Goal: Task Accomplishment & Management: Manage account settings

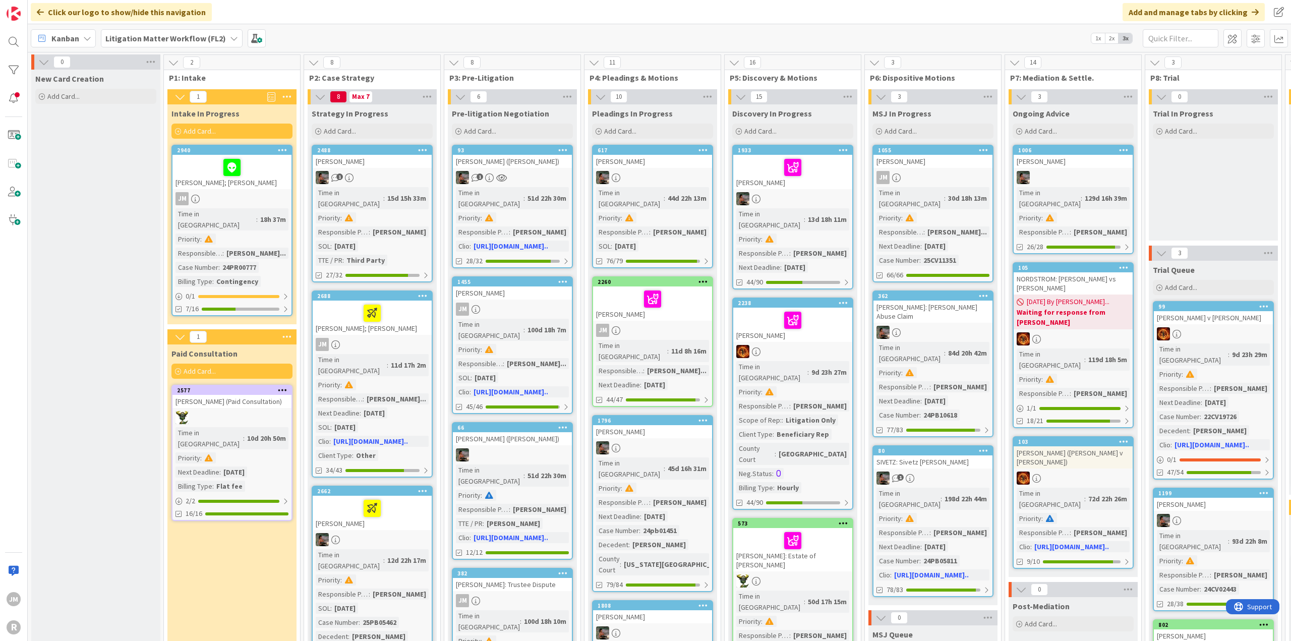
click at [84, 41] on icon at bounding box center [87, 38] width 8 height 8
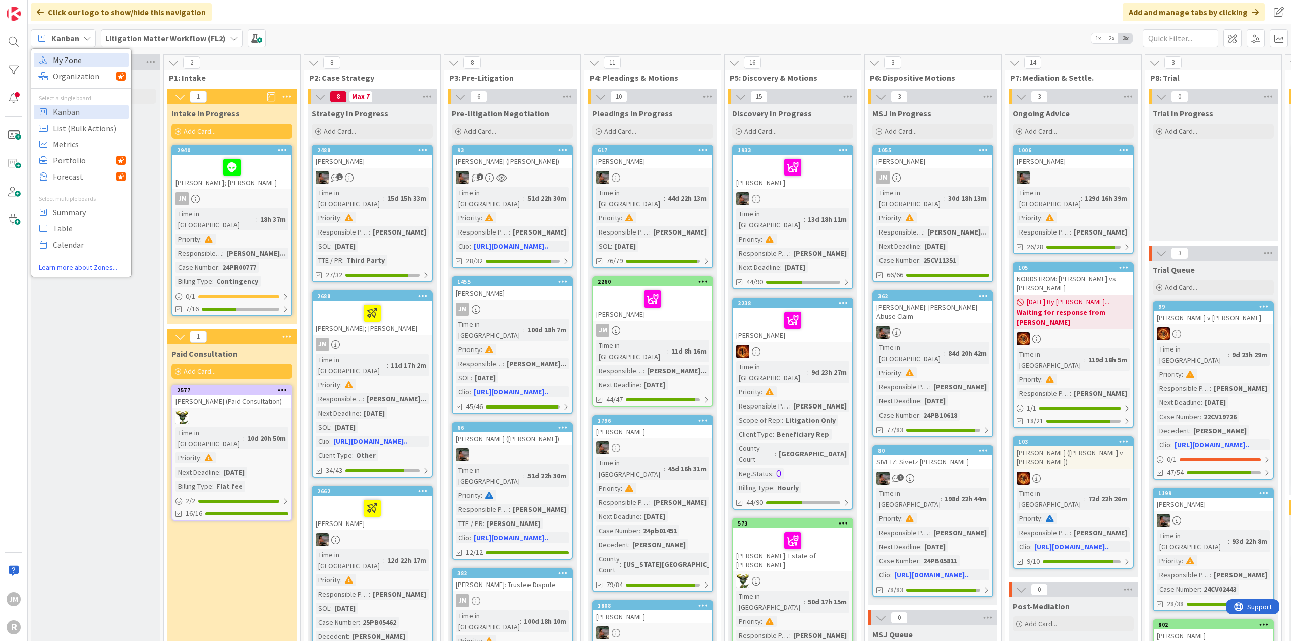
click at [84, 63] on span "My Zone" at bounding box center [89, 59] width 73 height 15
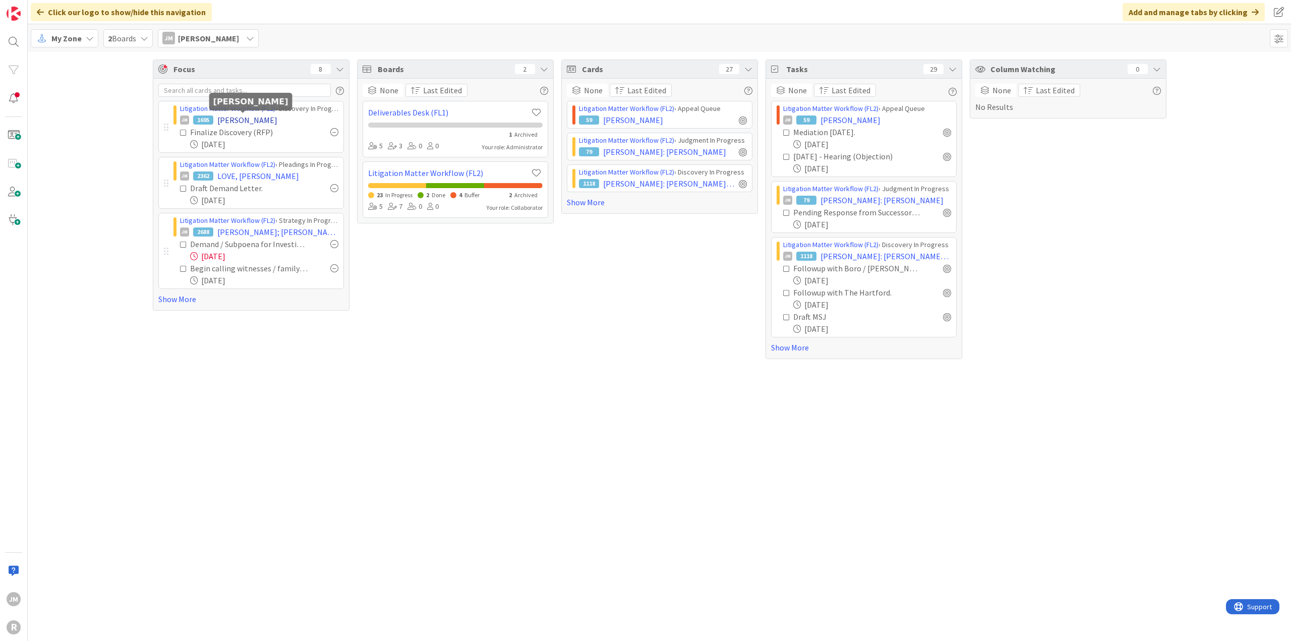
click at [237, 121] on span "[PERSON_NAME]" at bounding box center [247, 120] width 60 height 12
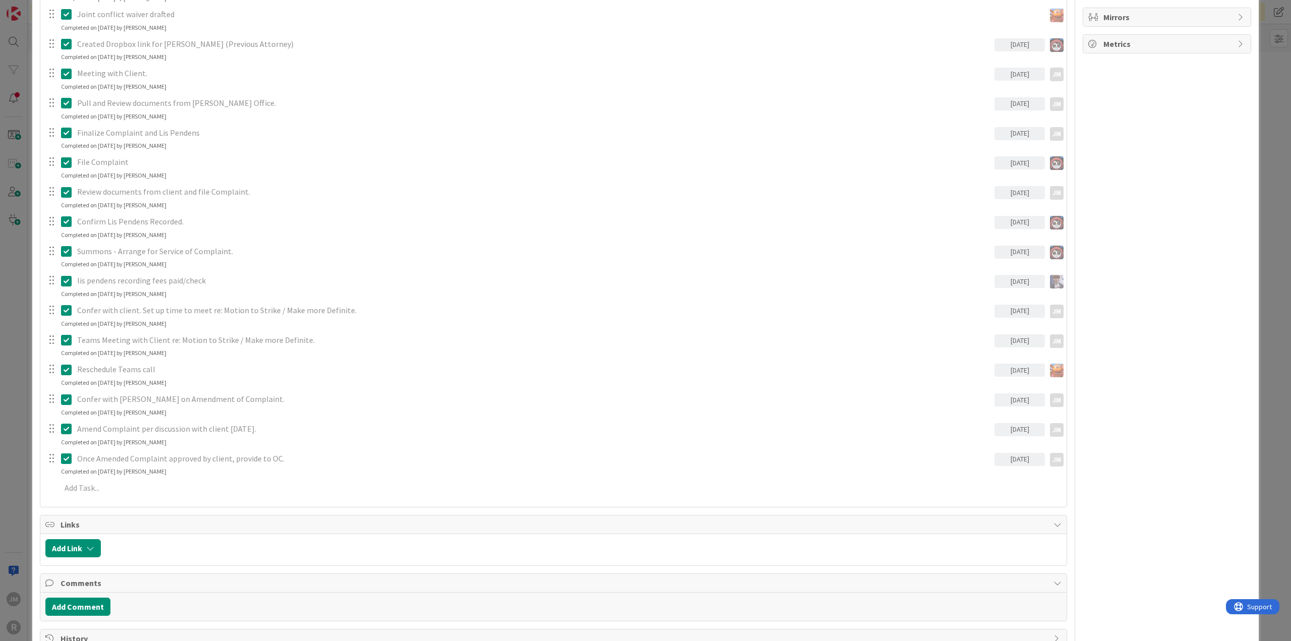
scroll to position [835, 0]
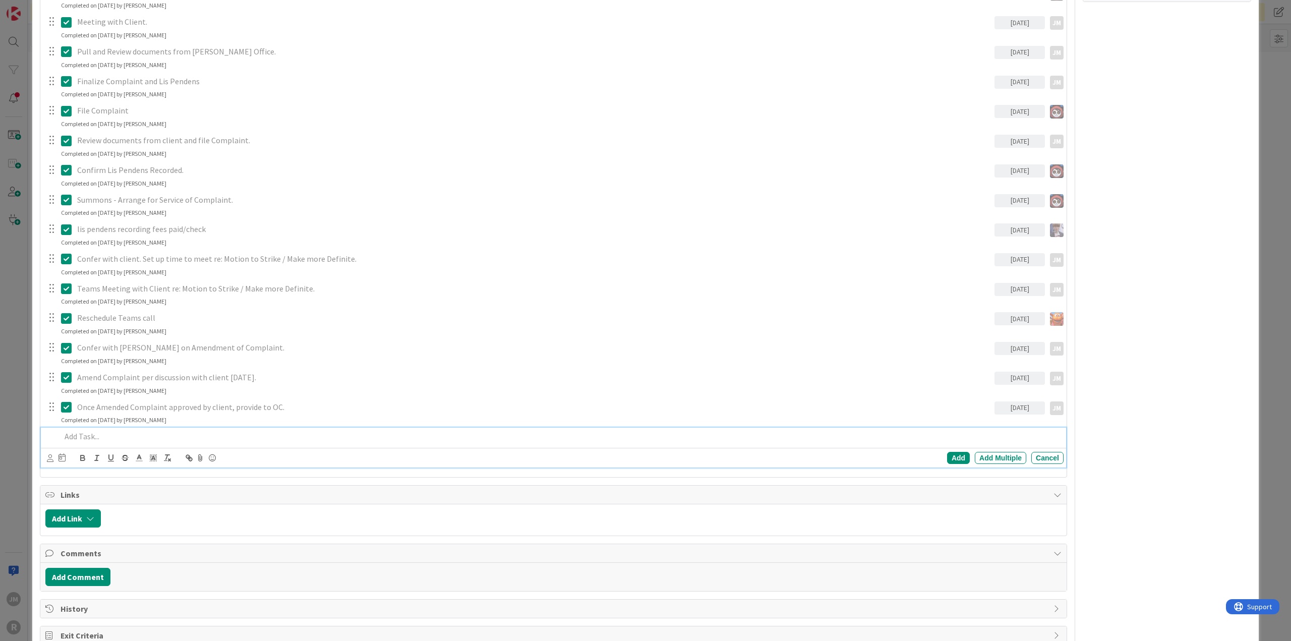
type textarea "x"
click at [129, 434] on p at bounding box center [560, 437] width 998 height 12
click at [47, 458] on icon at bounding box center [50, 458] width 7 height 8
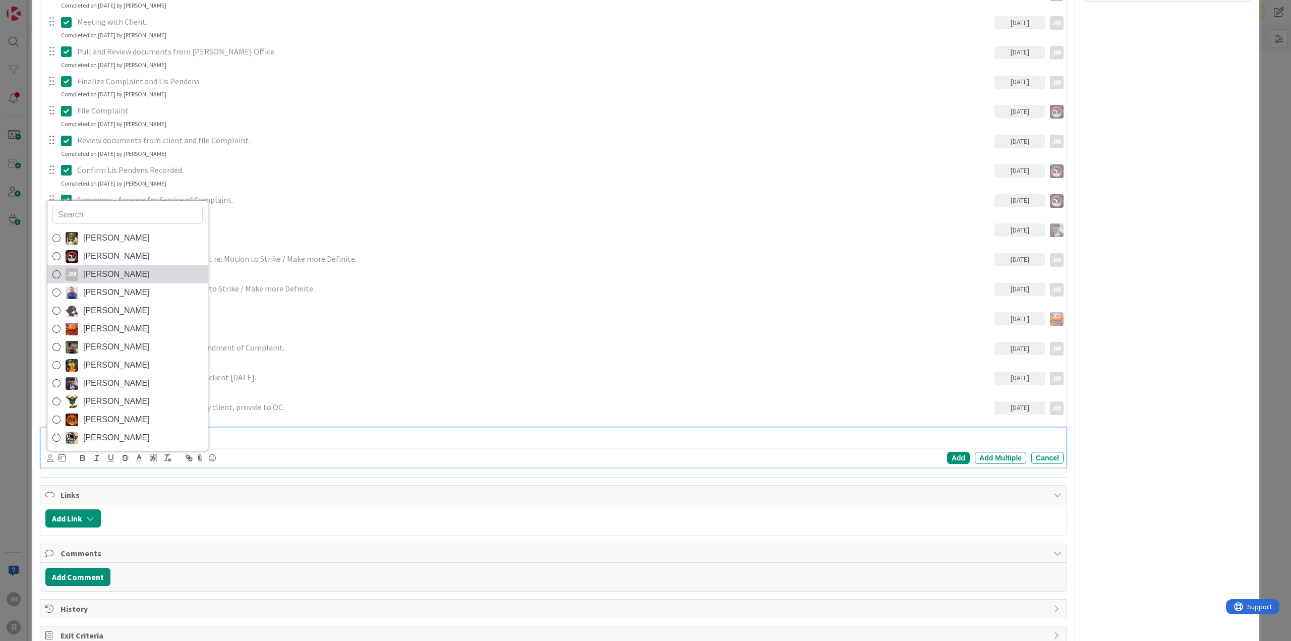
click at [106, 278] on span "[PERSON_NAME]" at bounding box center [116, 274] width 67 height 15
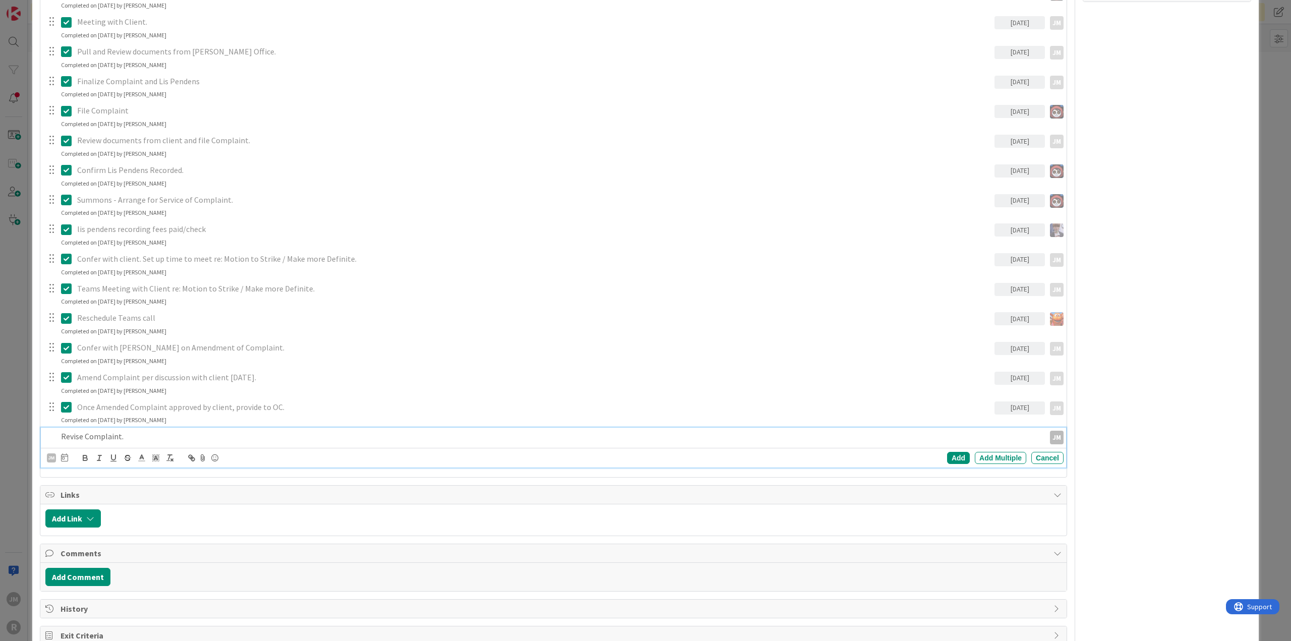
click at [67, 454] on icon at bounding box center [64, 457] width 7 height 8
click at [103, 577] on td "22" at bounding box center [102, 580] width 20 height 19
click at [949, 456] on div "Add" at bounding box center [958, 458] width 23 height 12
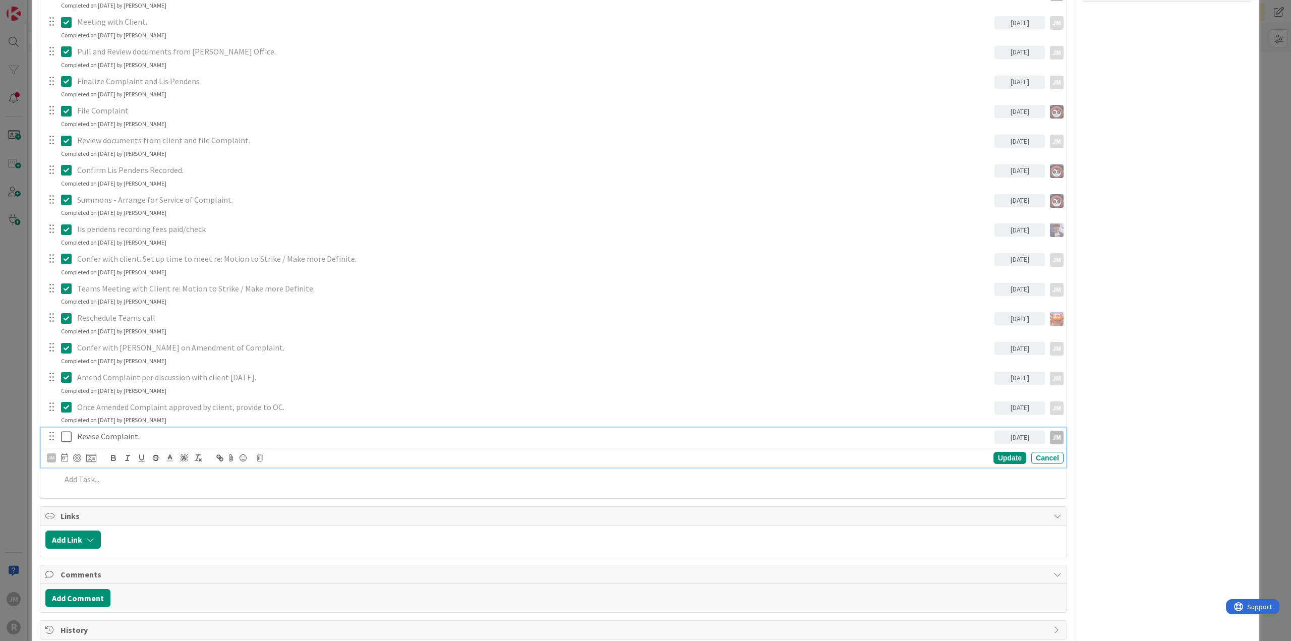
click at [115, 438] on p "Revise Complaint." at bounding box center [533, 437] width 913 height 12
click at [77, 457] on div at bounding box center [77, 458] width 8 height 8
click at [1001, 458] on div "Update" at bounding box center [1009, 458] width 33 height 12
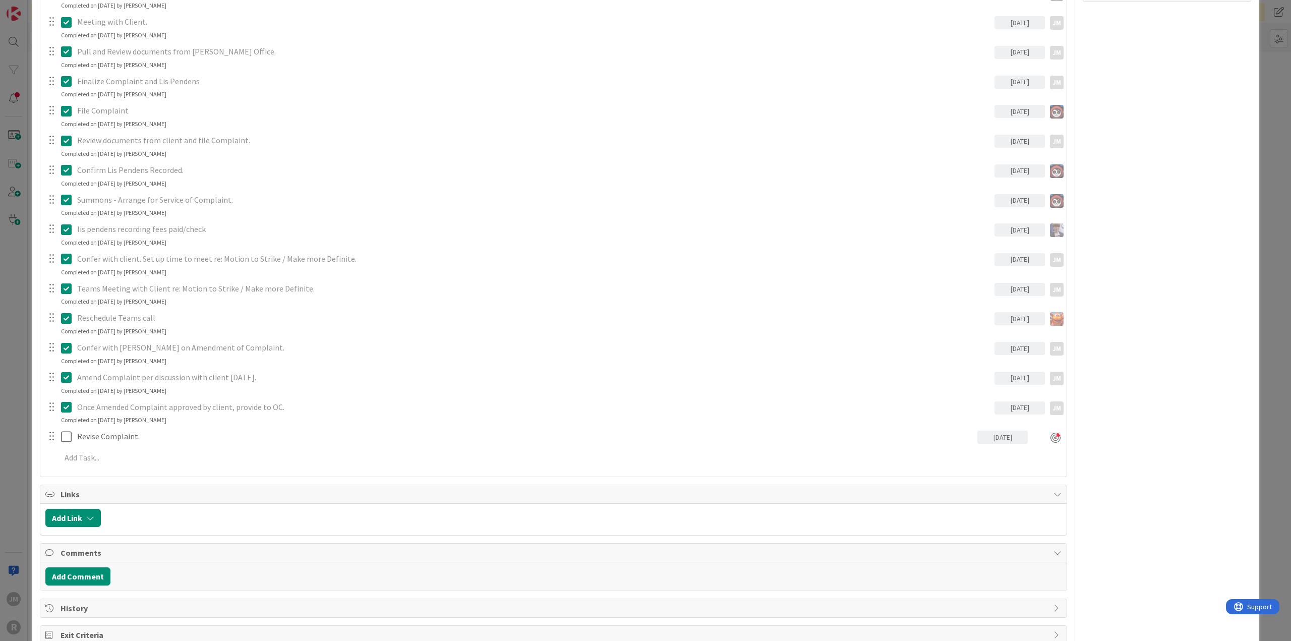
click at [15, 392] on div "ID 1695 Litigation Matter Workflow (FL2) Discovery In Progress Title 14 / 128 […" at bounding box center [645, 320] width 1291 height 641
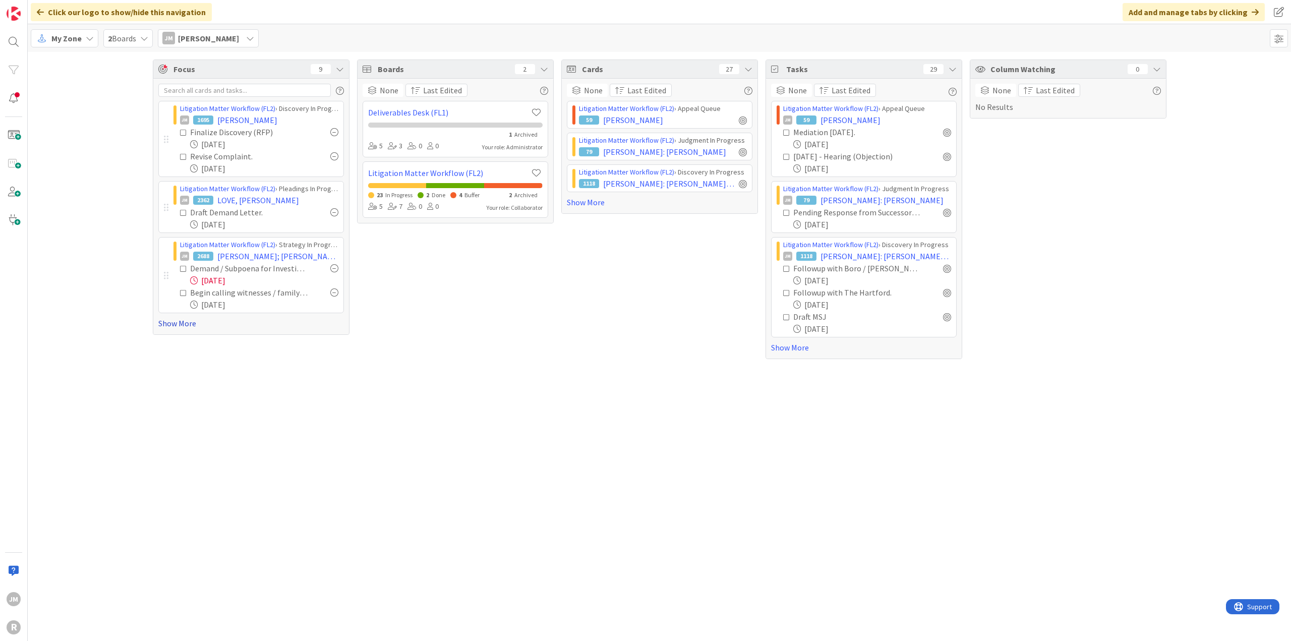
click at [176, 320] on link "Show More" at bounding box center [251, 323] width 186 height 12
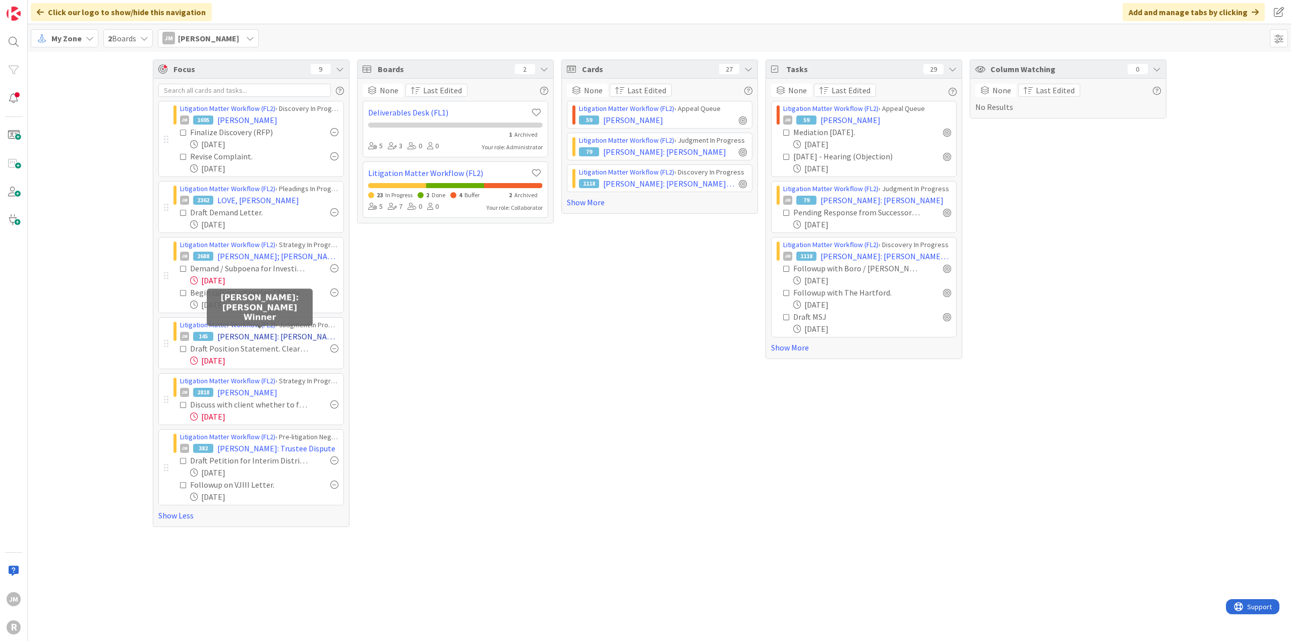
click at [268, 334] on span "[PERSON_NAME]: [PERSON_NAME] Winner" at bounding box center [277, 336] width 121 height 12
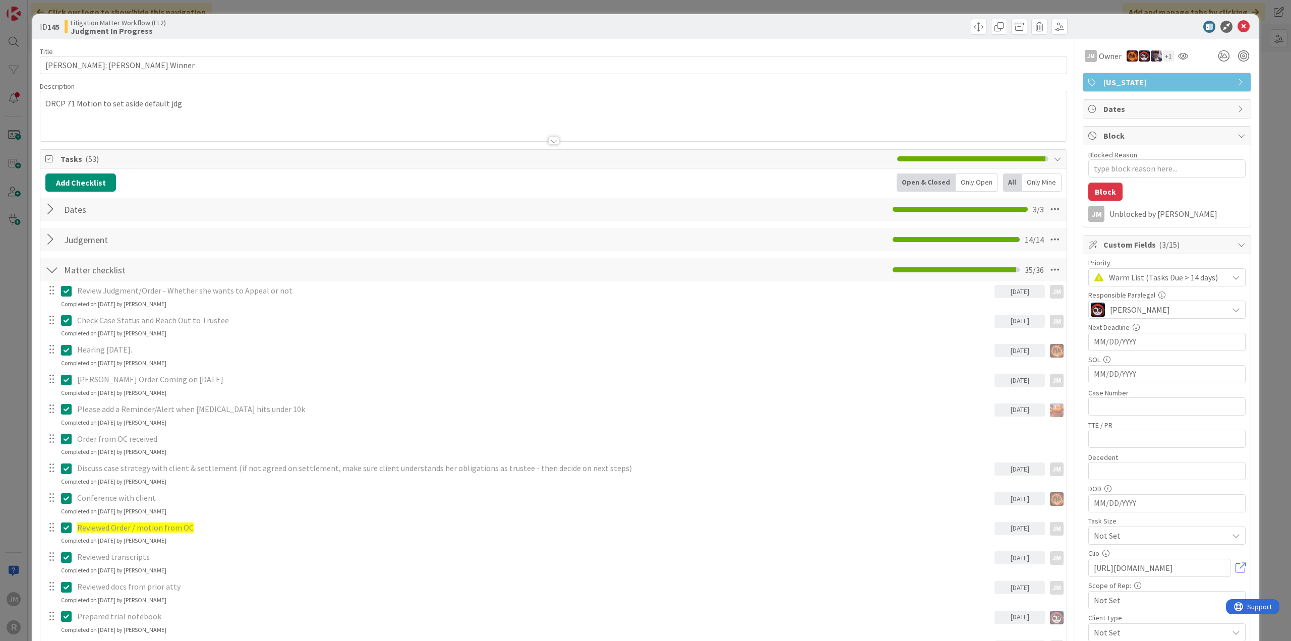
type textarea "x"
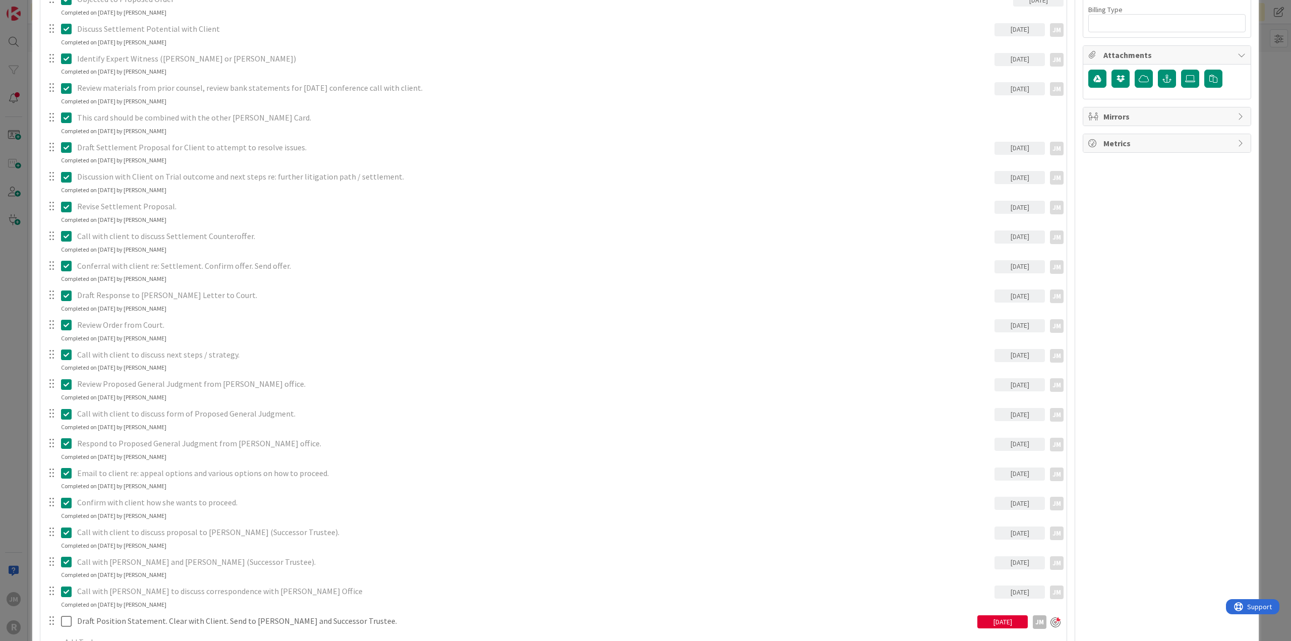
scroll to position [857, 0]
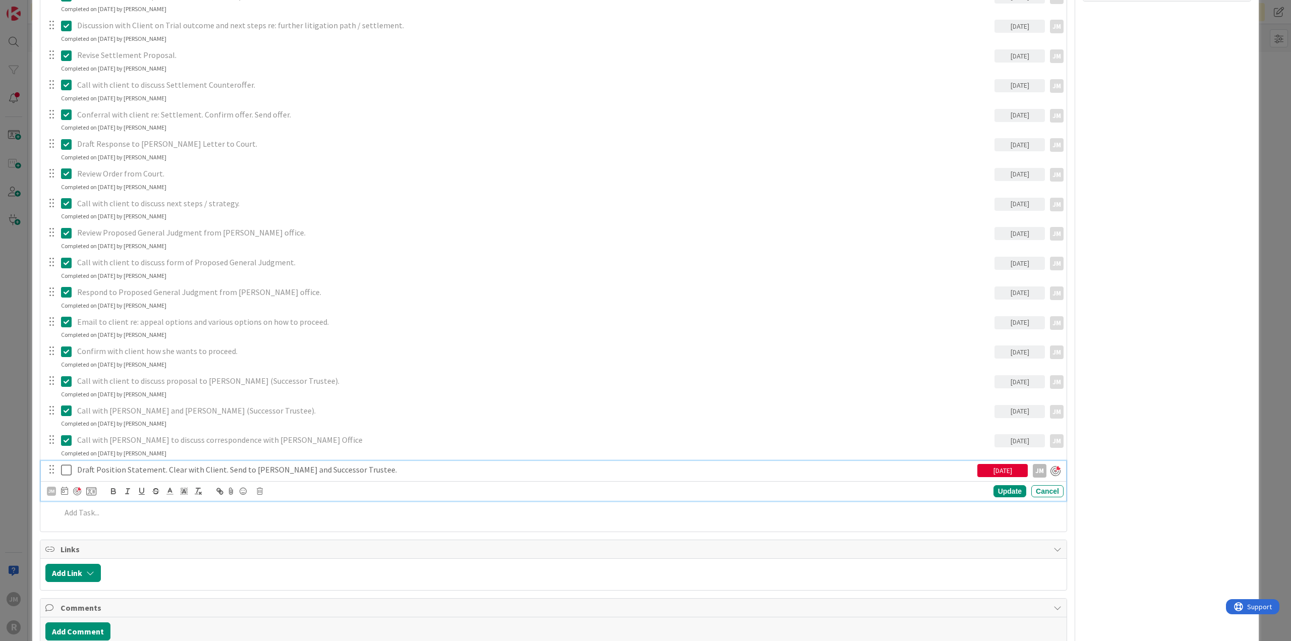
click at [320, 471] on p "Draft Position Statement. Clear with Client. Send to [PERSON_NAME] and Successo…" at bounding box center [525, 470] width 896 height 12
click at [67, 492] on icon at bounding box center [64, 490] width 7 height 8
click at [181, 592] on td "19" at bounding box center [181, 594] width 20 height 19
type input "[DATE]"
click at [1006, 490] on div "Update" at bounding box center [1009, 491] width 33 height 12
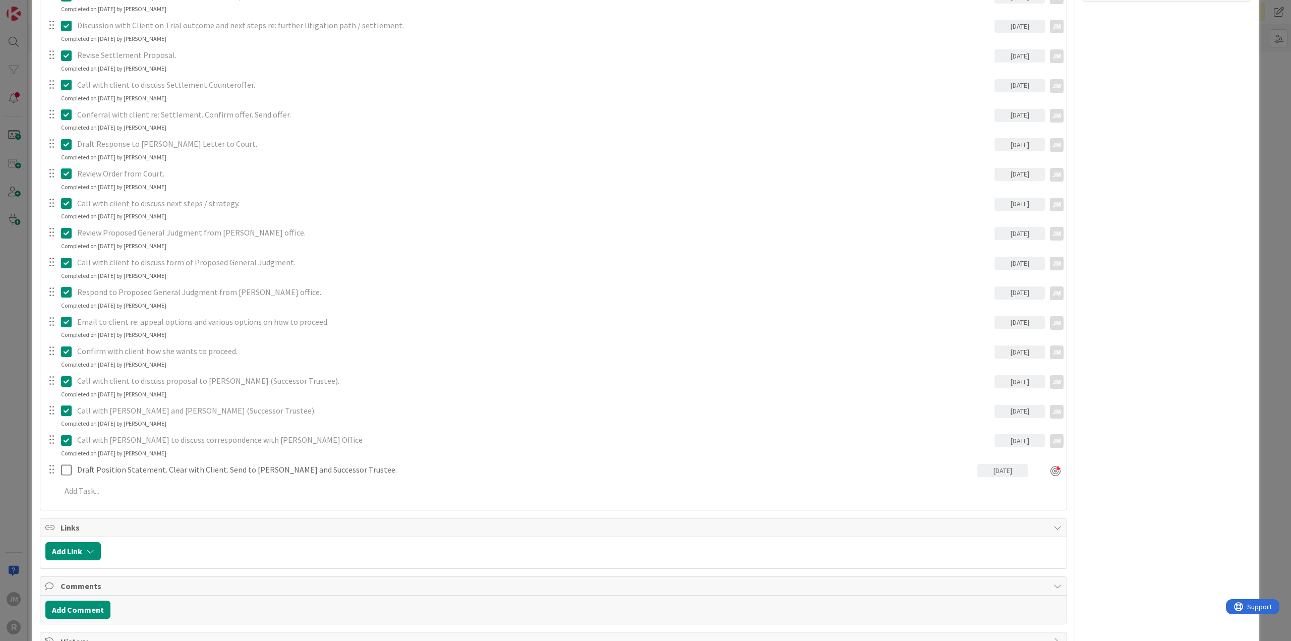
click at [11, 459] on div "ID 145 Litigation Matter Workflow (FL2) Judgment In Progress Title 24 / 128 [PE…" at bounding box center [645, 320] width 1291 height 641
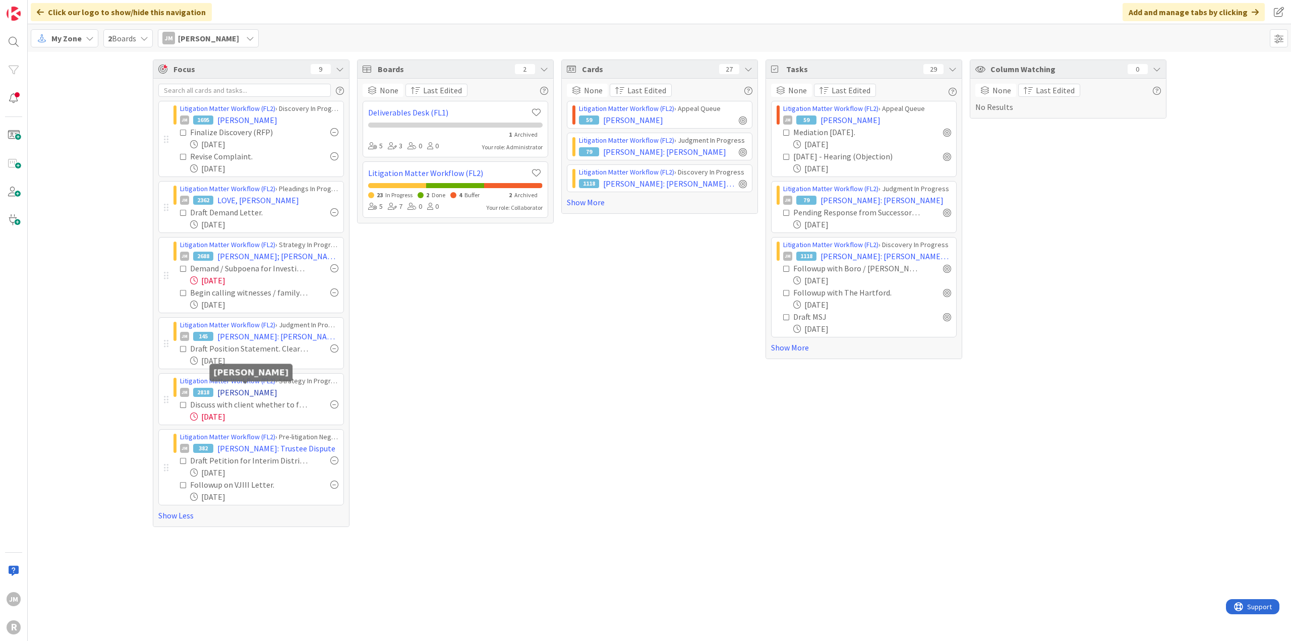
click at [268, 389] on span "[PERSON_NAME]" at bounding box center [247, 392] width 60 height 12
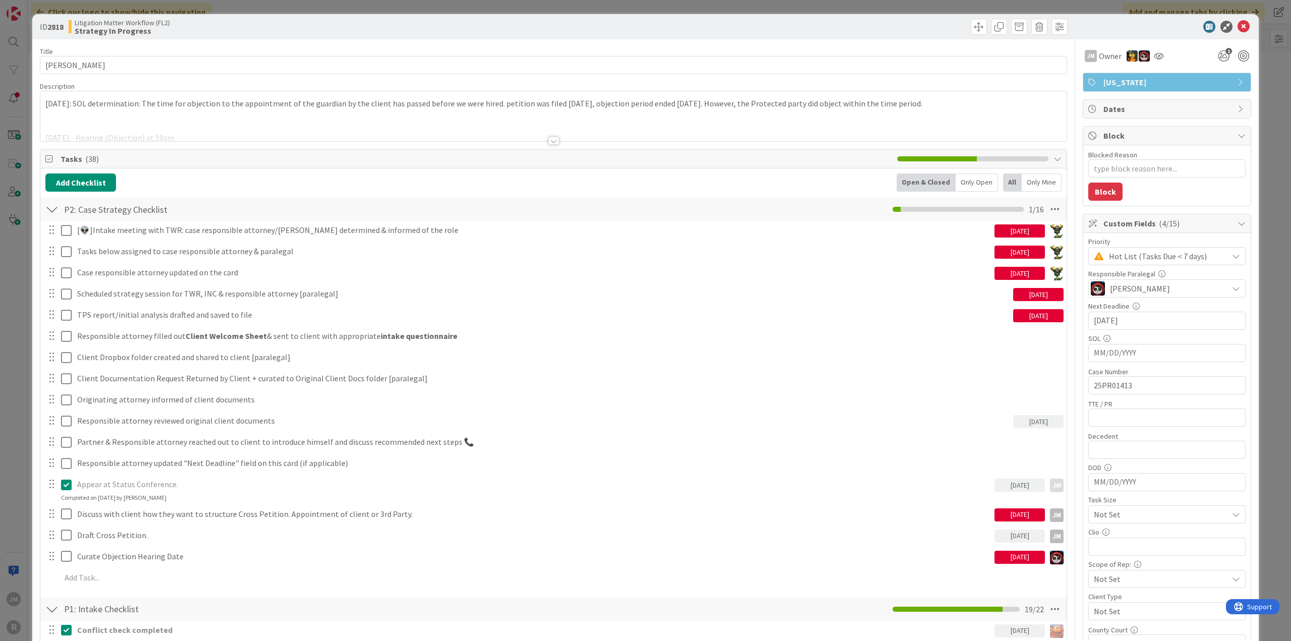
type textarea "x"
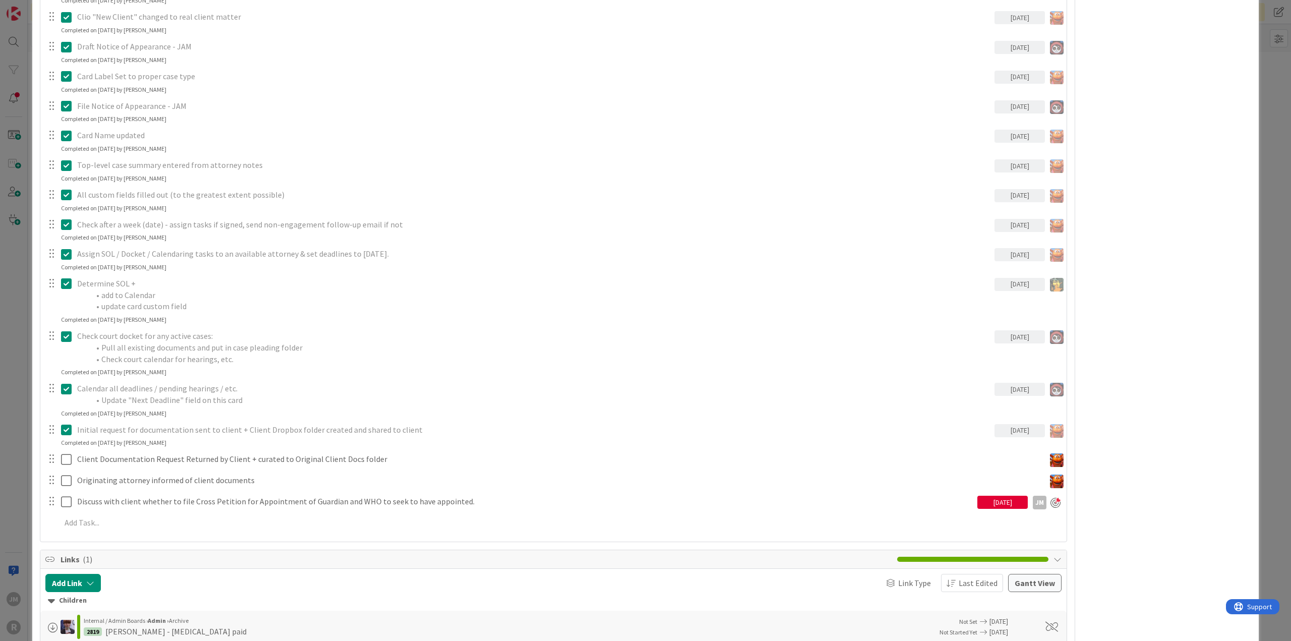
scroll to position [857, 0]
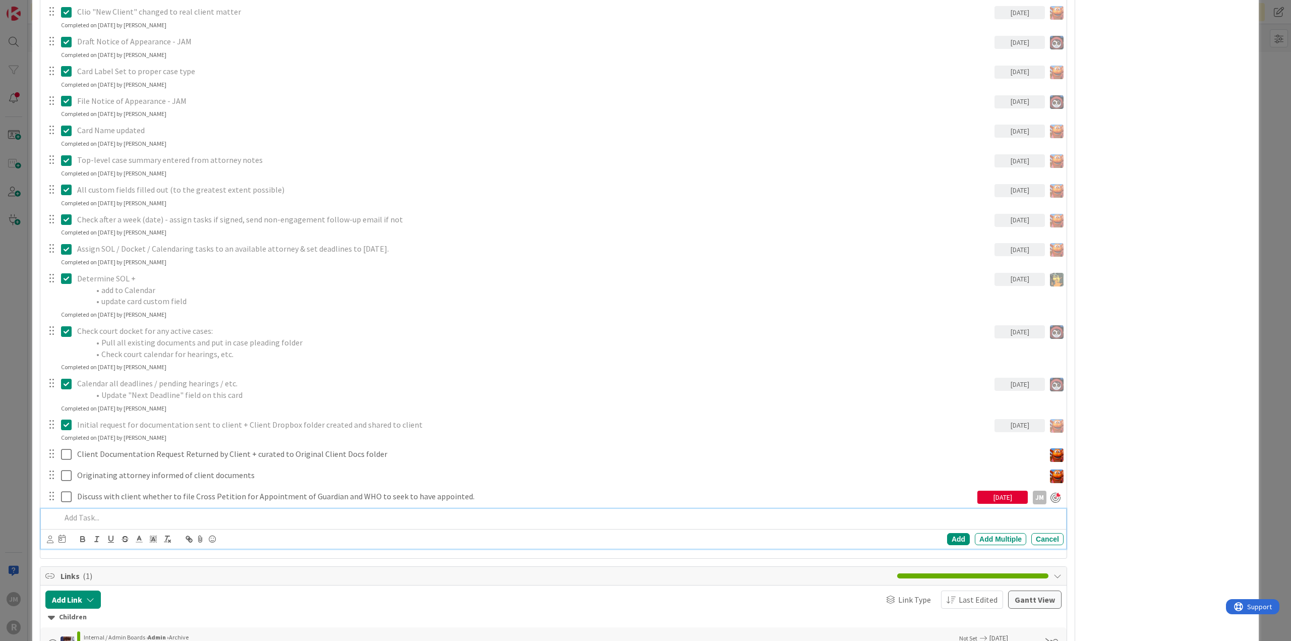
click at [95, 512] on p at bounding box center [560, 518] width 998 height 12
click at [47, 535] on icon at bounding box center [50, 539] width 7 height 8
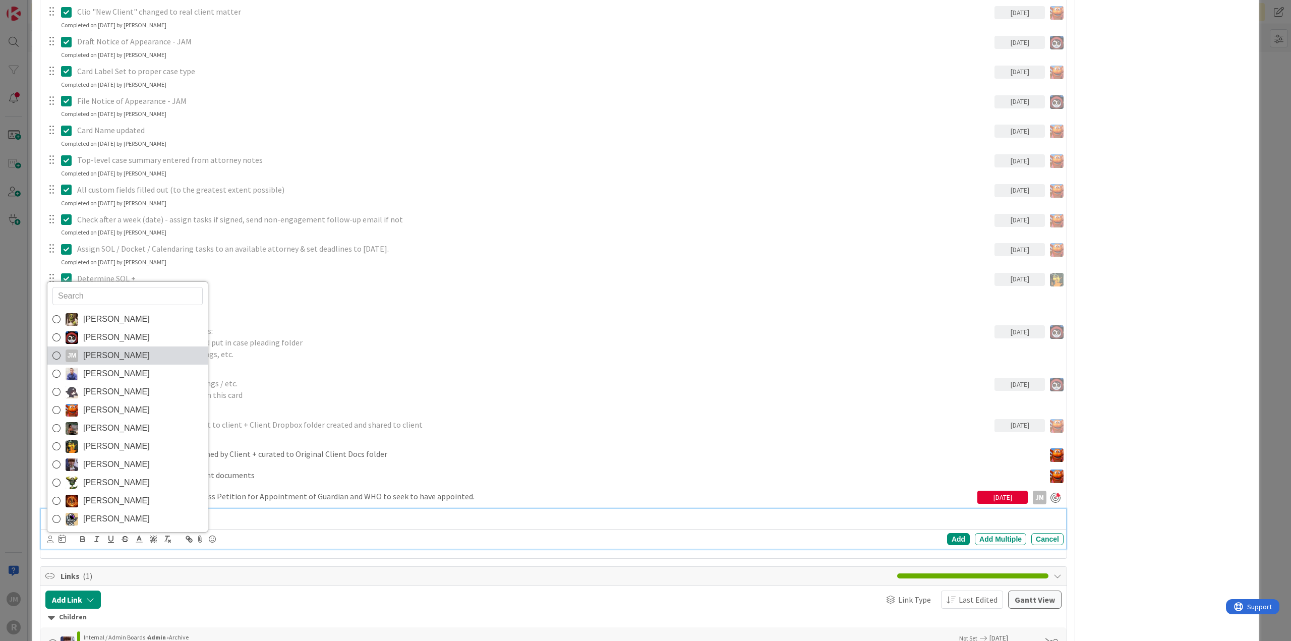
click at [89, 349] on span "[PERSON_NAME]" at bounding box center [116, 355] width 67 height 15
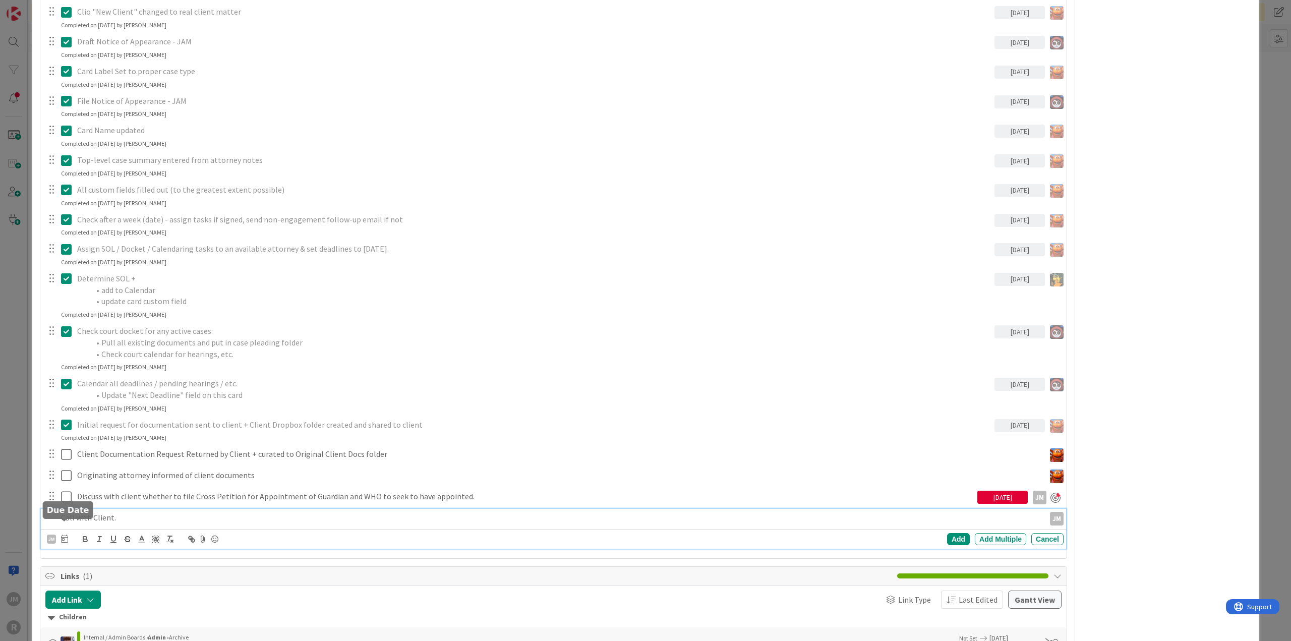
click at [66, 534] on icon at bounding box center [64, 538] width 7 height 8
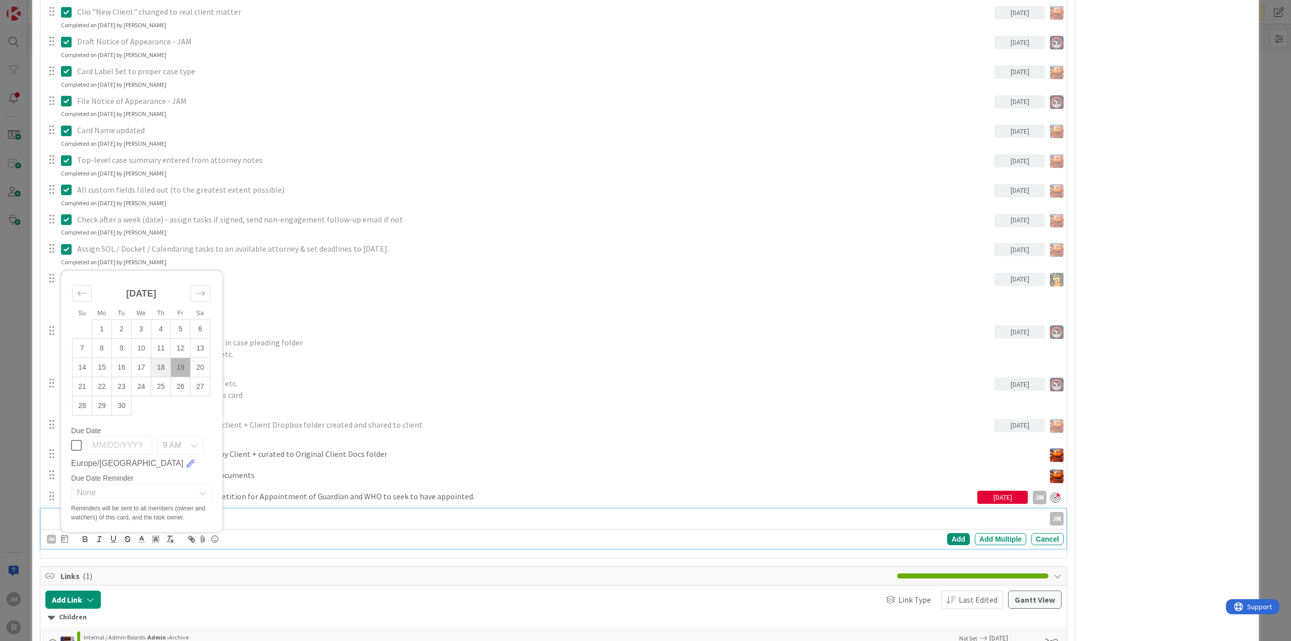
click at [164, 358] on td "18" at bounding box center [161, 367] width 20 height 19
click at [950, 533] on div "Add" at bounding box center [958, 539] width 23 height 12
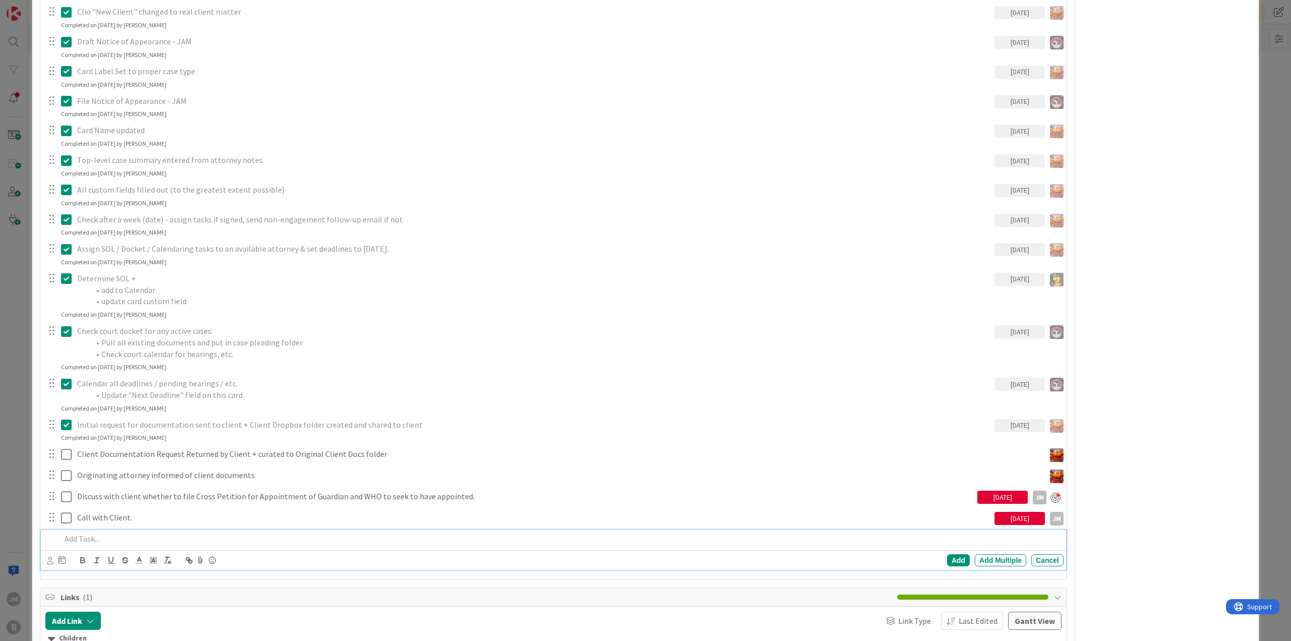
click at [104, 533] on p at bounding box center [560, 539] width 998 height 12
click at [102, 533] on p at bounding box center [560, 539] width 998 height 12
click at [49, 557] on icon at bounding box center [50, 561] width 7 height 8
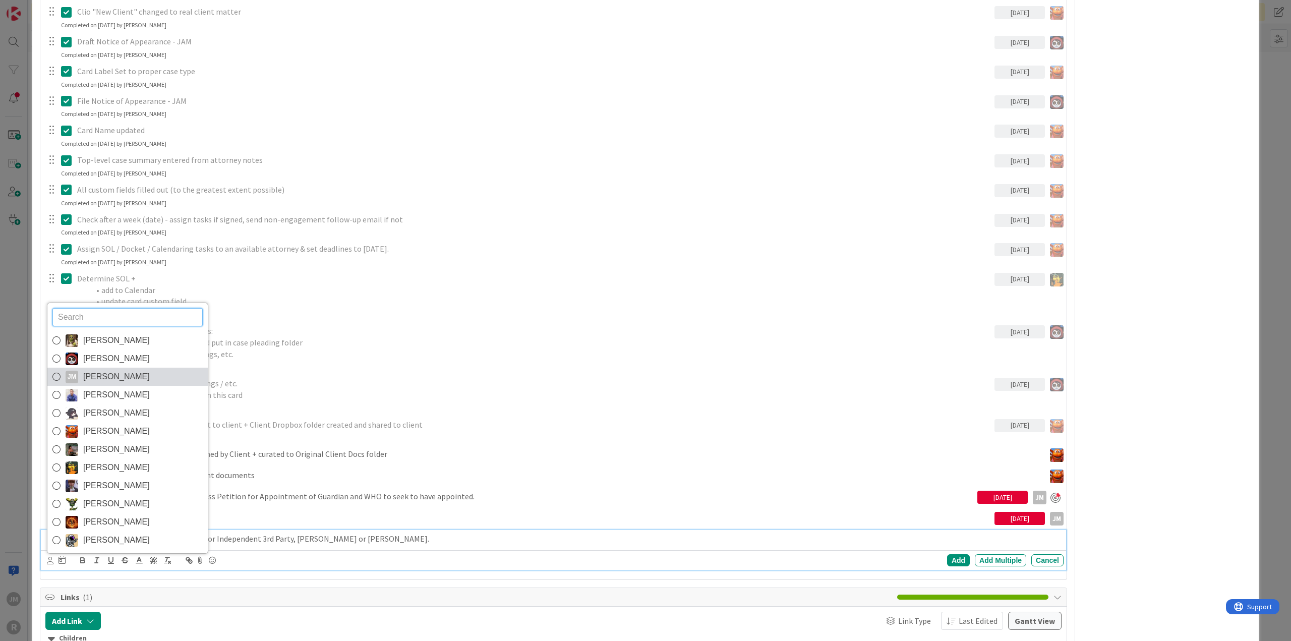
click at [96, 369] on span "[PERSON_NAME]" at bounding box center [116, 376] width 67 height 15
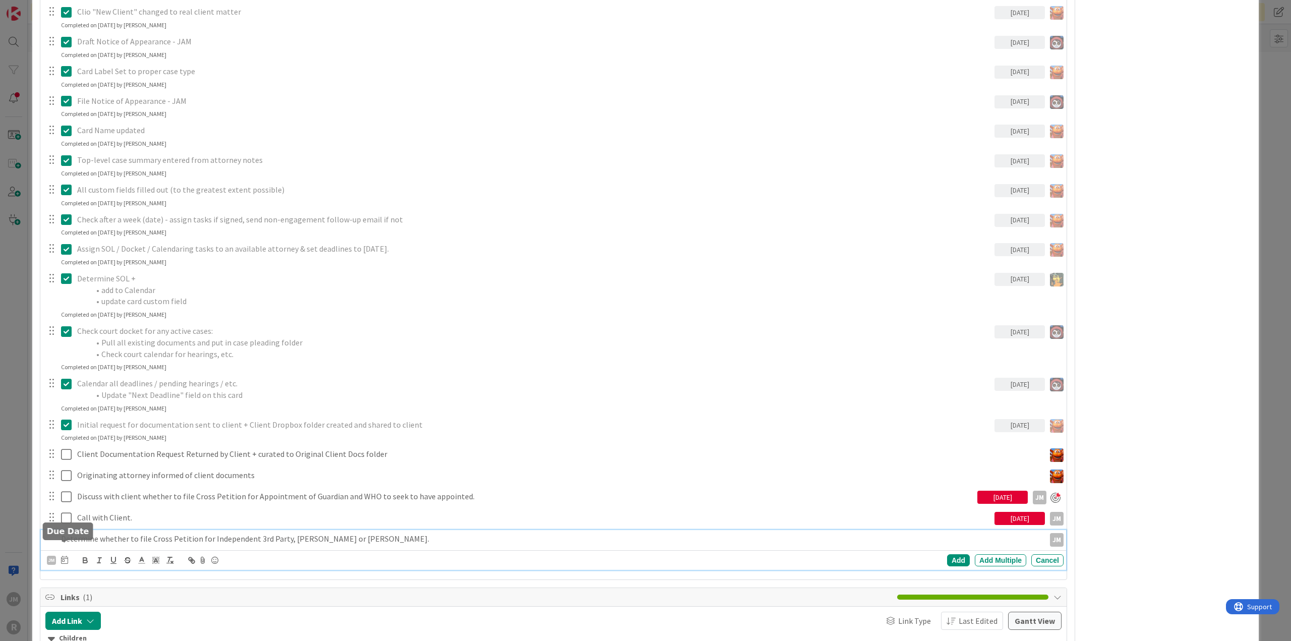
click at [66, 556] on icon at bounding box center [64, 560] width 7 height 8
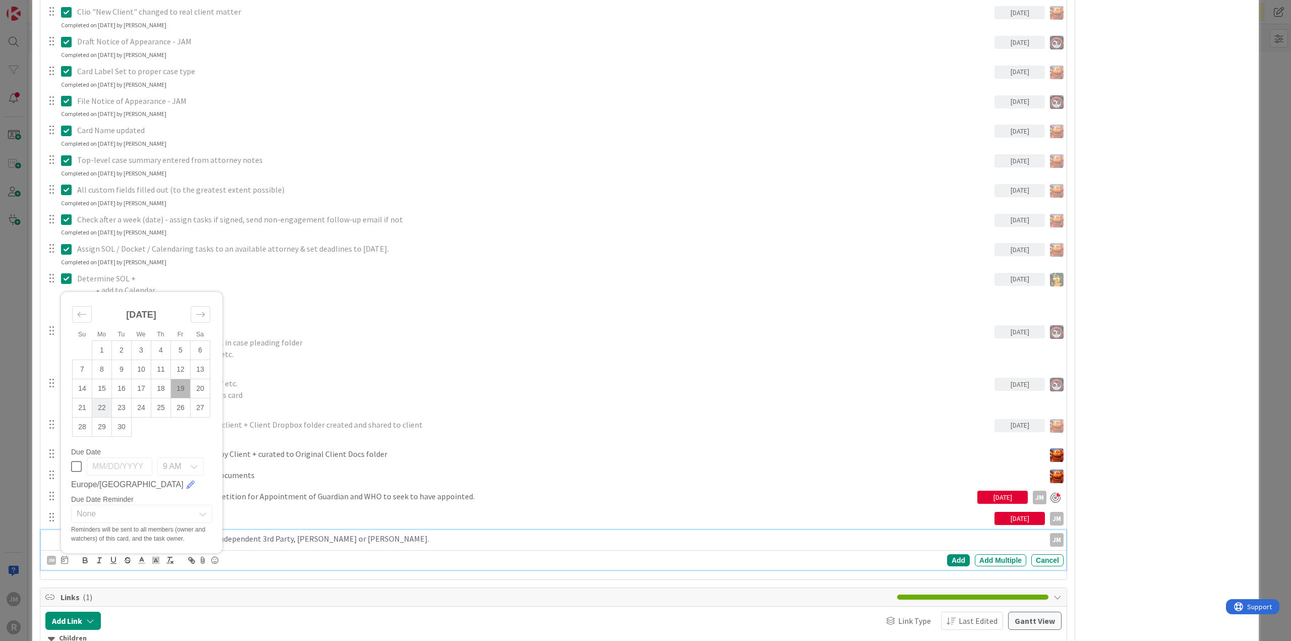
click at [102, 398] on td "22" at bounding box center [102, 407] width 20 height 19
click at [949, 554] on div "Add" at bounding box center [958, 560] width 23 height 12
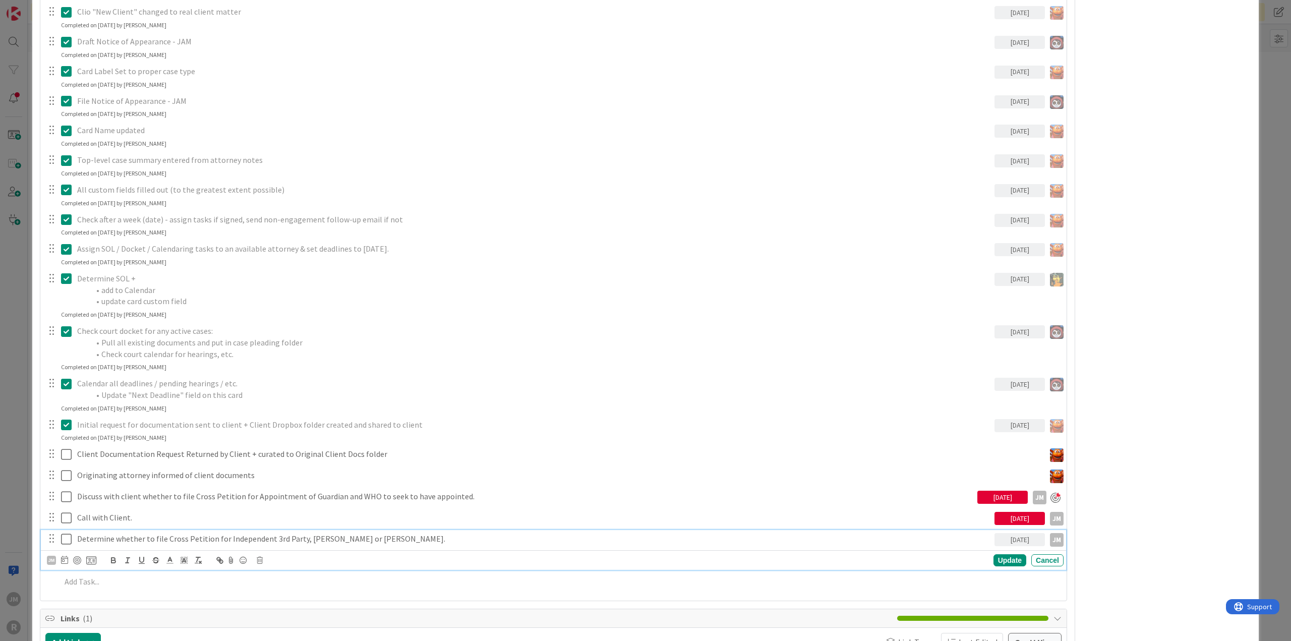
click at [111, 533] on p "Determine whether to file Cross Petition for Independent 3rd Party, [PERSON_NAM…" at bounding box center [533, 539] width 913 height 12
click at [78, 556] on div at bounding box center [77, 560] width 8 height 8
type textarea "x"
click at [18, 493] on div "ID 2818 Litigation Matter Workflow (FL2) Strategy In Progress Title 15 / 128 [P…" at bounding box center [645, 320] width 1291 height 641
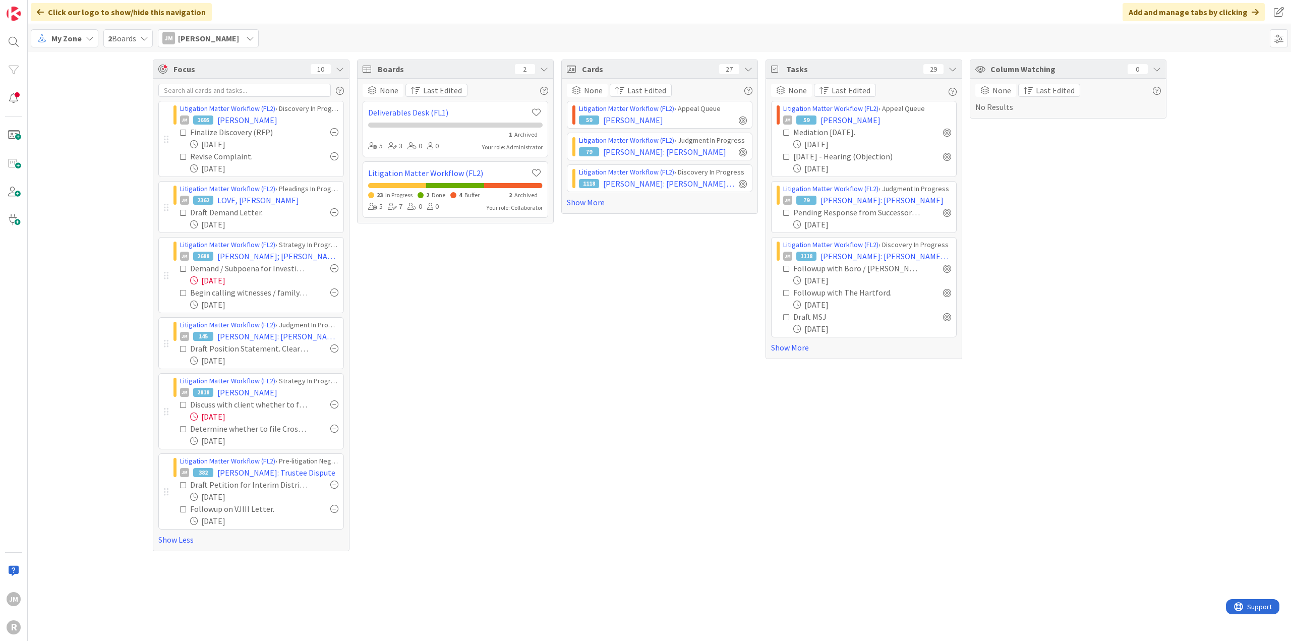
click at [69, 43] on span "My Zone" at bounding box center [66, 38] width 30 height 12
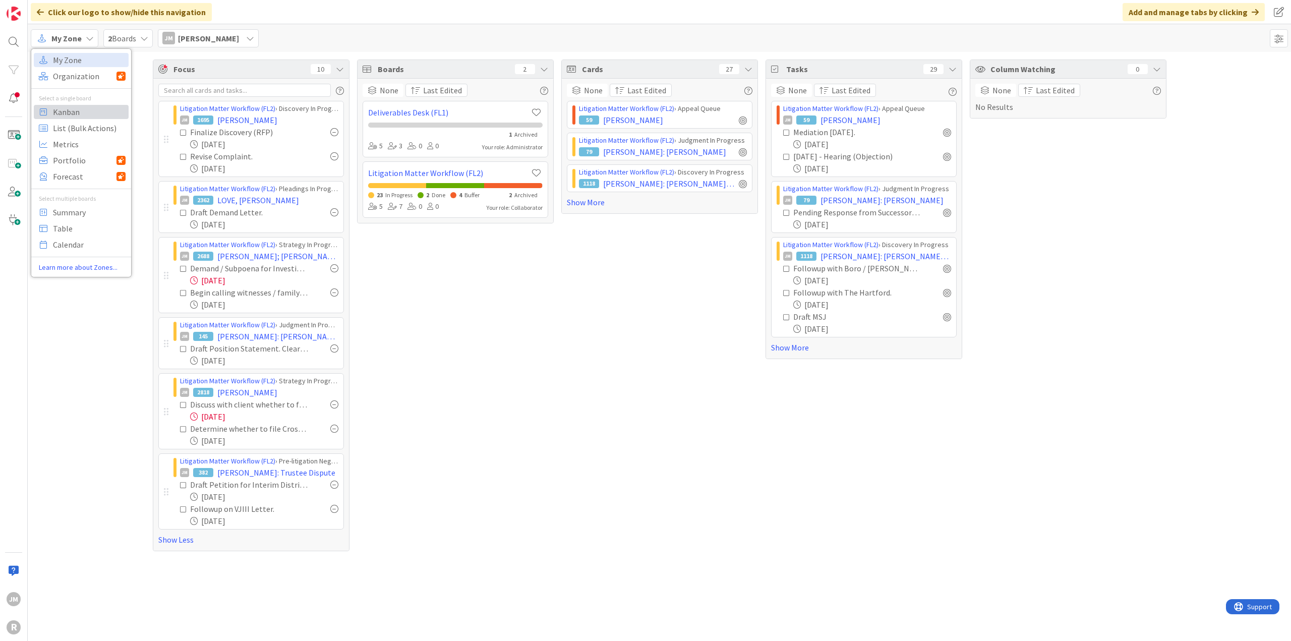
click at [75, 113] on span "Kanban" at bounding box center [89, 111] width 73 height 15
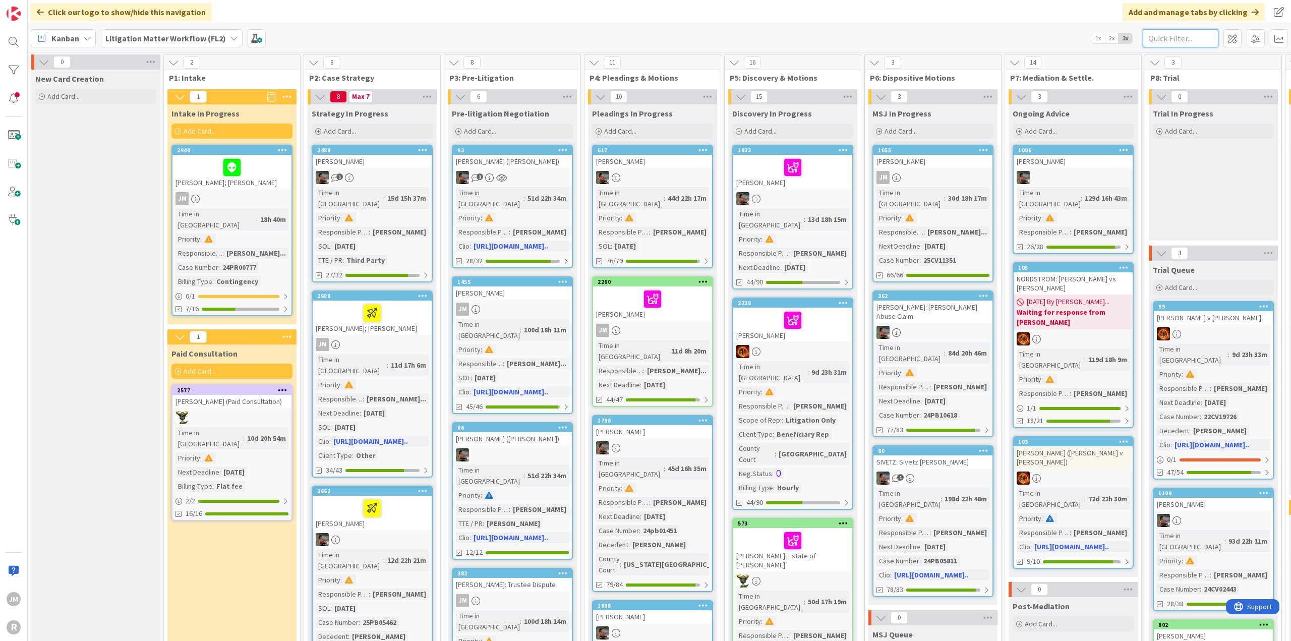
click at [1175, 34] on input "text" at bounding box center [1180, 38] width 76 height 18
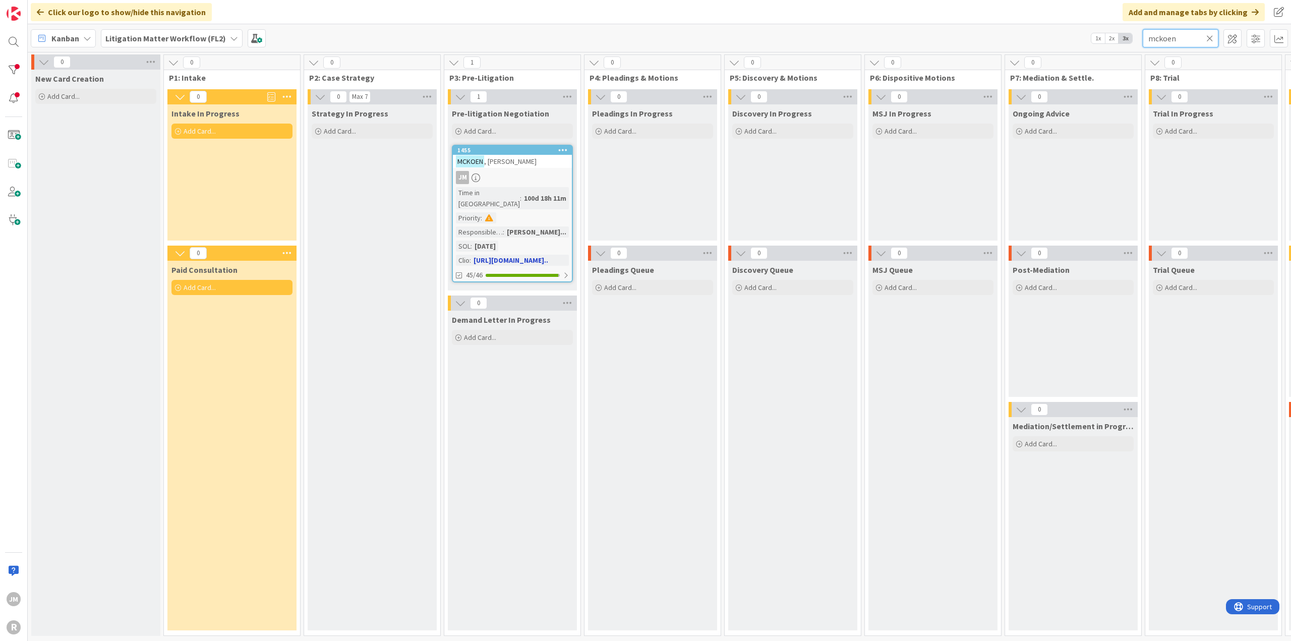
type input "mckoen"
click at [536, 185] on link "1455 [PERSON_NAME] Time in Column : 100d 18h 11m Priority : Responsible Paraleg…" at bounding box center [512, 214] width 121 height 138
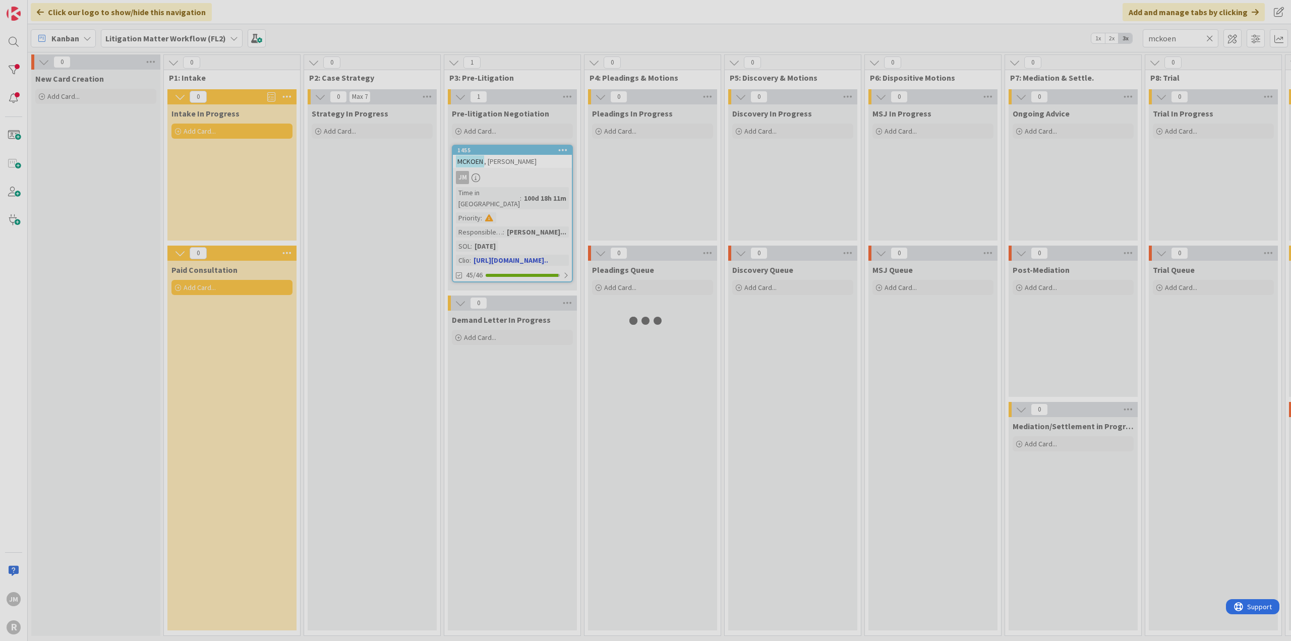
click at [536, 185] on div at bounding box center [645, 320] width 1291 height 641
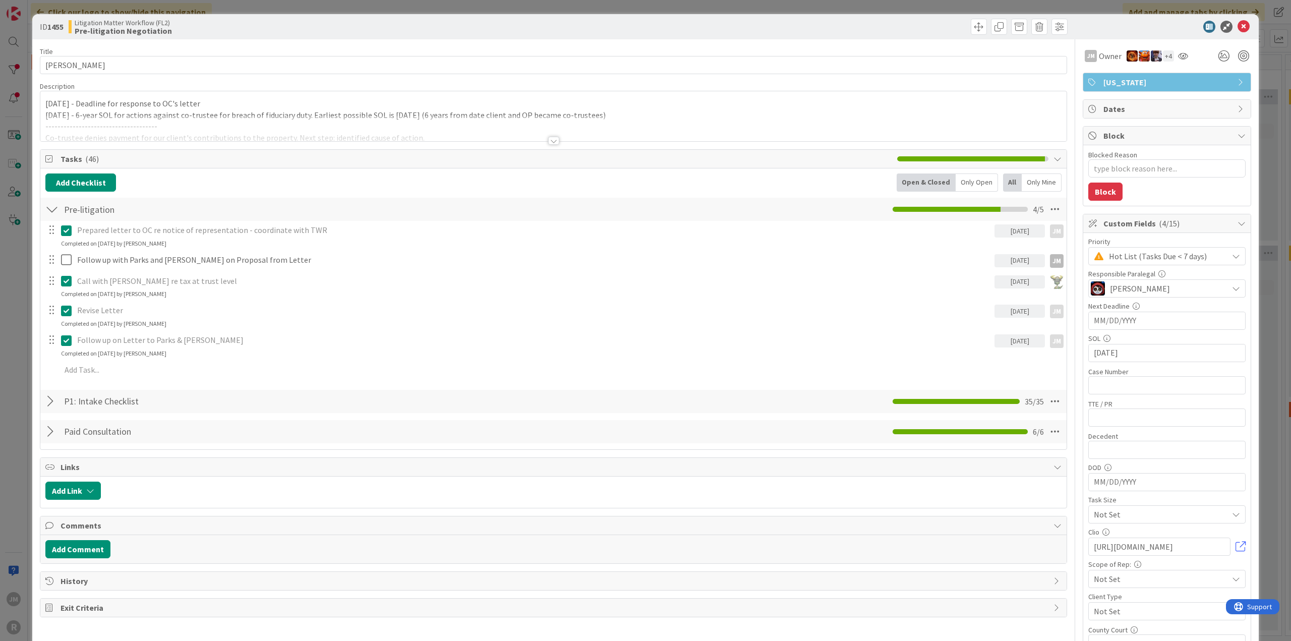
type textarea "x"
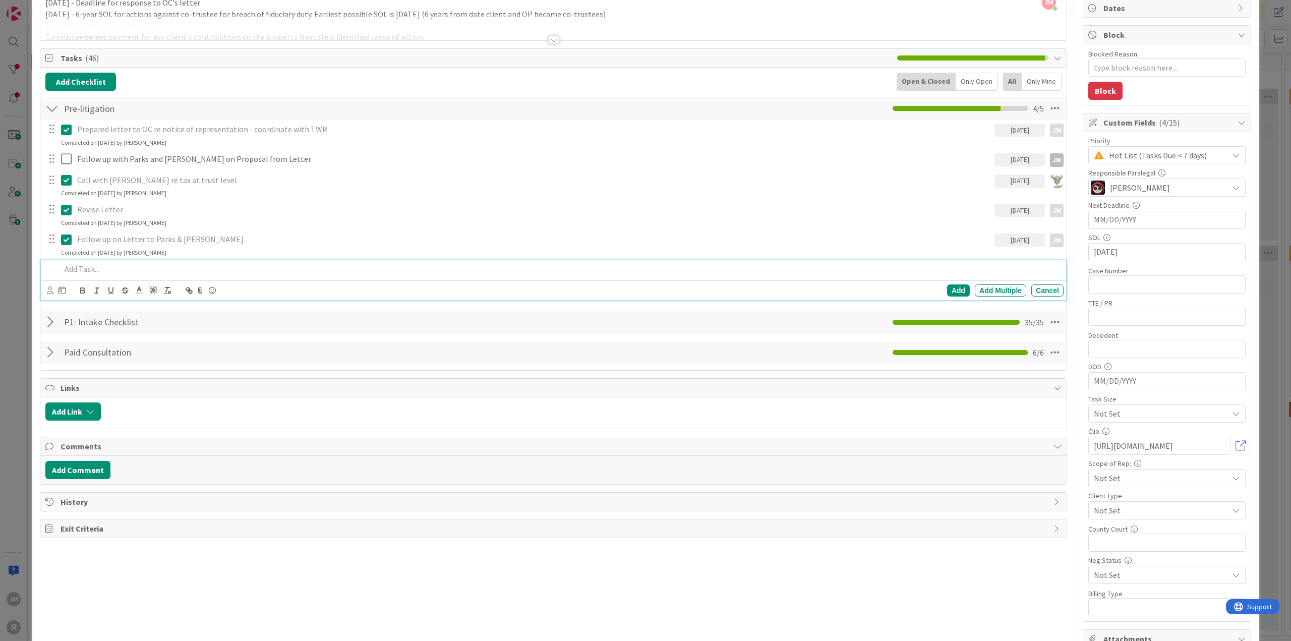
click at [87, 266] on p at bounding box center [560, 269] width 998 height 12
click at [52, 291] on icon at bounding box center [50, 290] width 7 height 8
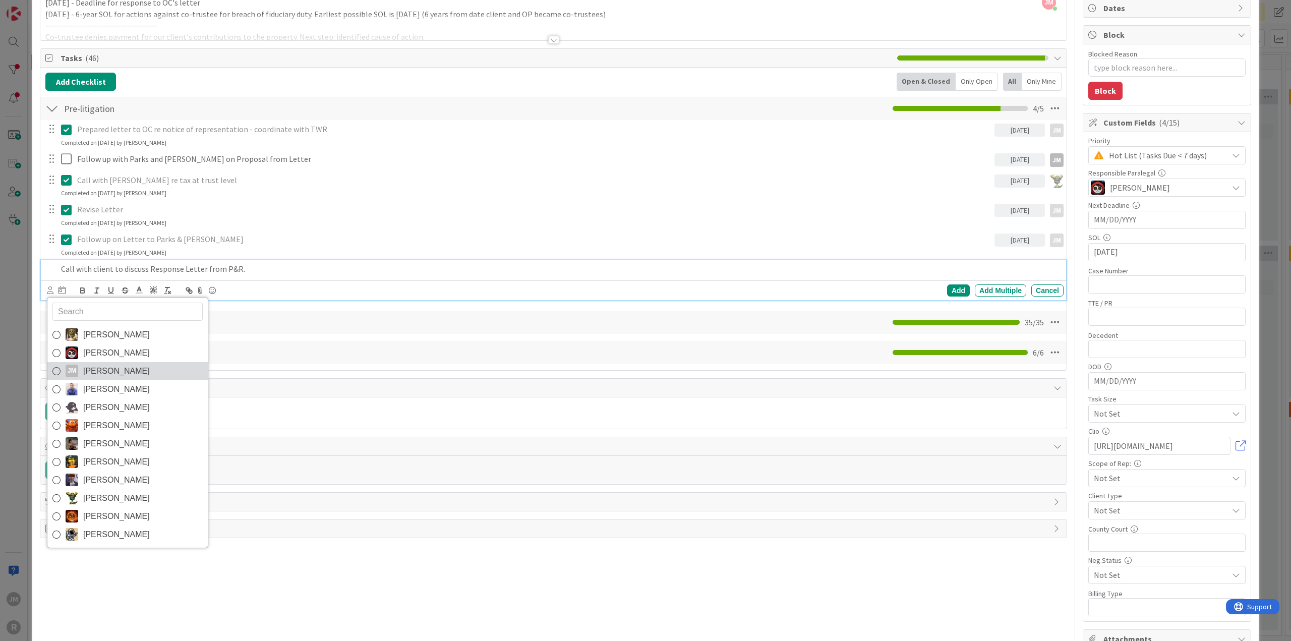
click at [62, 370] on link "[PERSON_NAME] [PERSON_NAME]" at bounding box center [127, 371] width 160 height 18
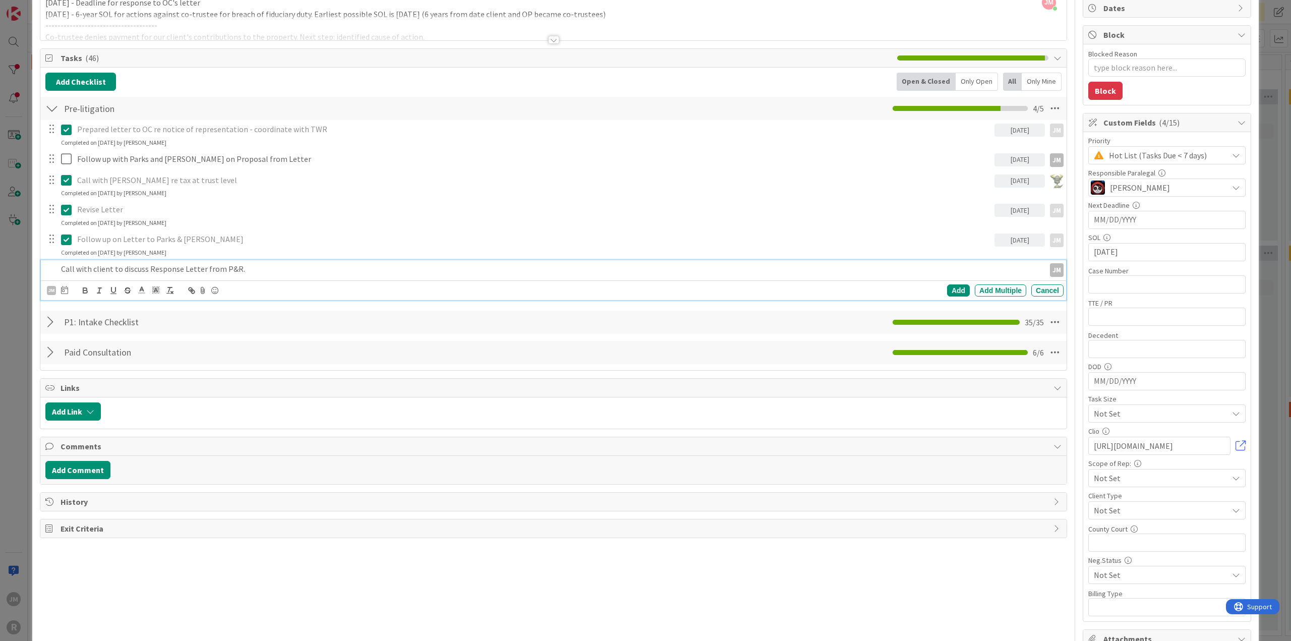
click at [63, 294] on div at bounding box center [64, 290] width 7 height 12
click at [100, 410] on td "22" at bounding box center [102, 412] width 20 height 19
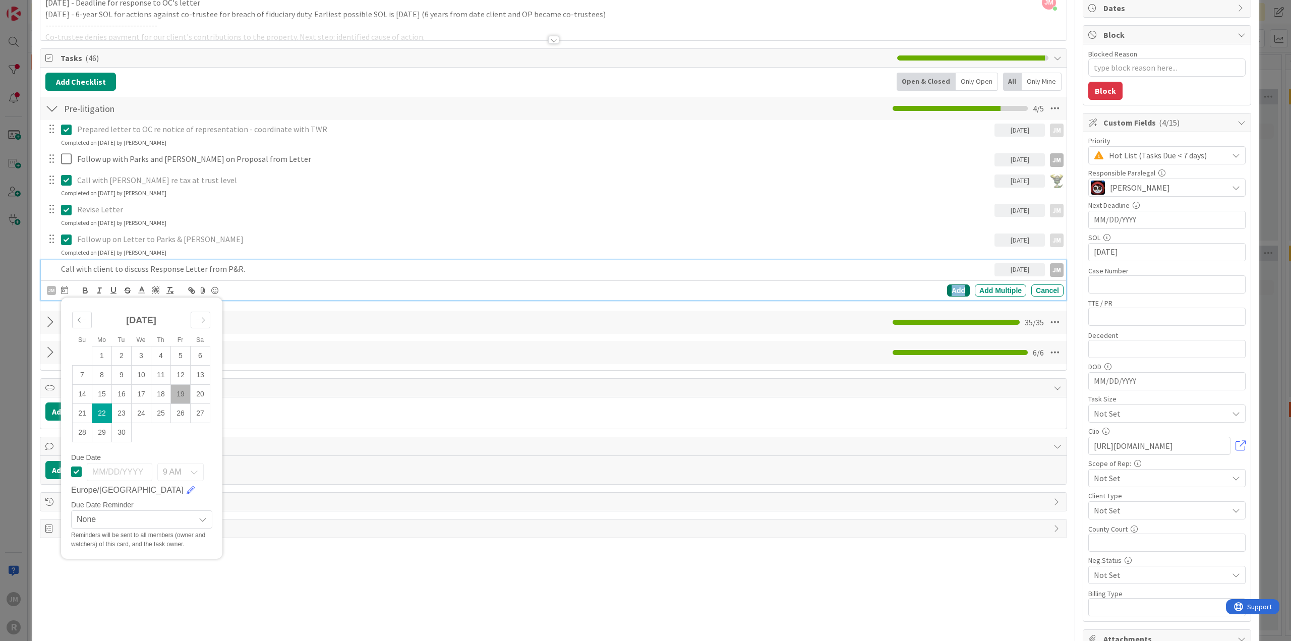
click at [956, 288] on div "Add" at bounding box center [958, 290] width 23 height 12
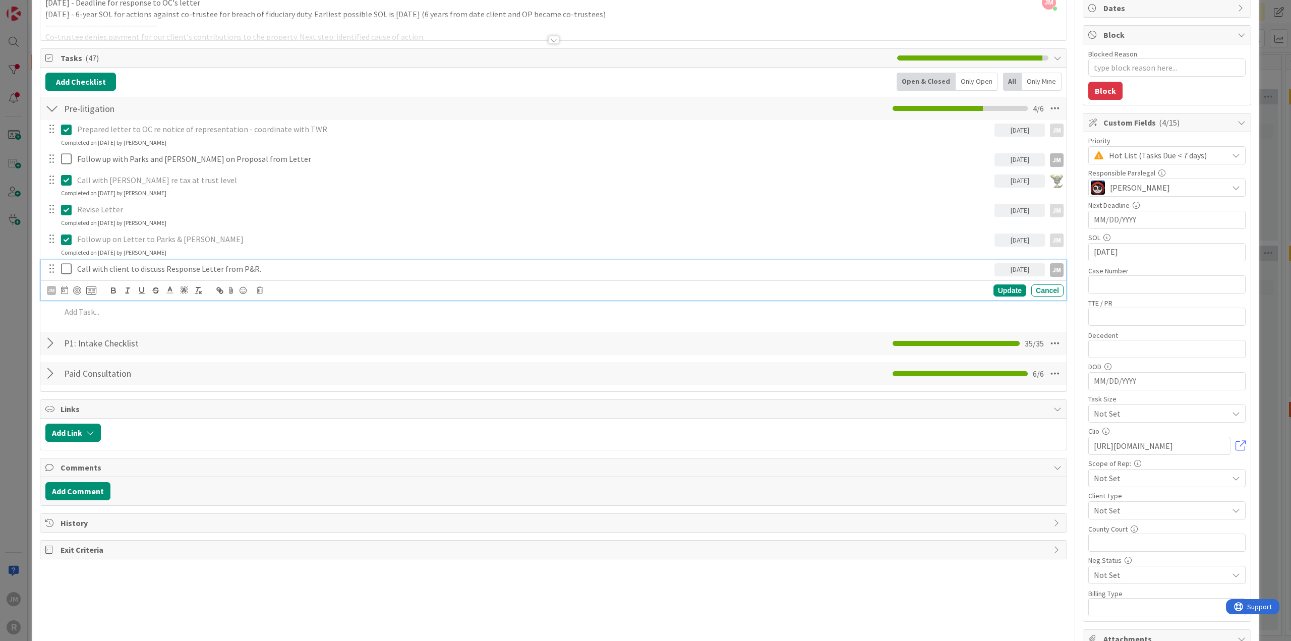
click at [142, 267] on p "Call with client to discuss Response Letter from P&R." at bounding box center [533, 269] width 913 height 12
click at [75, 289] on div at bounding box center [77, 290] width 8 height 8
type textarea "x"
click at [15, 337] on div "ID 1455 Litigation Matter Workflow (FL2) Pre-litigation Negotiation Title 13 / …" at bounding box center [645, 320] width 1291 height 641
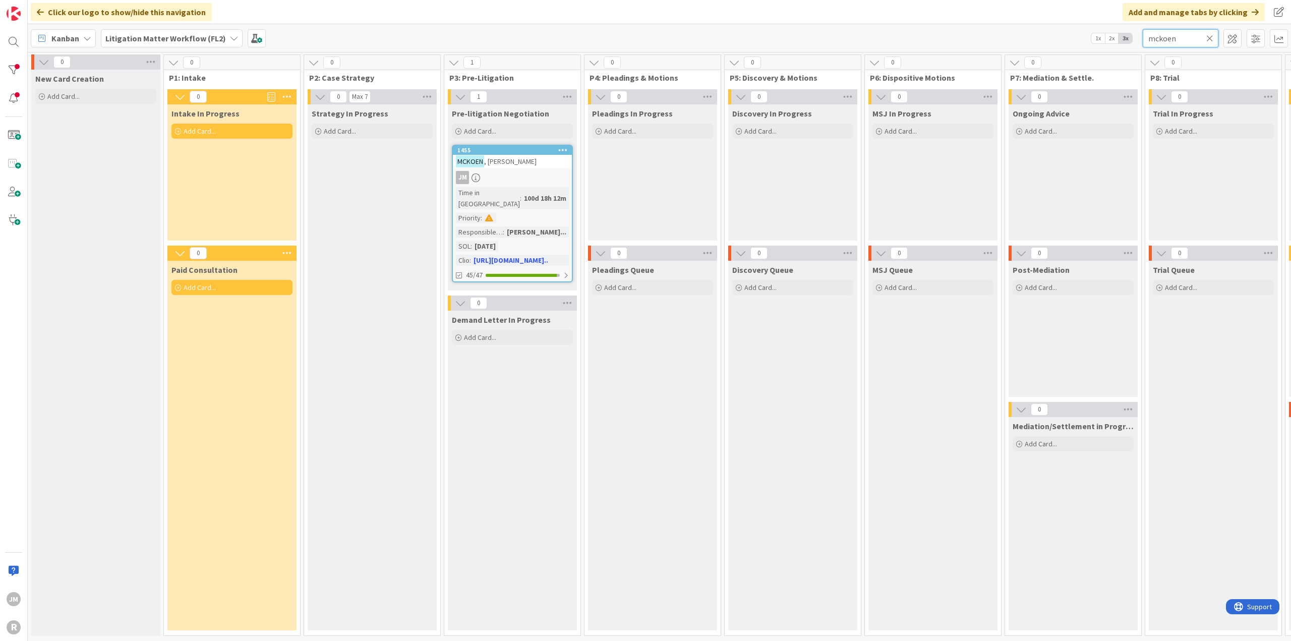
drag, startPoint x: 1135, startPoint y: 36, endPoint x: 1072, endPoint y: 36, distance: 62.5
click at [1072, 36] on div "Kanban Litigation Matter Workflow (FL2) 1x 2x 3x mckoen" at bounding box center [659, 38] width 1263 height 28
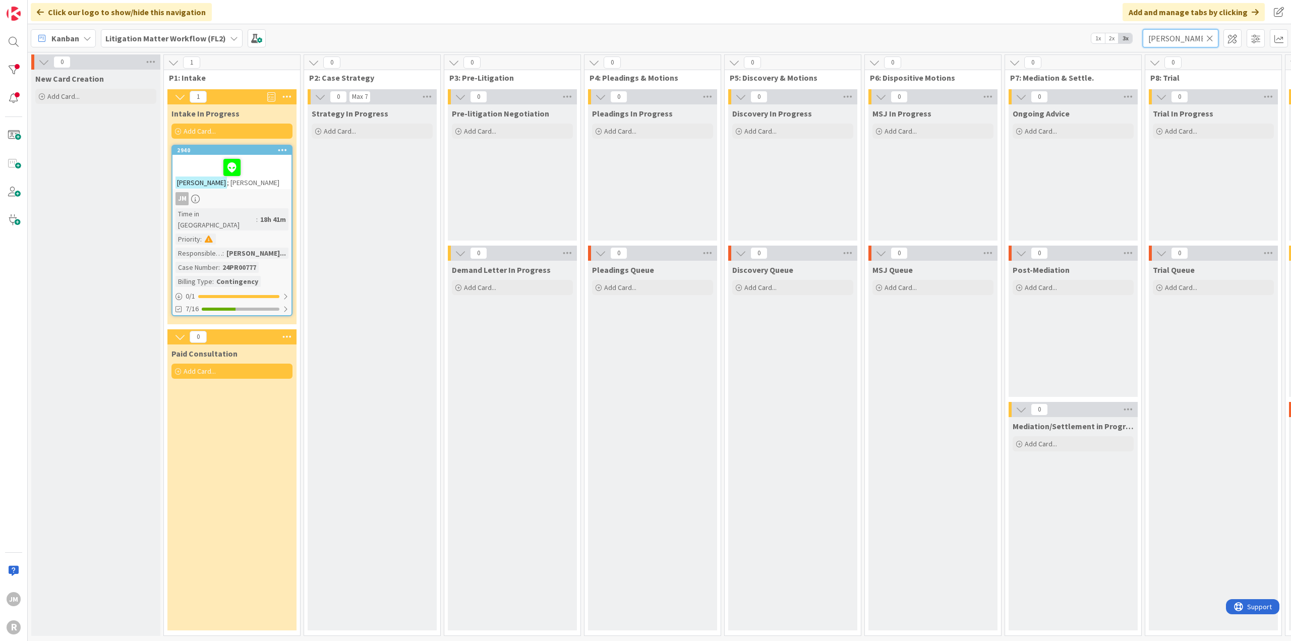
type input "[PERSON_NAME]"
click at [260, 196] on div "JM" at bounding box center [231, 198] width 119 height 13
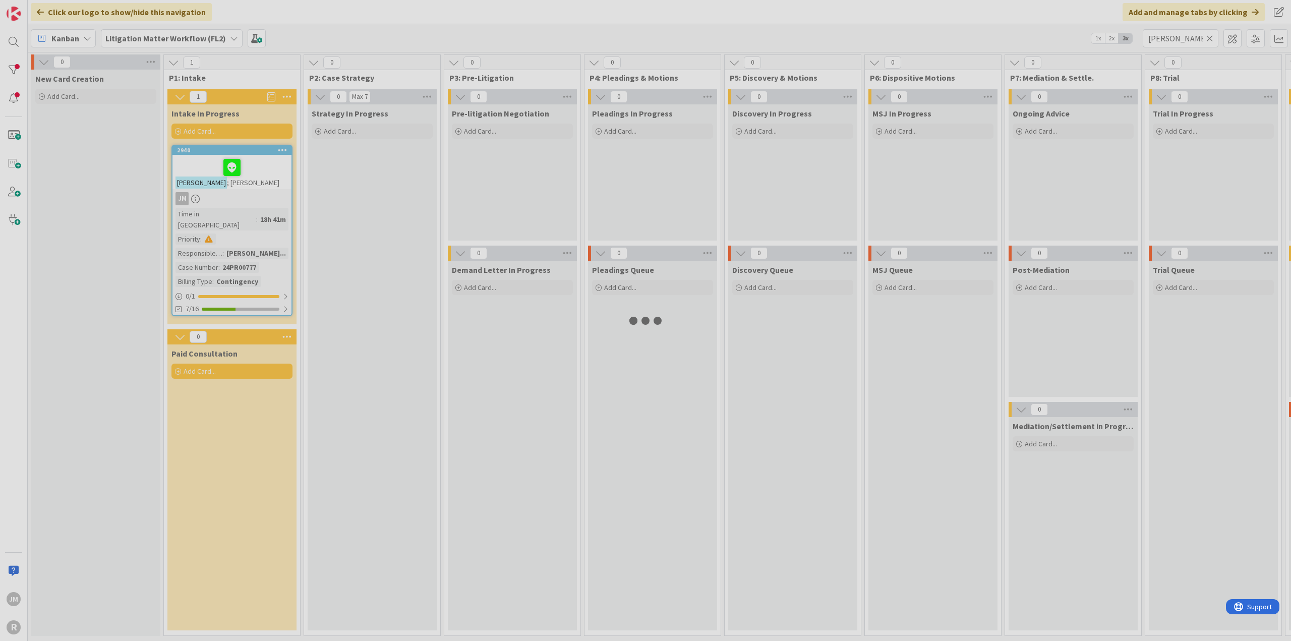
click at [260, 196] on div at bounding box center [645, 320] width 1291 height 641
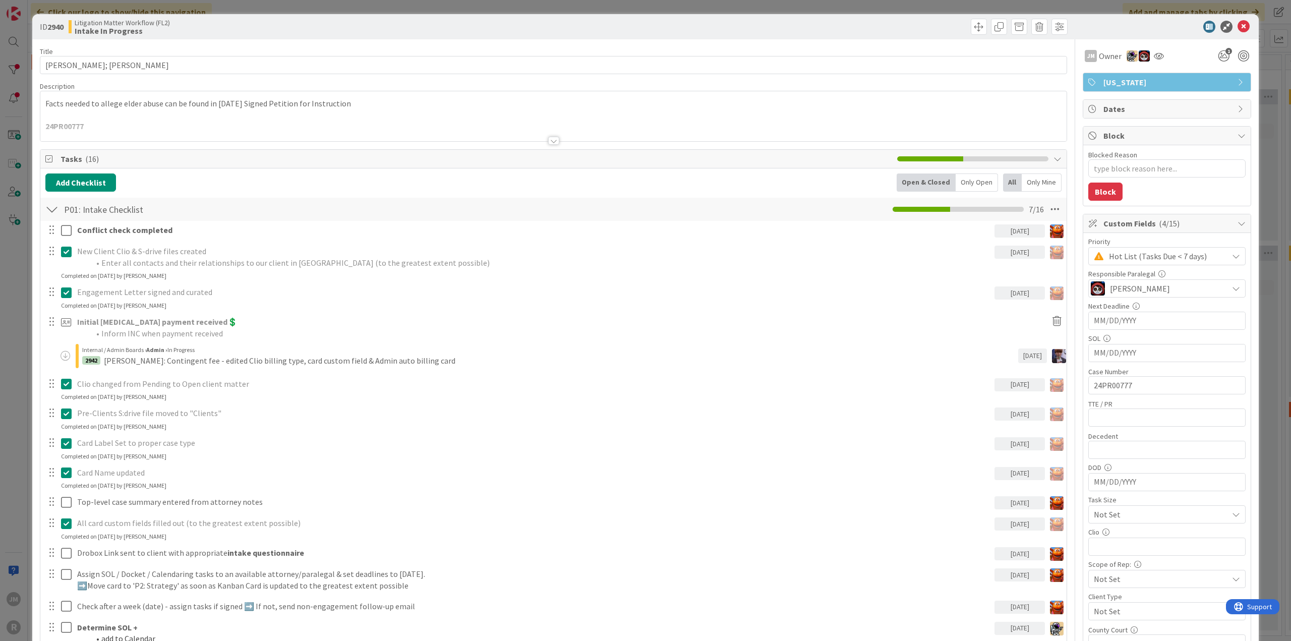
type textarea "x"
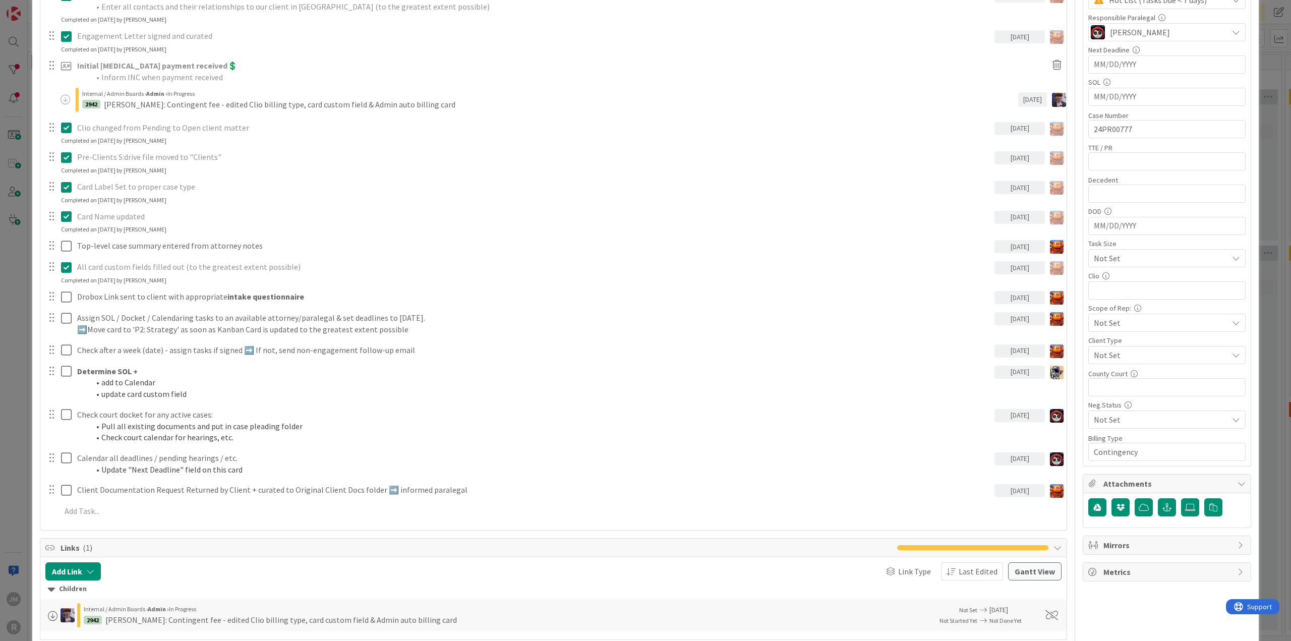
scroll to position [353, 0]
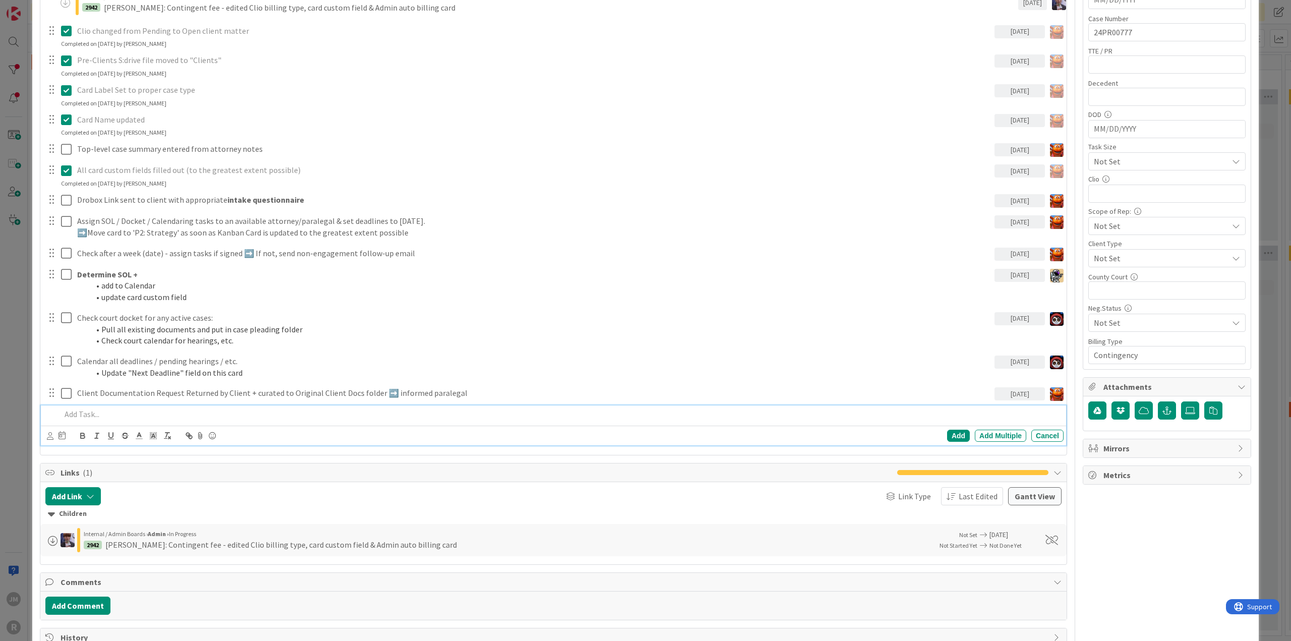
click at [138, 410] on p at bounding box center [560, 414] width 998 height 12
click at [47, 436] on icon at bounding box center [50, 436] width 7 height 8
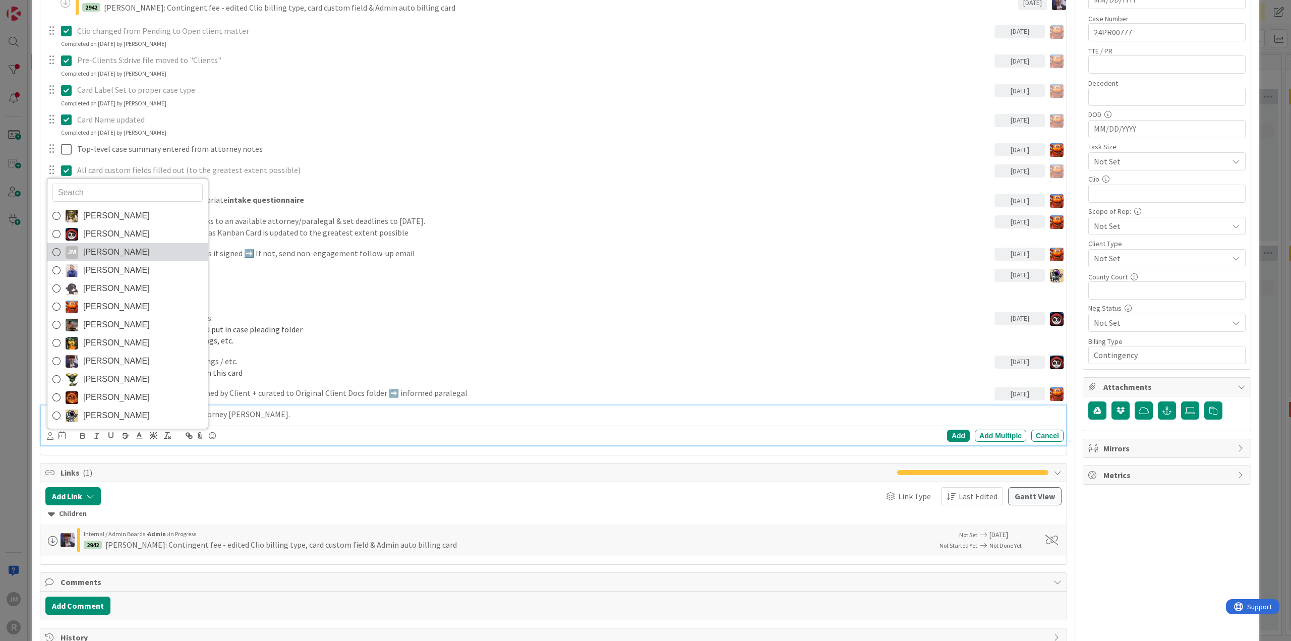
click at [76, 249] on div "JM" at bounding box center [72, 252] width 13 height 13
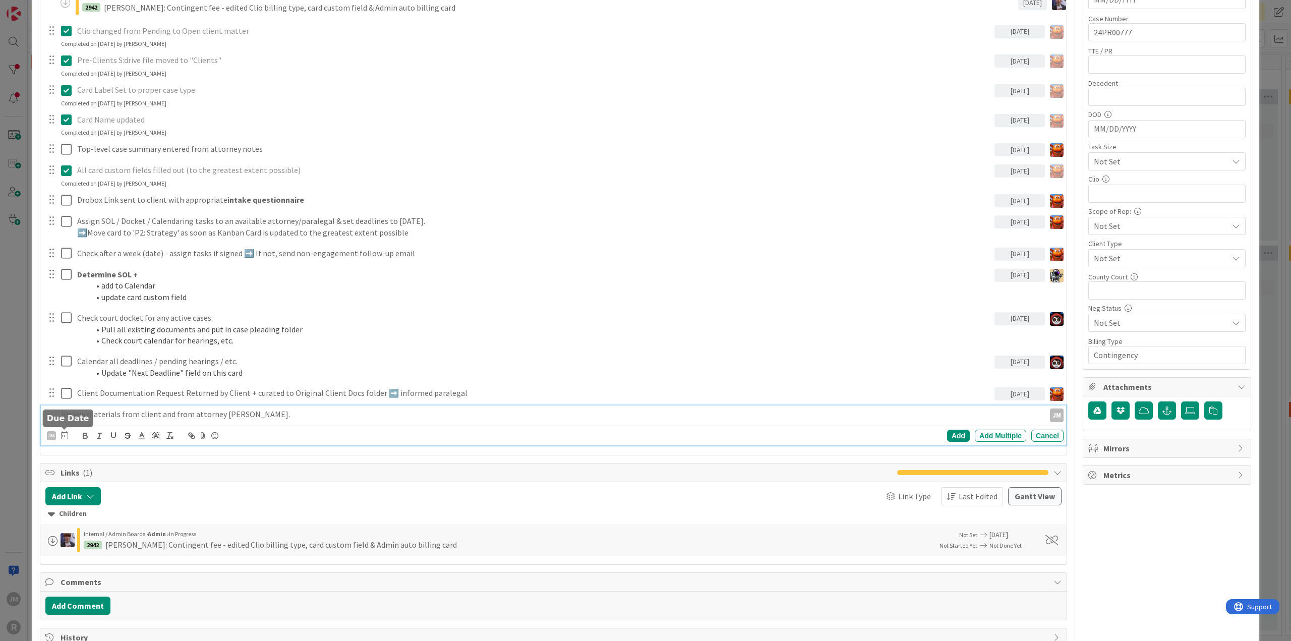
click at [63, 434] on icon at bounding box center [64, 435] width 7 height 8
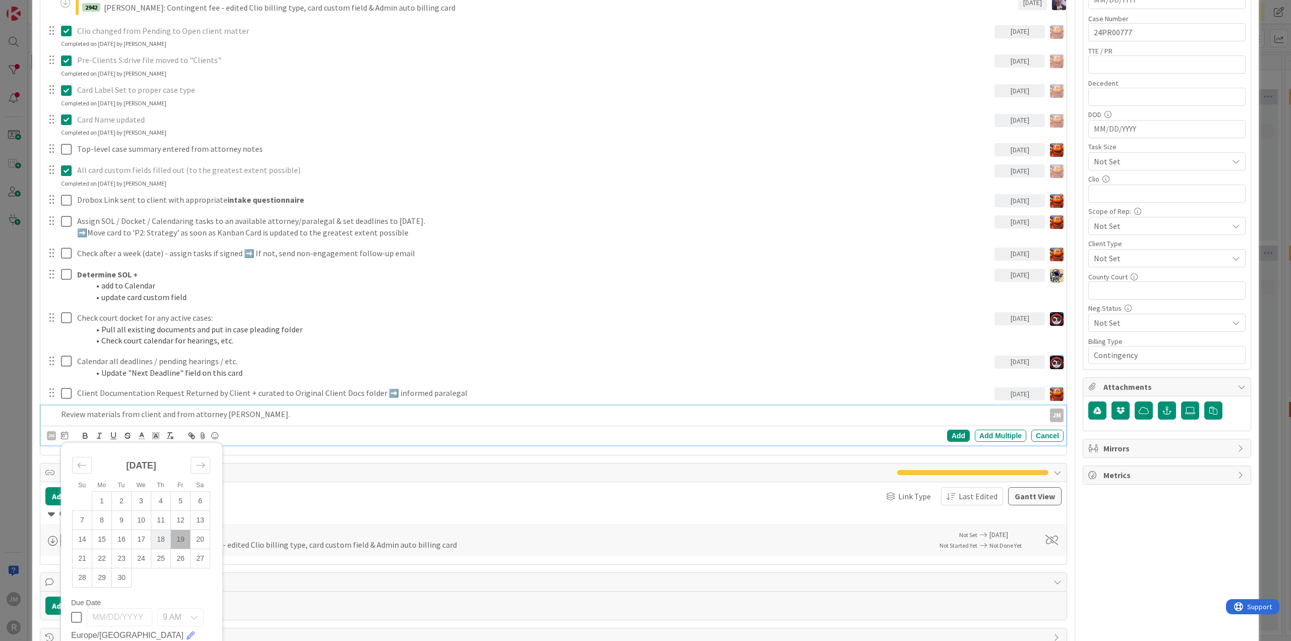
click at [164, 538] on td "18" at bounding box center [161, 539] width 20 height 19
click at [948, 435] on div "Add" at bounding box center [958, 436] width 23 height 12
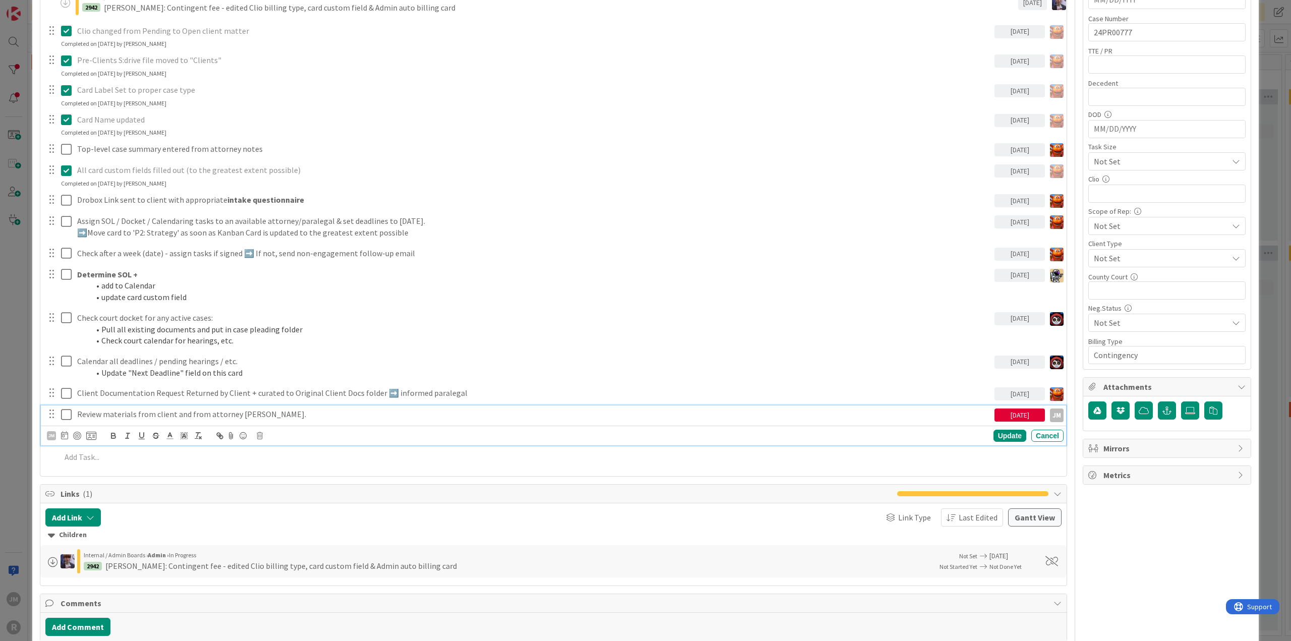
click at [139, 414] on p "Review materials from client and from attorney [PERSON_NAME]." at bounding box center [533, 414] width 913 height 12
click at [79, 432] on div at bounding box center [77, 436] width 8 height 8
click at [998, 438] on div "Update" at bounding box center [1009, 436] width 33 height 12
click at [206, 427] on div at bounding box center [560, 435] width 1006 height 18
click at [50, 453] on icon at bounding box center [50, 457] width 7 height 8
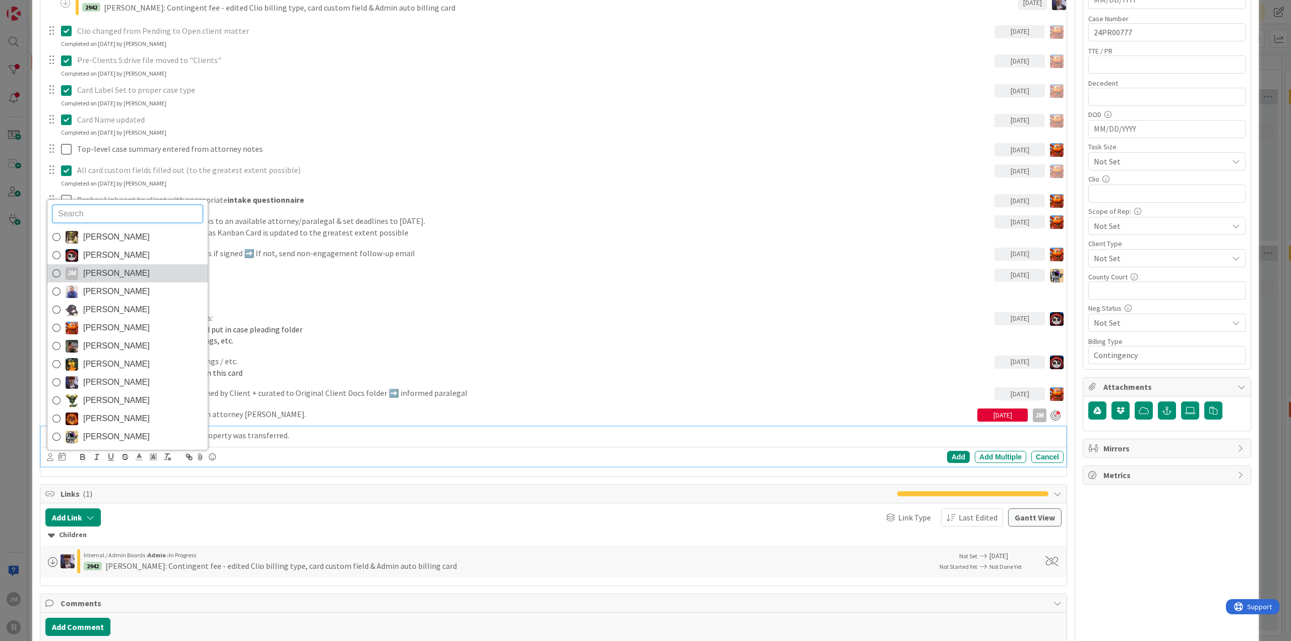
click at [128, 274] on link "[PERSON_NAME] [PERSON_NAME]" at bounding box center [127, 273] width 160 height 18
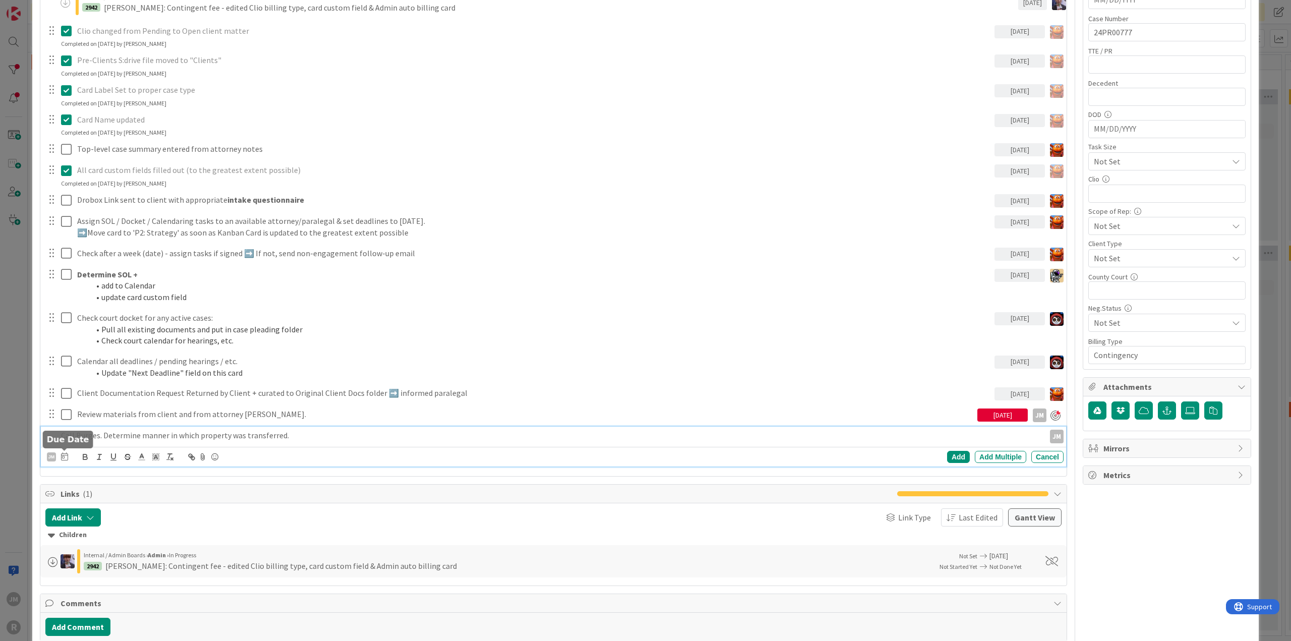
click at [66, 450] on body "JM R Click our logo to show/hide this navigation Add and manage tabs by clickin…" at bounding box center [645, 320] width 1291 height 641
click at [70, 430] on p "Call Burges. Determine manner in which property was transferred." at bounding box center [550, 436] width 979 height 12
click at [64, 458] on icon at bounding box center [64, 456] width 7 height 8
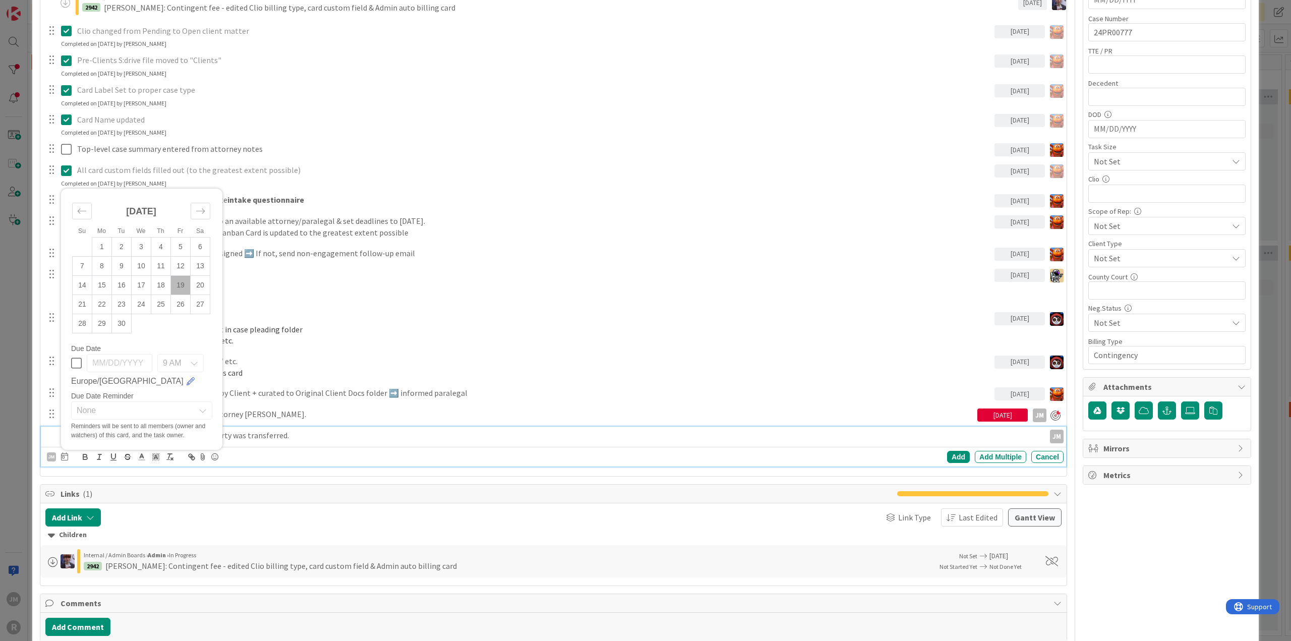
click at [184, 278] on td "19" at bounding box center [181, 285] width 20 height 19
click at [950, 452] on div "Add" at bounding box center [958, 457] width 23 height 12
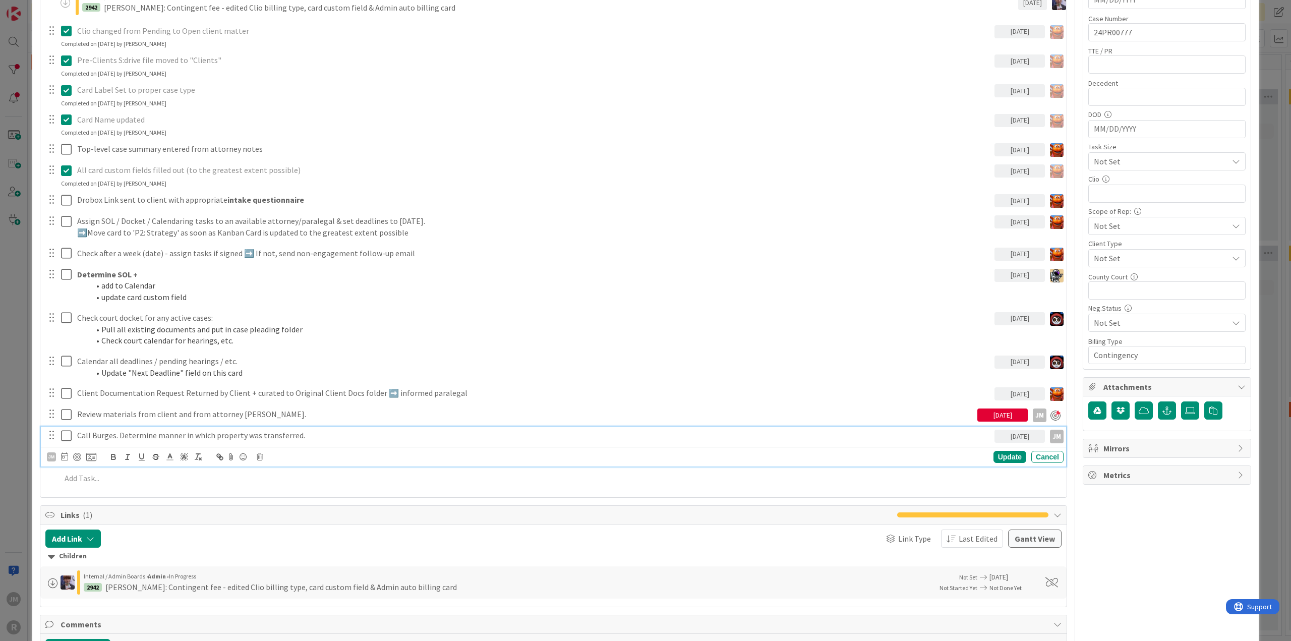
click at [198, 434] on p "Call Burges. Determine manner in which property was transferred." at bounding box center [533, 436] width 913 height 12
click at [81, 451] on div "JM" at bounding box center [71, 457] width 49 height 12
click at [78, 453] on div at bounding box center [77, 457] width 8 height 8
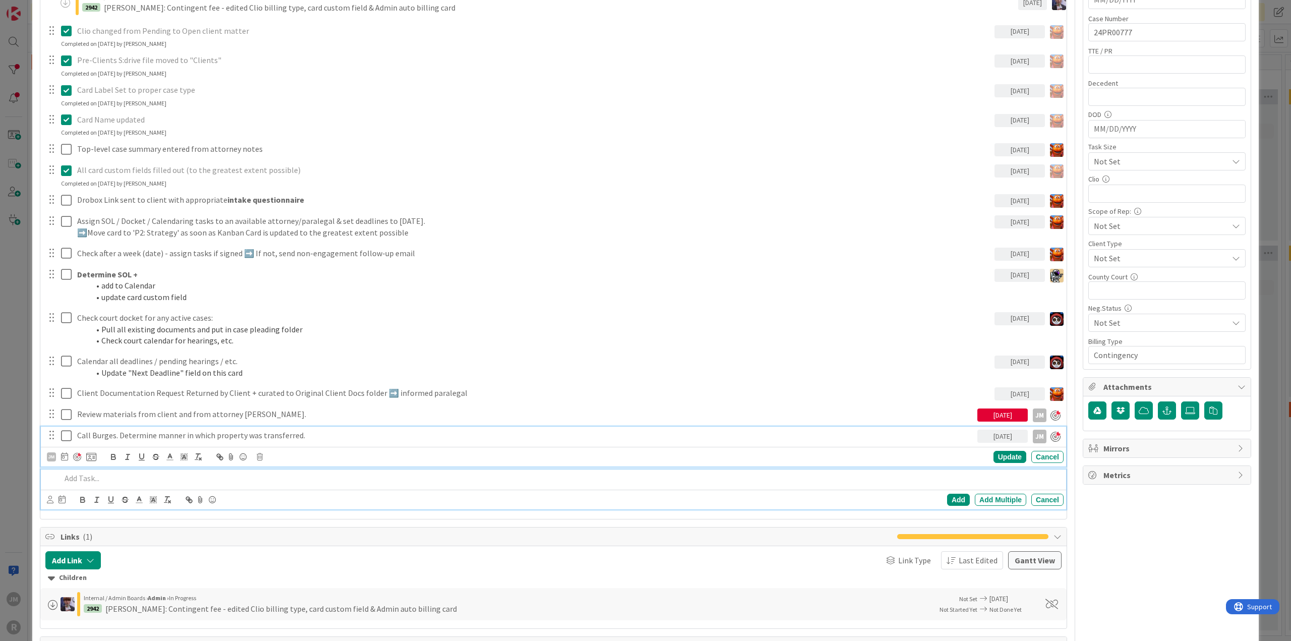
click at [115, 479] on p at bounding box center [560, 478] width 998 height 12
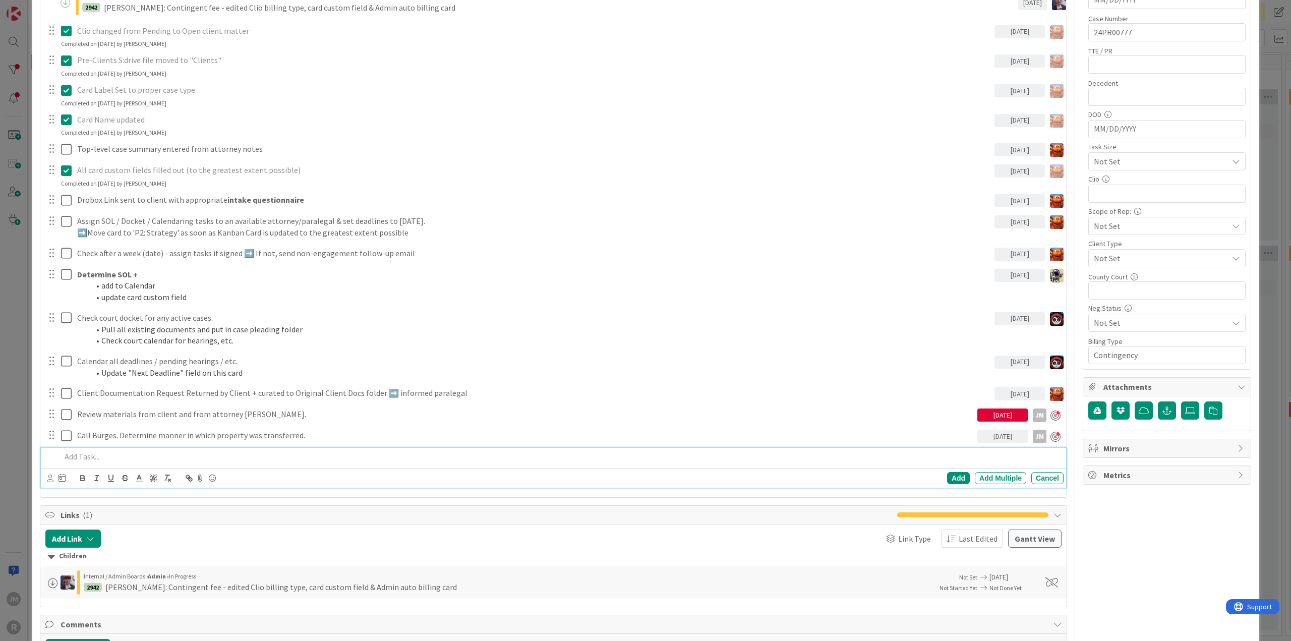
scroll to position [331, 0]
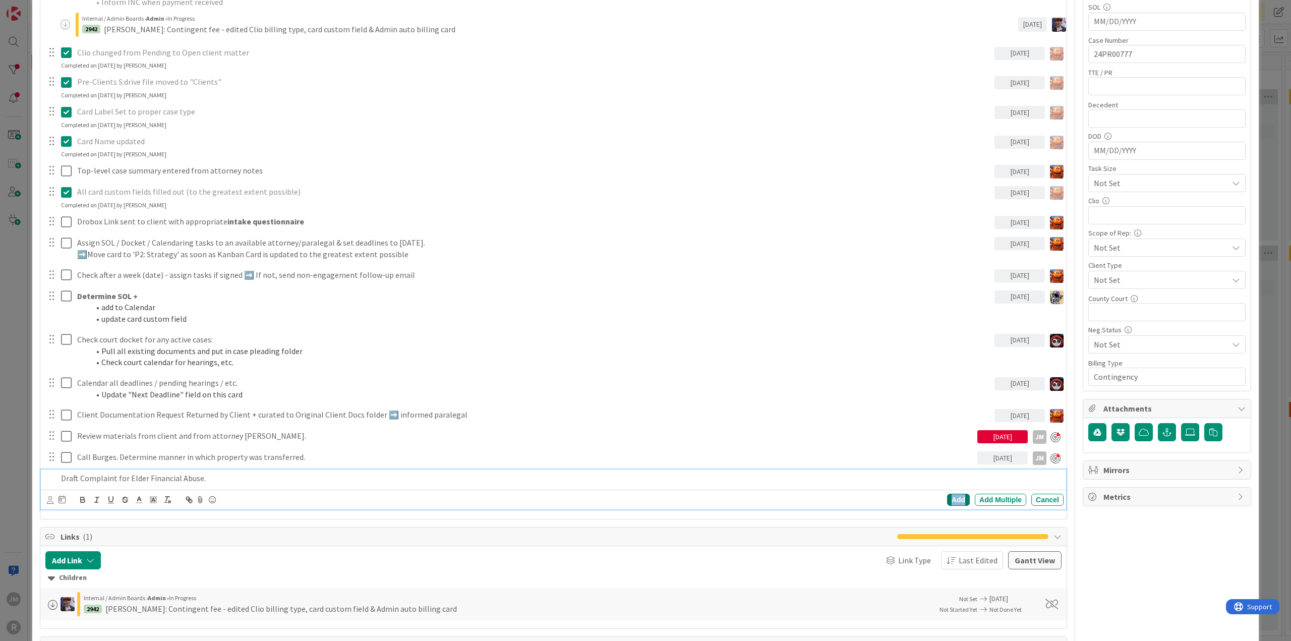
click at [947, 501] on div "Add" at bounding box center [958, 500] width 23 height 12
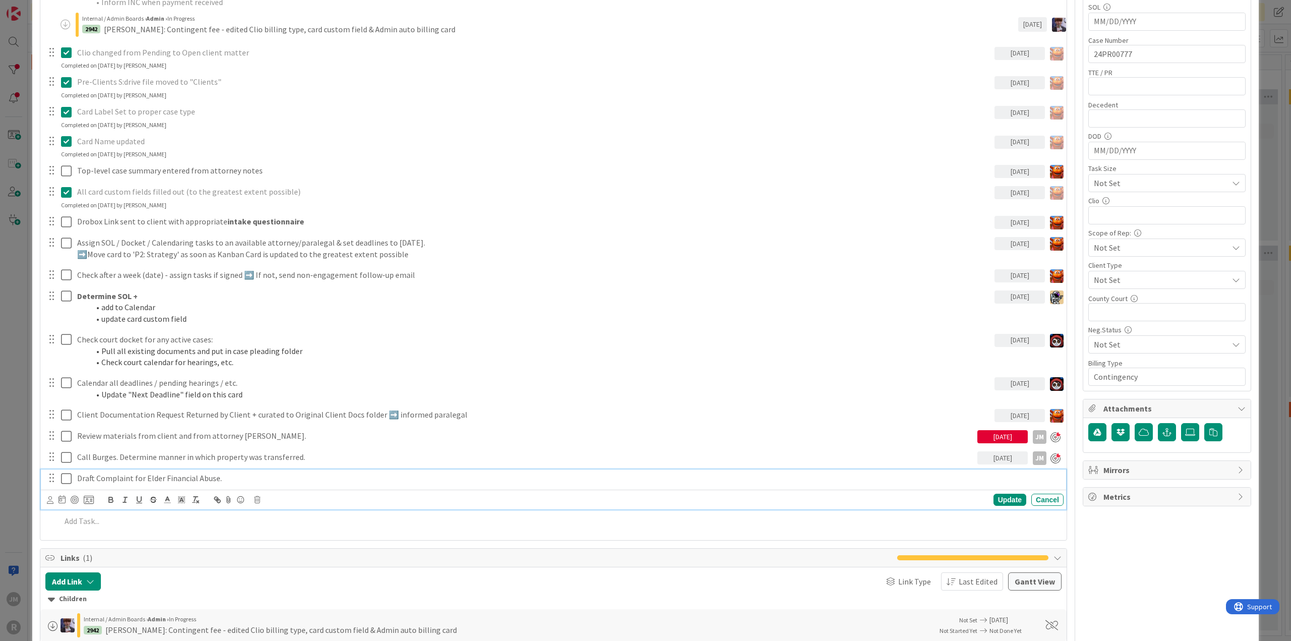
click at [140, 469] on div "Draft Complaint for Elder Financial Abuse." at bounding box center [568, 478] width 990 height 18
click at [50, 498] on icon at bounding box center [50, 500] width 7 height 8
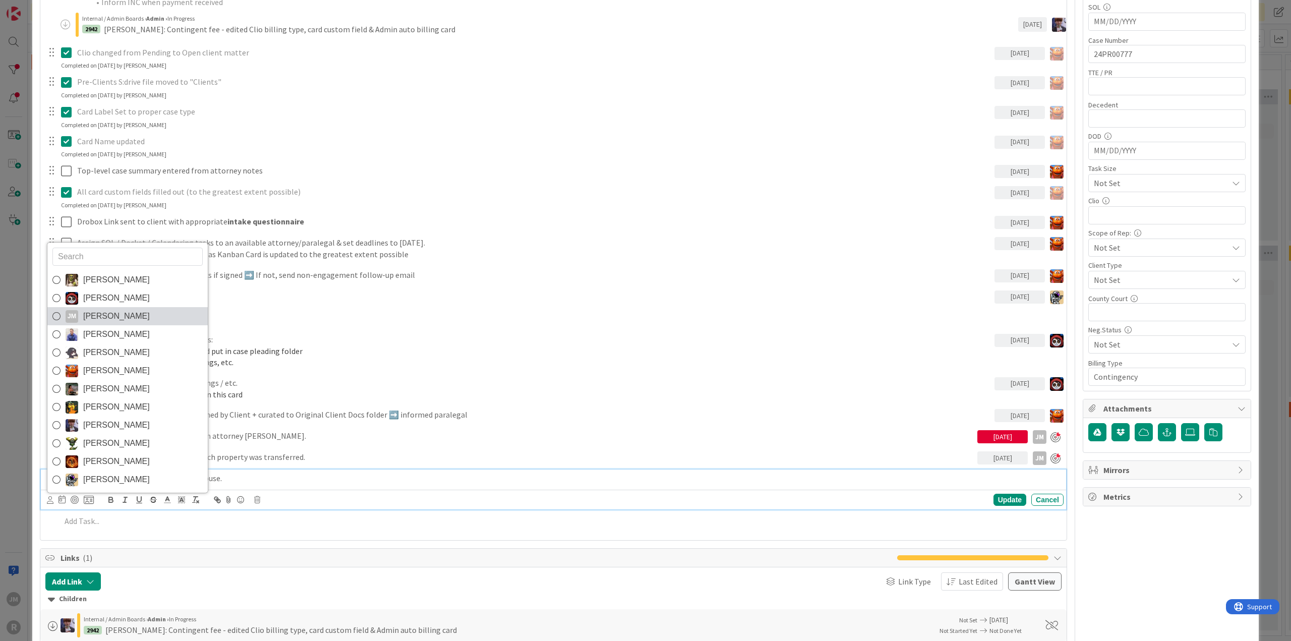
click at [97, 312] on span "[PERSON_NAME]" at bounding box center [116, 316] width 67 height 15
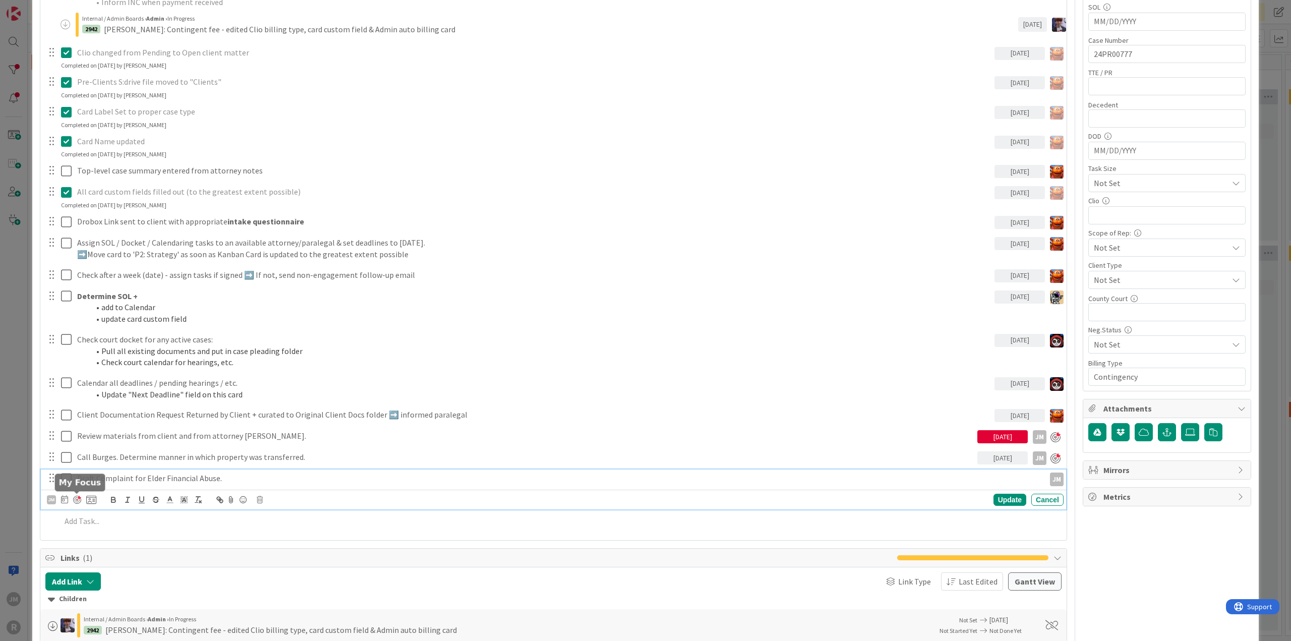
click at [74, 499] on div at bounding box center [77, 500] width 8 height 8
type textarea "x"
click at [63, 499] on icon at bounding box center [64, 499] width 7 height 8
click at [183, 598] on td "19" at bounding box center [181, 603] width 20 height 19
type input "[DATE]"
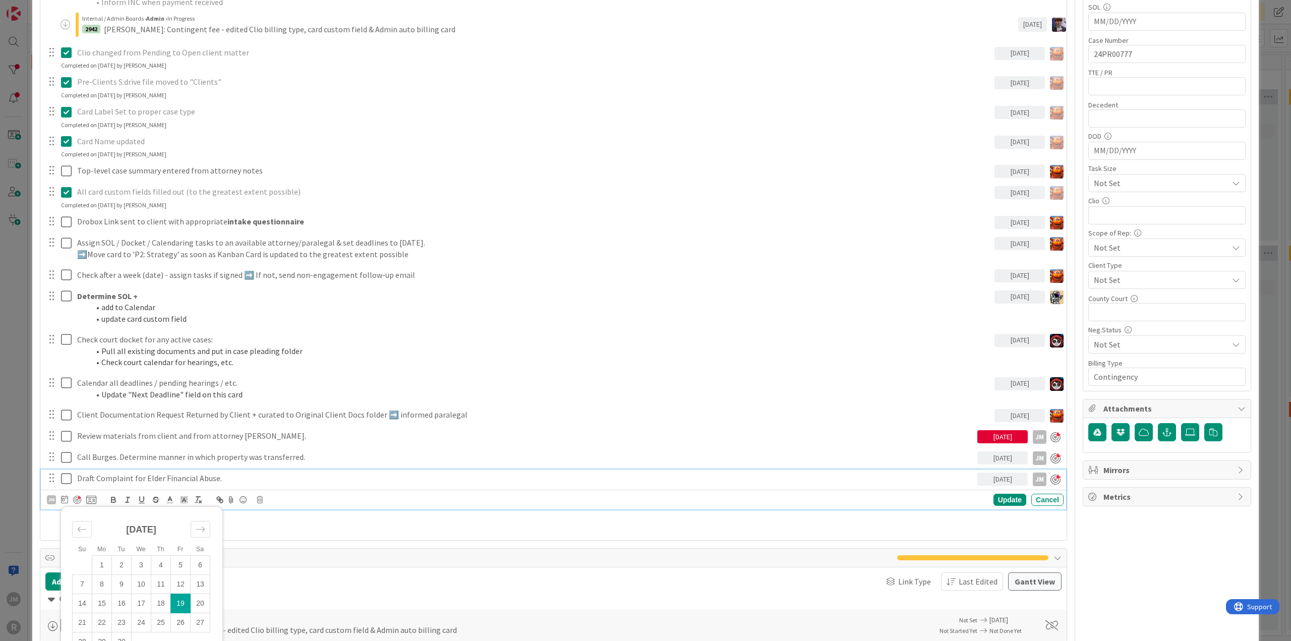
type textarea "x"
click at [1008, 502] on div "Update" at bounding box center [1009, 500] width 33 height 12
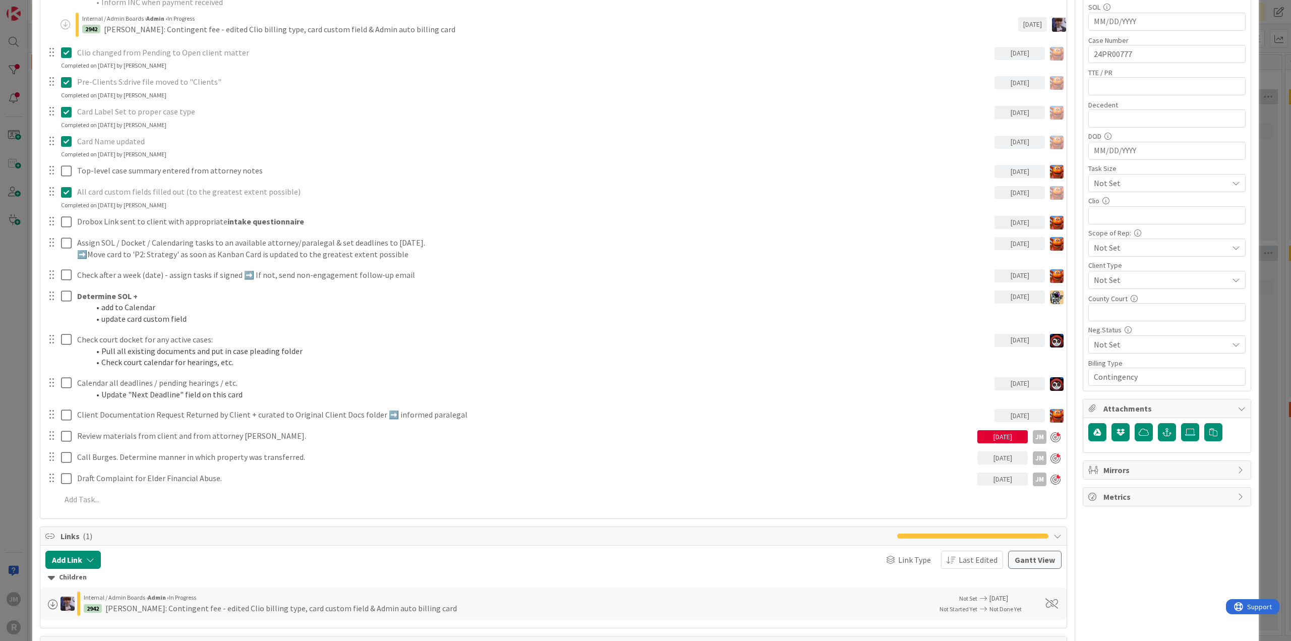
click at [17, 474] on div "ID 2940 Litigation Matter Workflow (FL2) Intake In Progress Title 15 / 128 [PER…" at bounding box center [645, 320] width 1291 height 641
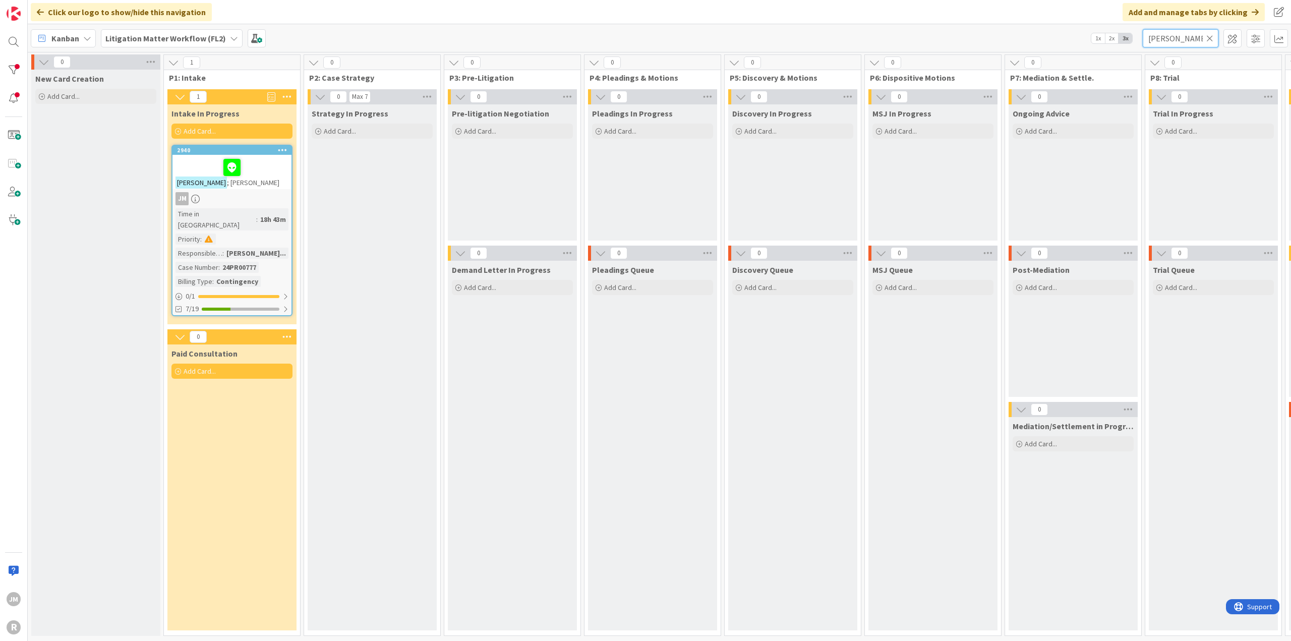
drag, startPoint x: 1176, startPoint y: 38, endPoint x: 1015, endPoint y: 47, distance: 161.1
click at [1015, 47] on div "Kanban Litigation Matter Workflow (FL2) 1x 2x 3x [PERSON_NAME]" at bounding box center [659, 38] width 1263 height 28
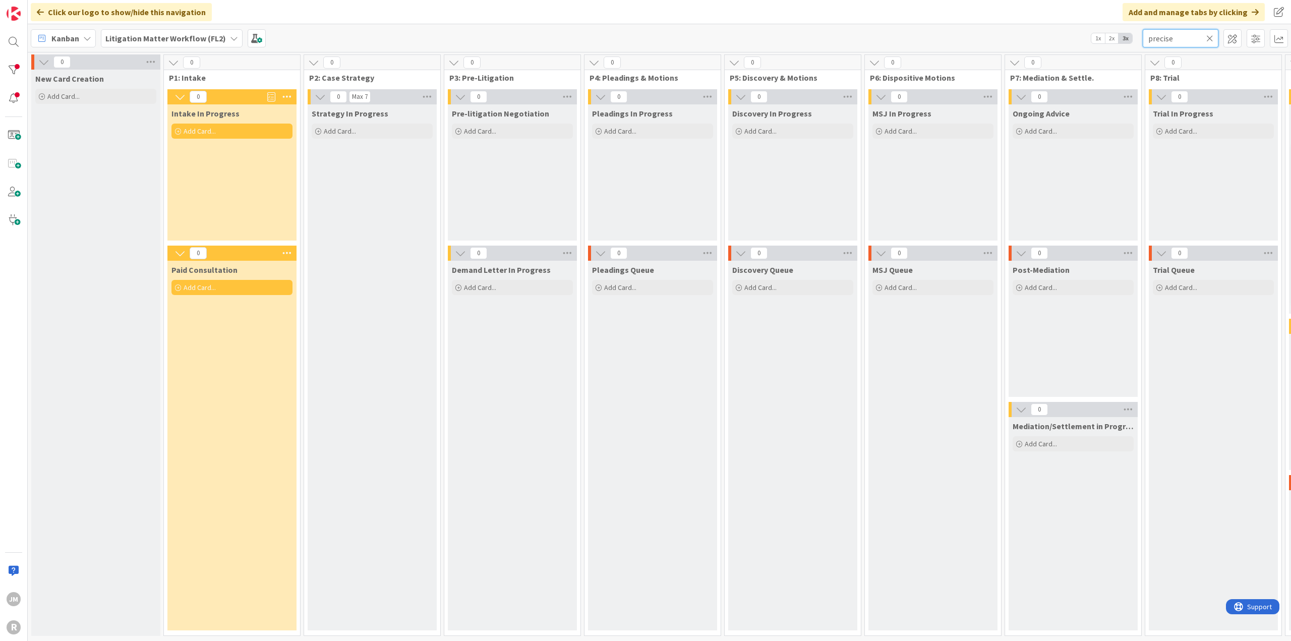
scroll to position [0, 612]
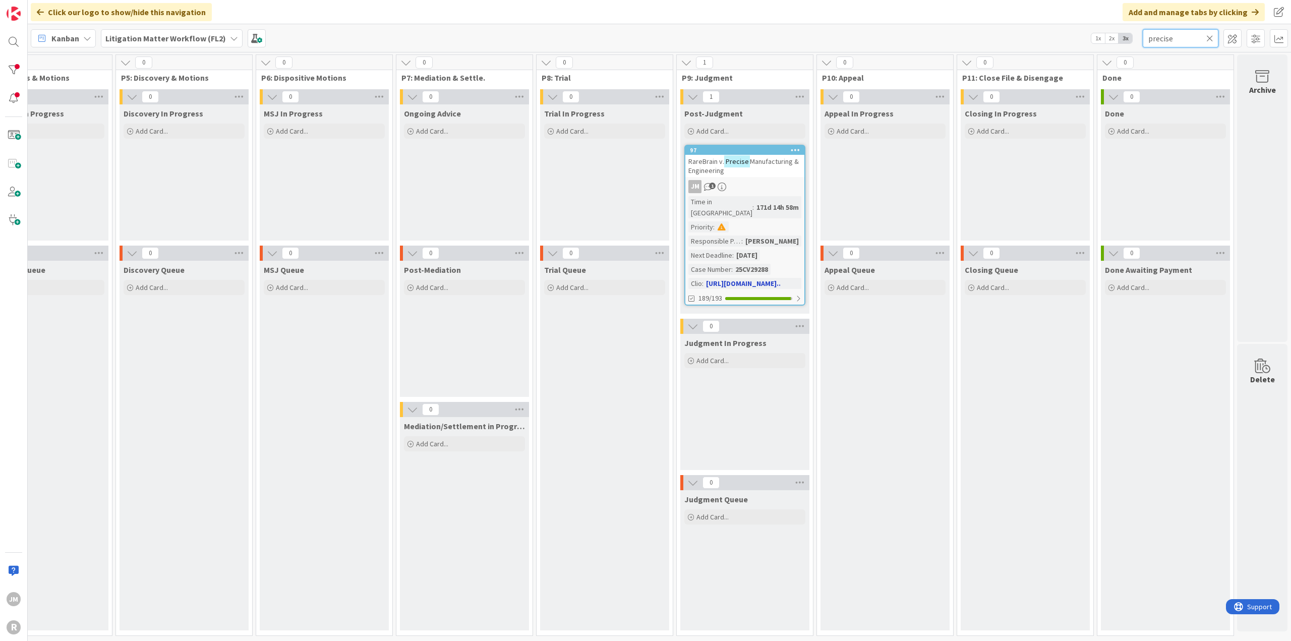
type input "precise"
click at [757, 183] on div "JM 1" at bounding box center [744, 186] width 119 height 13
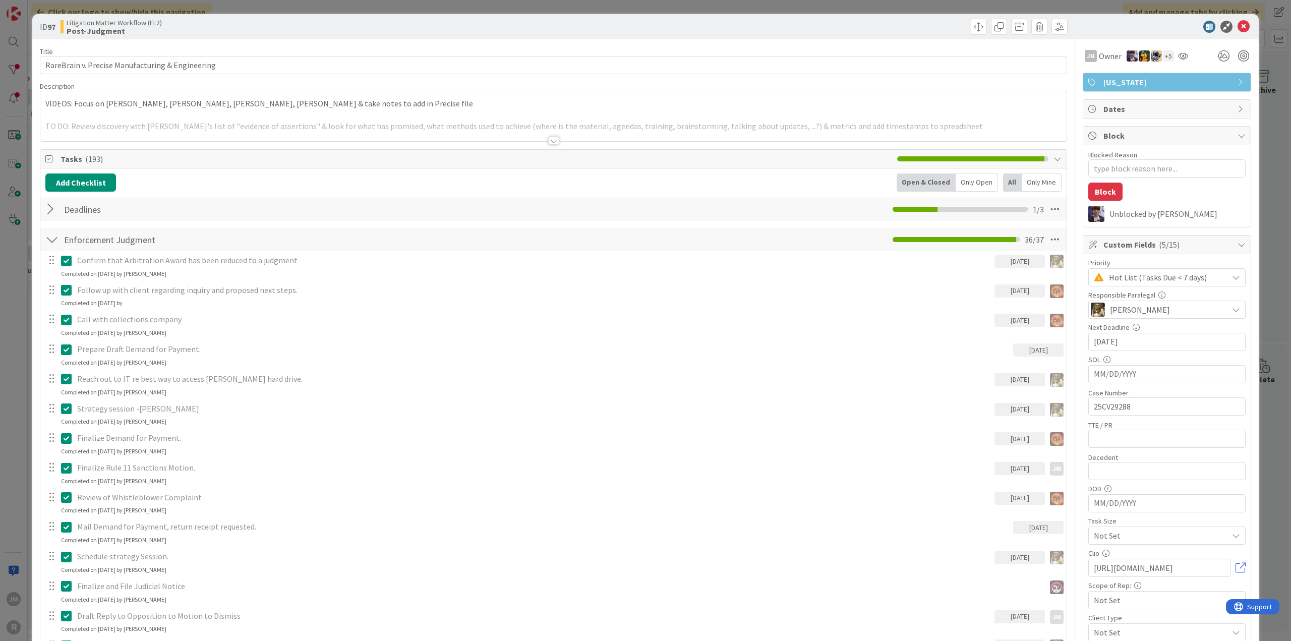
type textarea "x"
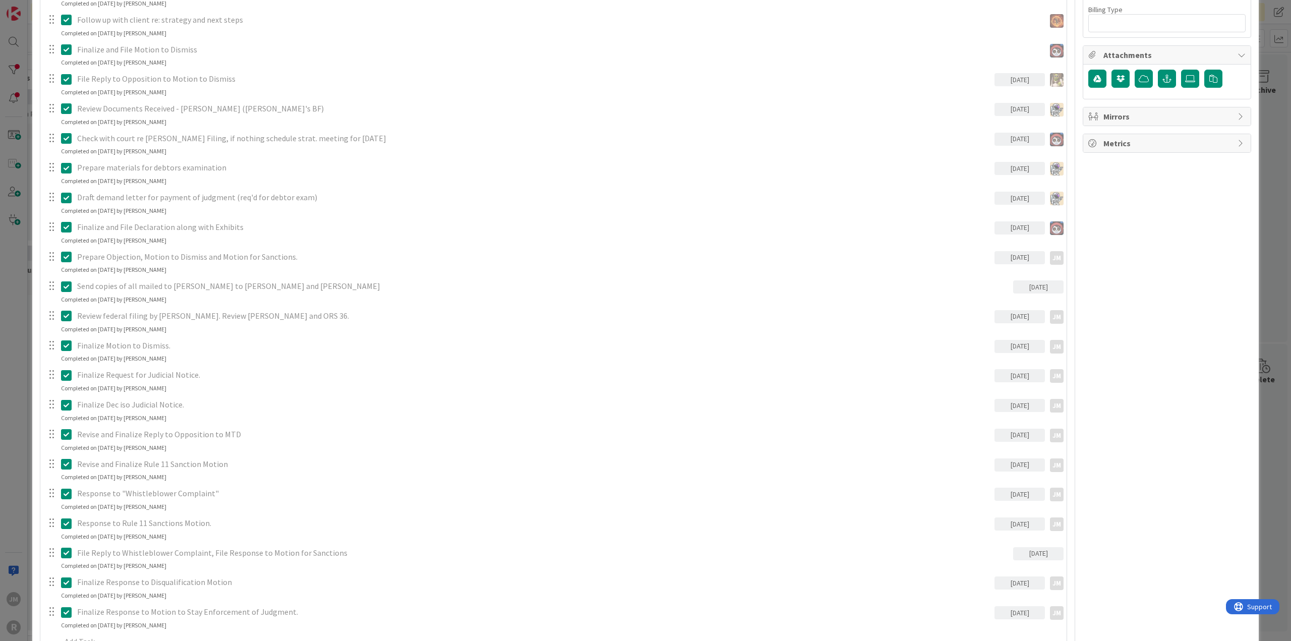
scroll to position [857, 0]
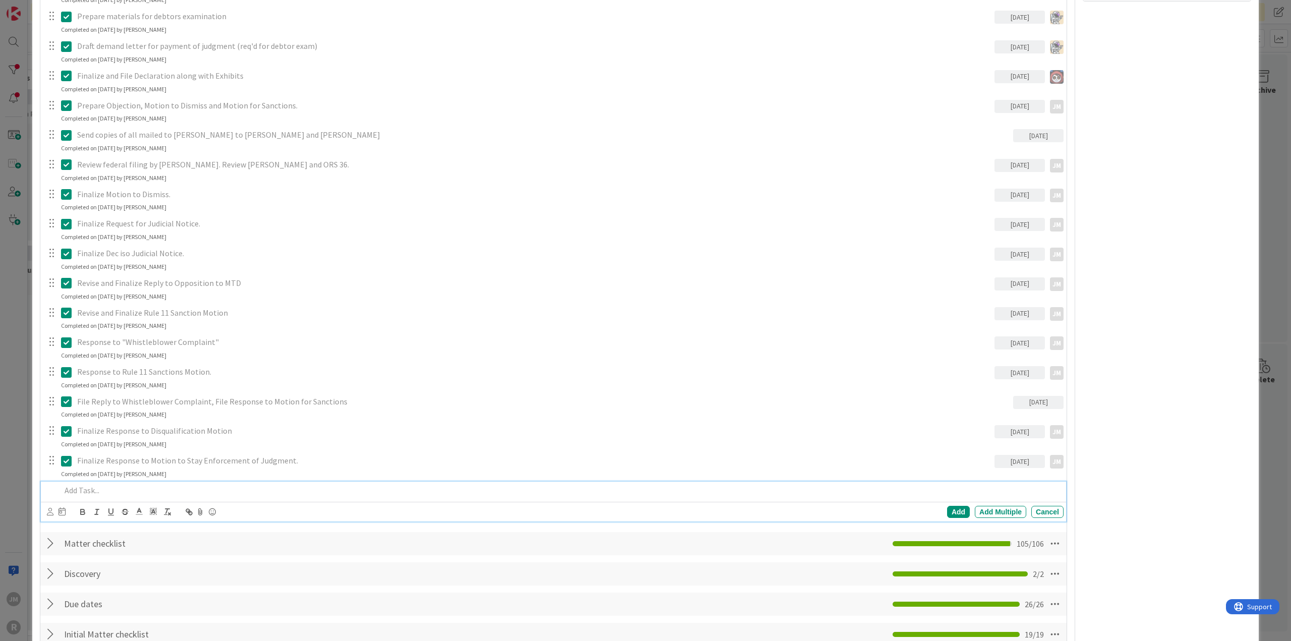
click at [150, 484] on p at bounding box center [560, 490] width 998 height 12
click at [47, 511] on icon at bounding box center [50, 512] width 7 height 8
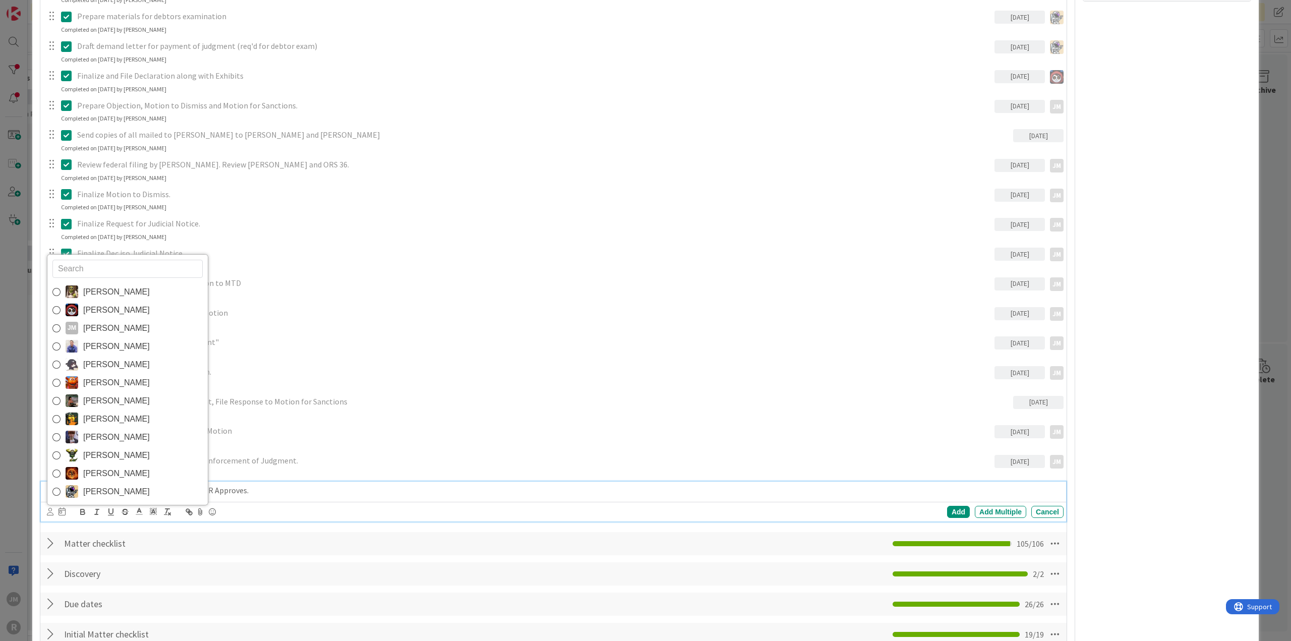
click at [86, 328] on span "[PERSON_NAME]" at bounding box center [116, 328] width 67 height 15
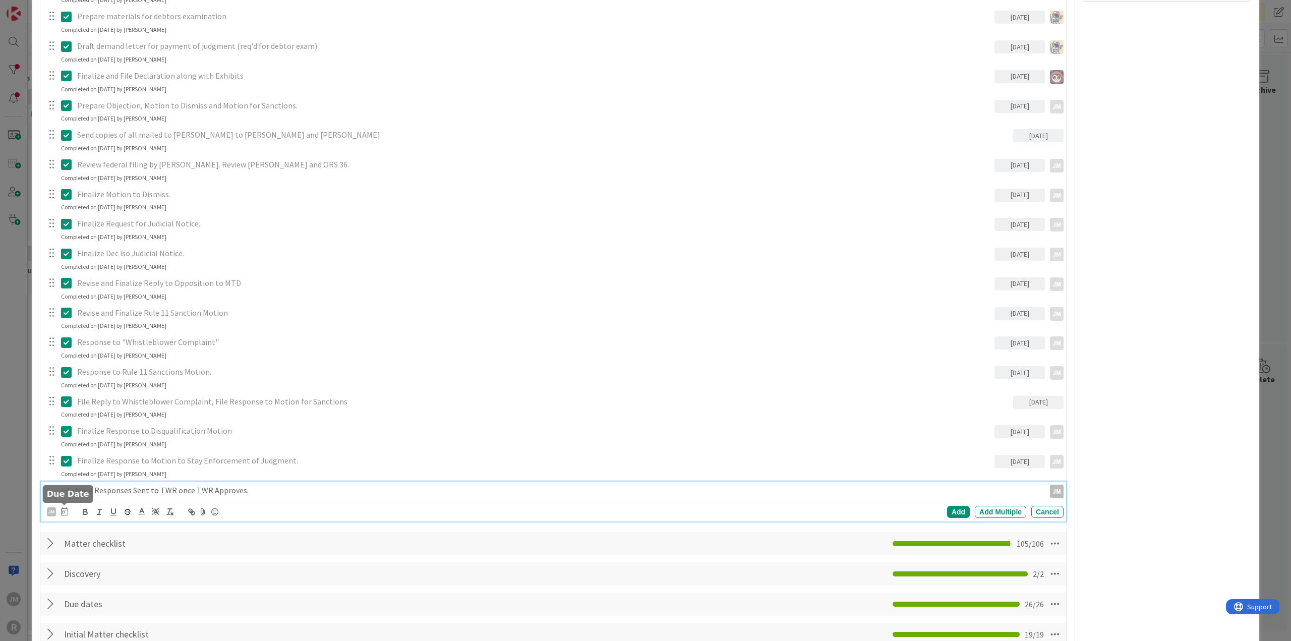
click at [67, 511] on icon at bounding box center [64, 511] width 7 height 8
click at [177, 614] on td "19" at bounding box center [181, 614] width 20 height 19
click at [947, 510] on div "Add" at bounding box center [958, 512] width 23 height 12
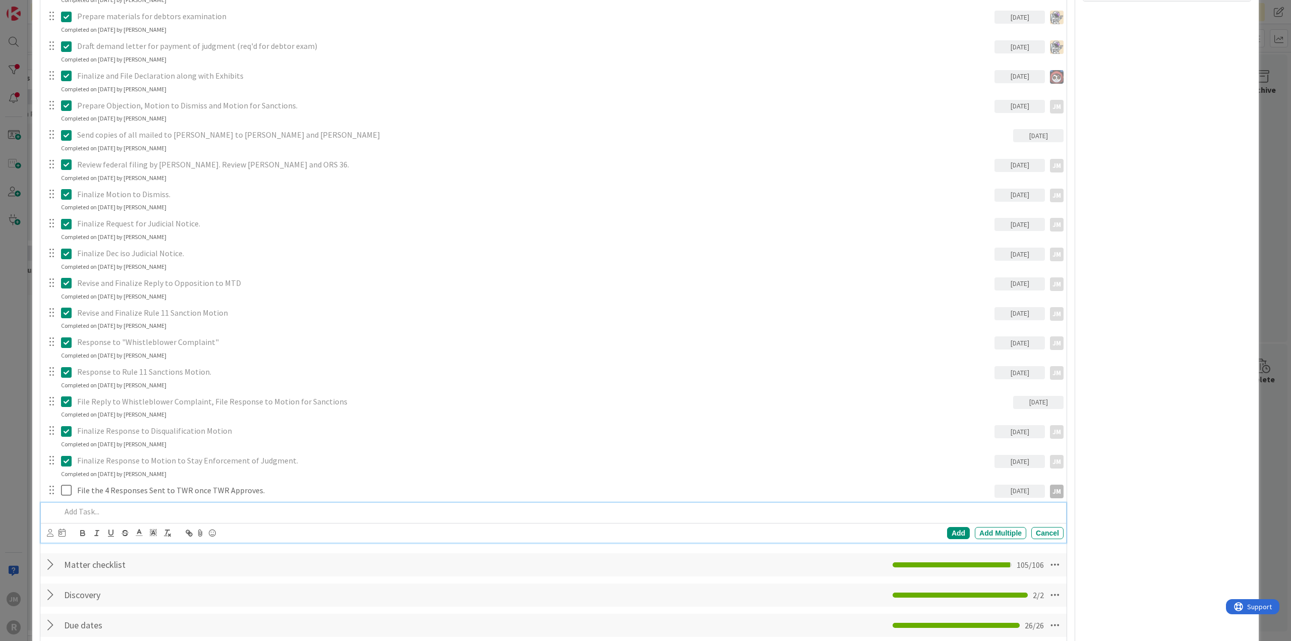
click at [126, 507] on p at bounding box center [560, 512] width 998 height 12
click at [49, 529] on icon at bounding box center [50, 533] width 7 height 8
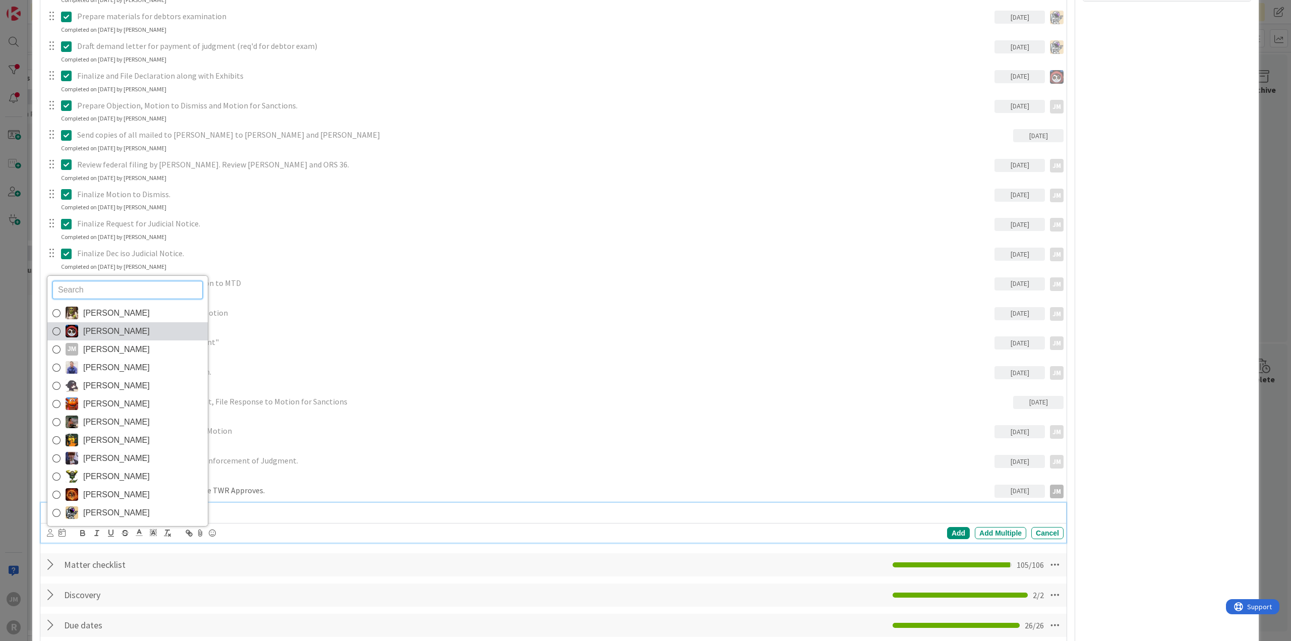
click at [57, 328] on icon at bounding box center [56, 331] width 8 height 15
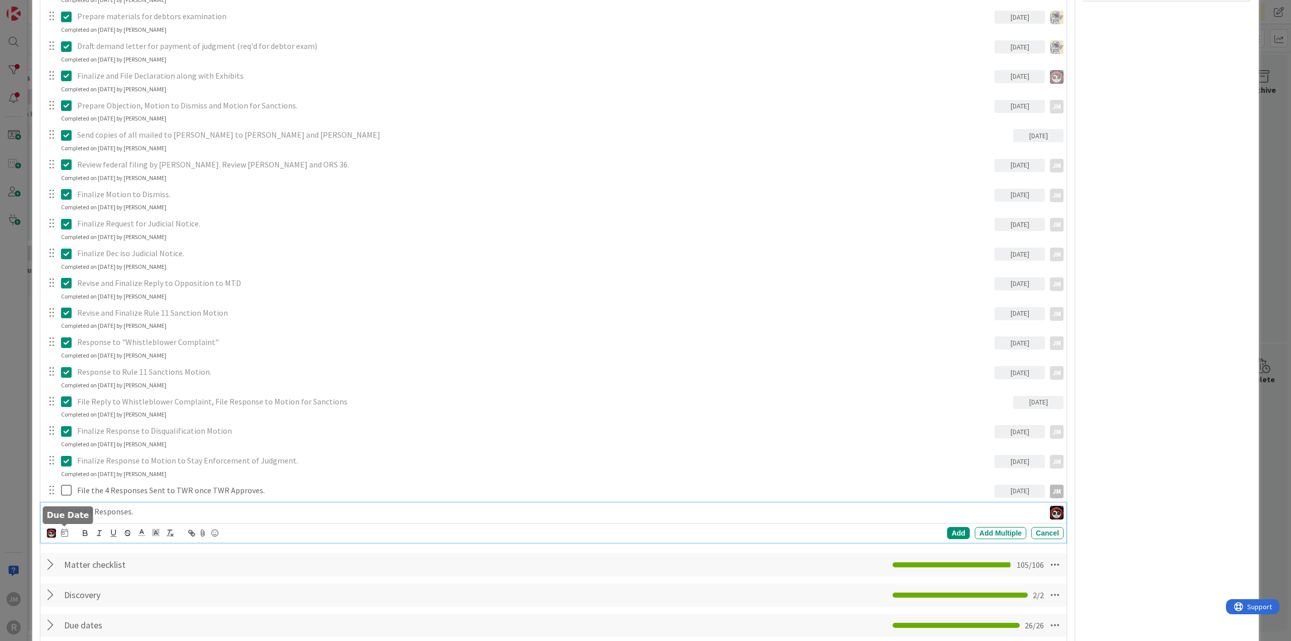
click at [66, 533] on icon at bounding box center [64, 532] width 7 height 8
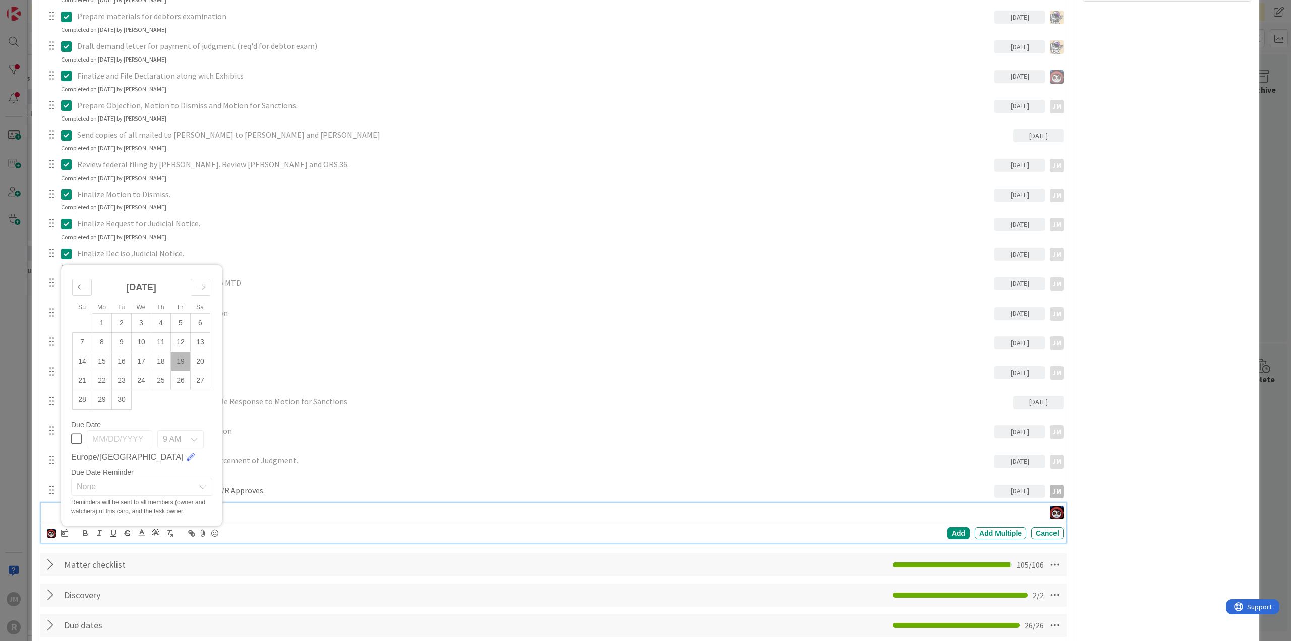
click at [183, 362] on td "19" at bounding box center [181, 360] width 20 height 19
click at [957, 529] on div "Add" at bounding box center [958, 533] width 23 height 12
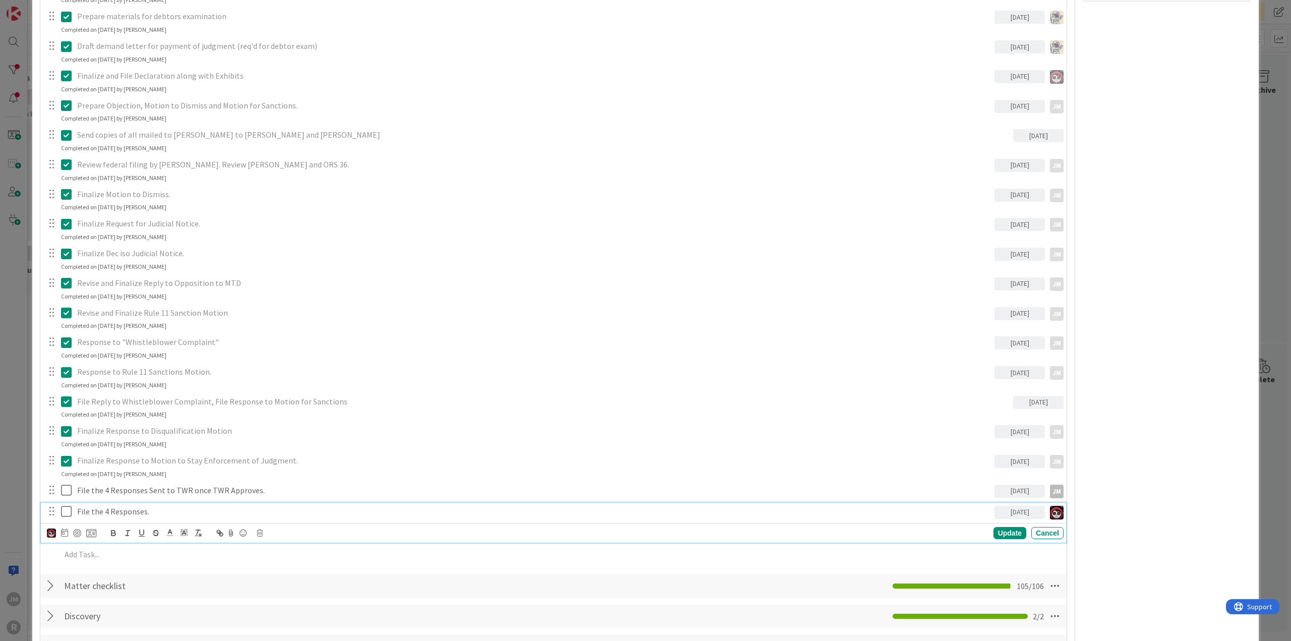
click at [199, 511] on p "File the 4 Responses." at bounding box center [533, 512] width 913 height 12
click at [15, 494] on div "ID 97 Litigation Matter Workflow (FL2) Post-Judgment Title 48 / 128 RareBrain v…" at bounding box center [645, 320] width 1291 height 641
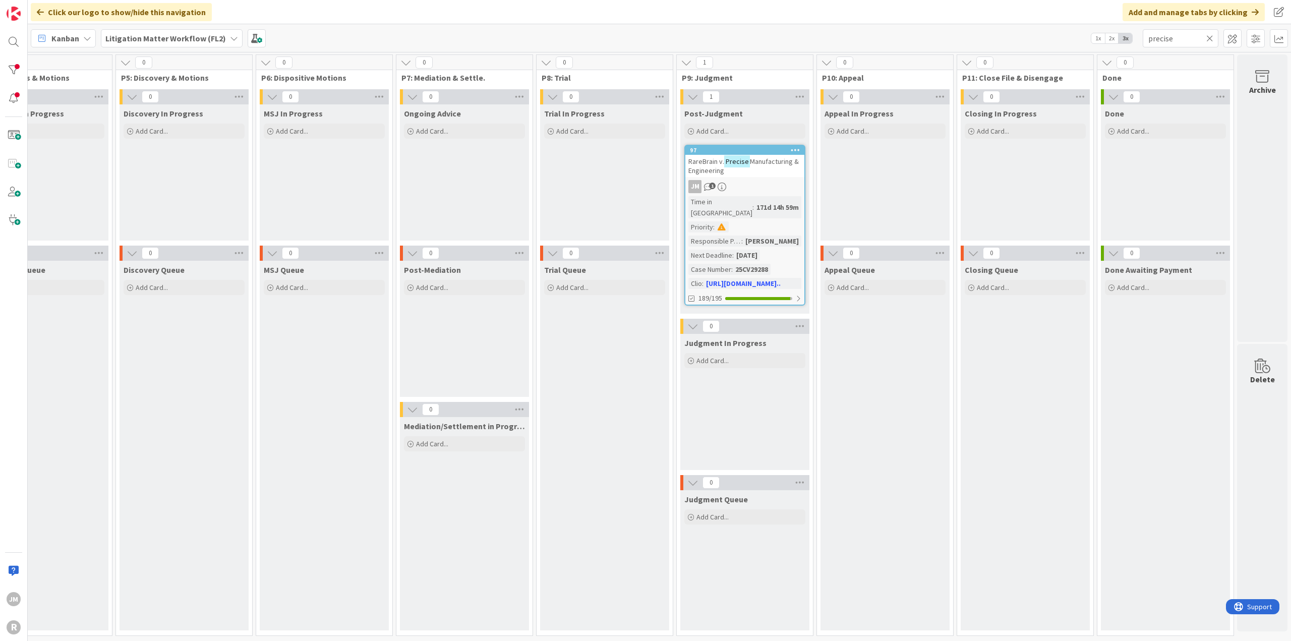
click at [84, 39] on icon at bounding box center [87, 38] width 8 height 8
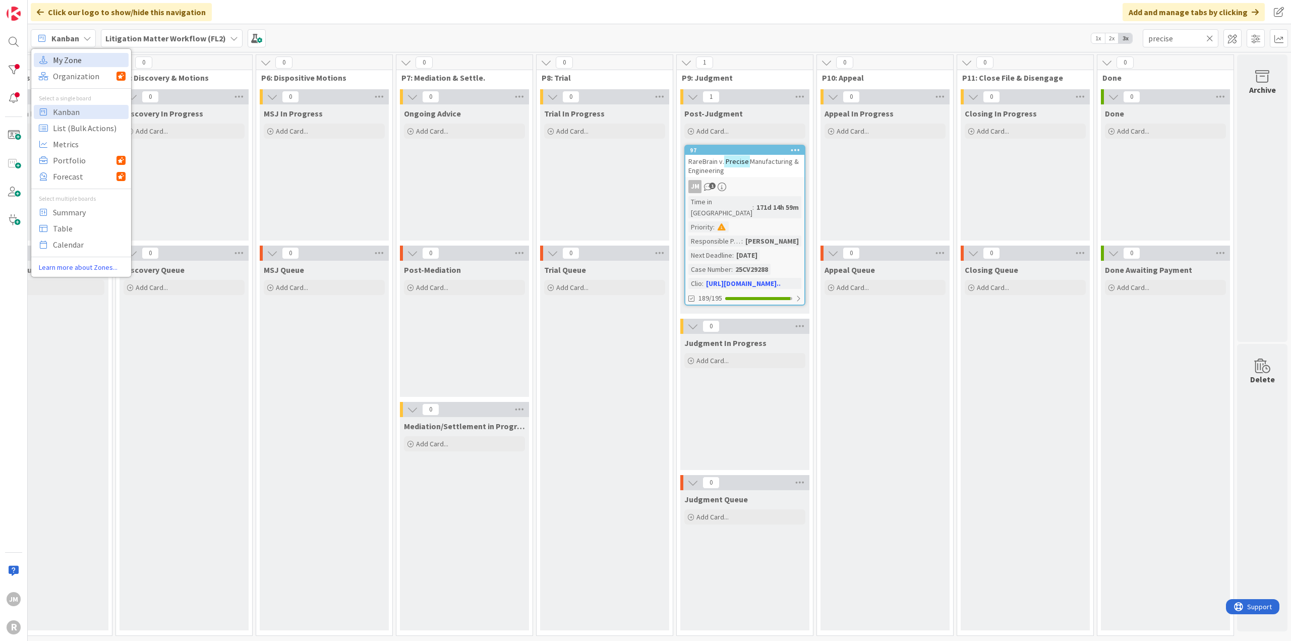
click at [84, 61] on span "My Zone" at bounding box center [89, 59] width 73 height 15
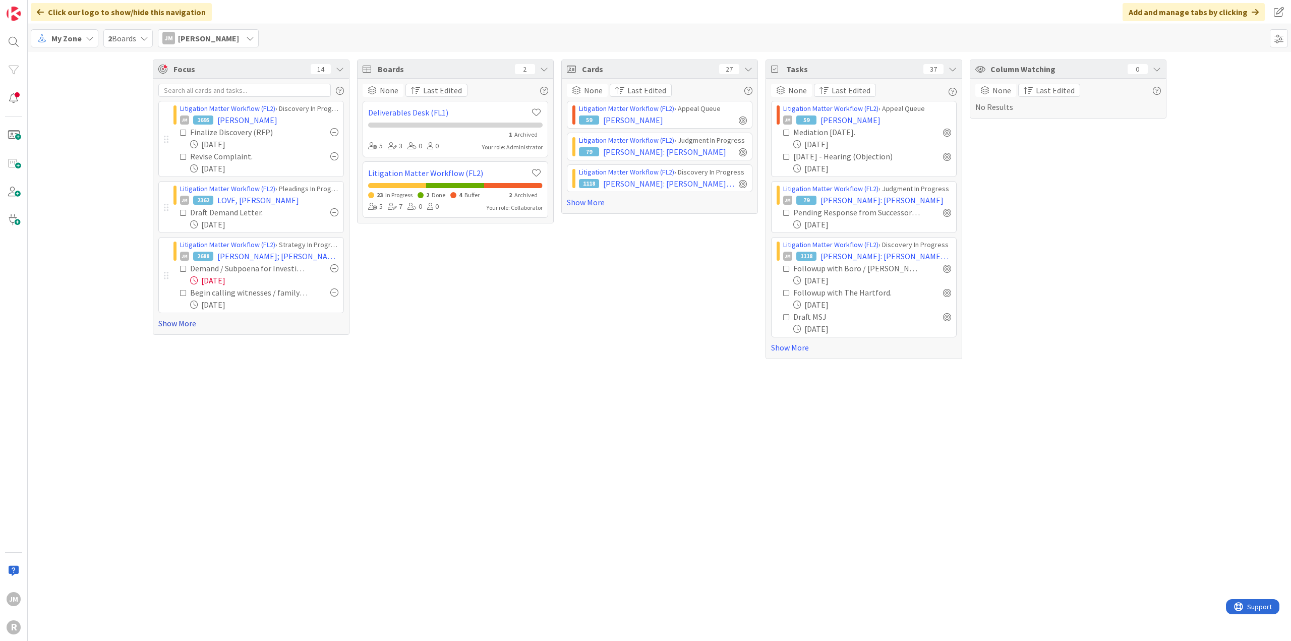
click at [173, 326] on link "Show More" at bounding box center [251, 323] width 186 height 12
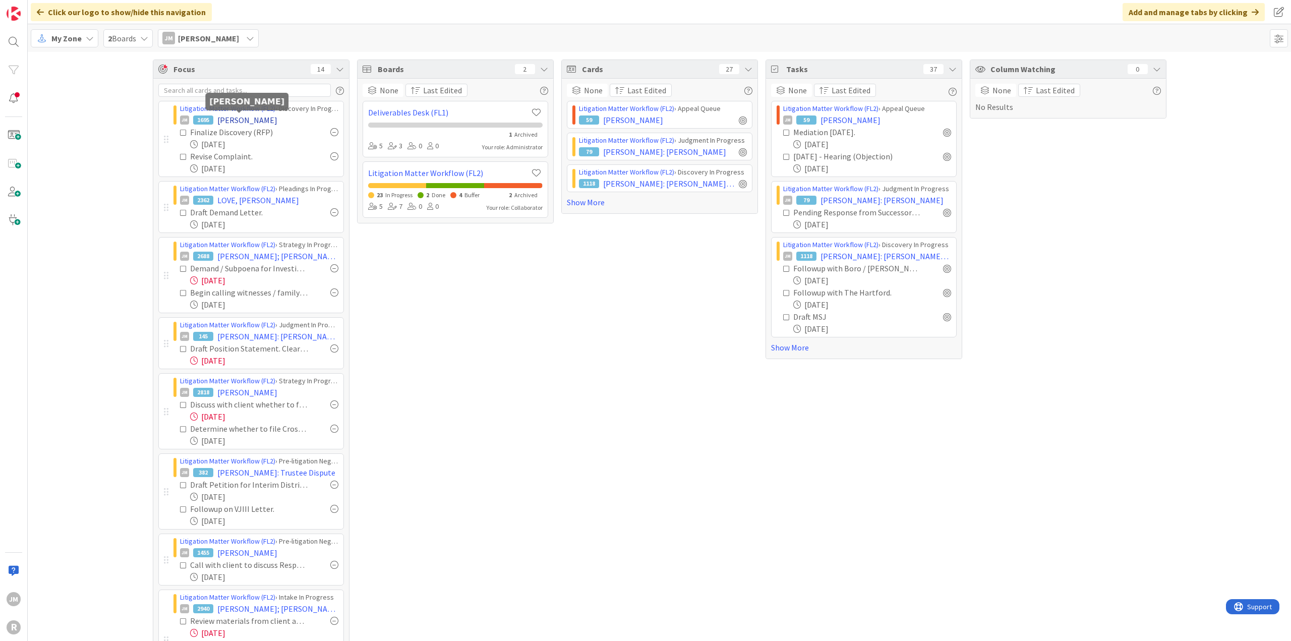
click at [238, 122] on span "[PERSON_NAME]" at bounding box center [247, 120] width 60 height 12
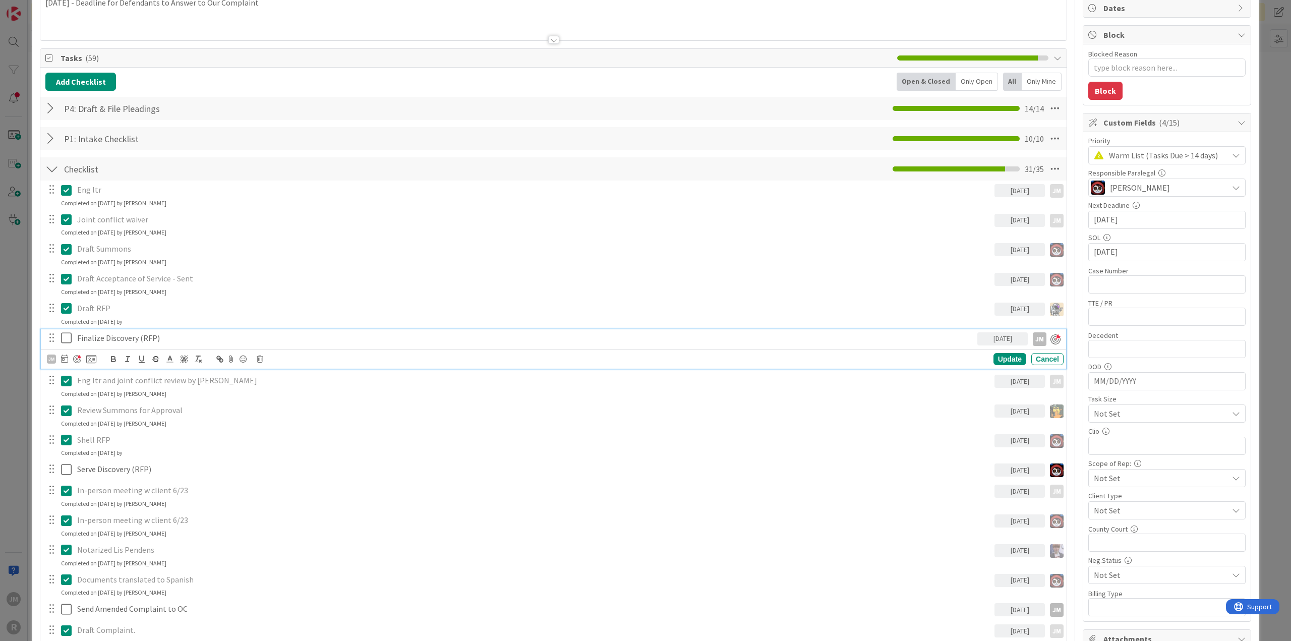
click at [145, 334] on p "Finalize Discovery (RFP)" at bounding box center [525, 338] width 896 height 12
click at [77, 356] on div at bounding box center [77, 359] width 8 height 8
type textarea "x"
click at [63, 357] on icon at bounding box center [64, 358] width 7 height 8
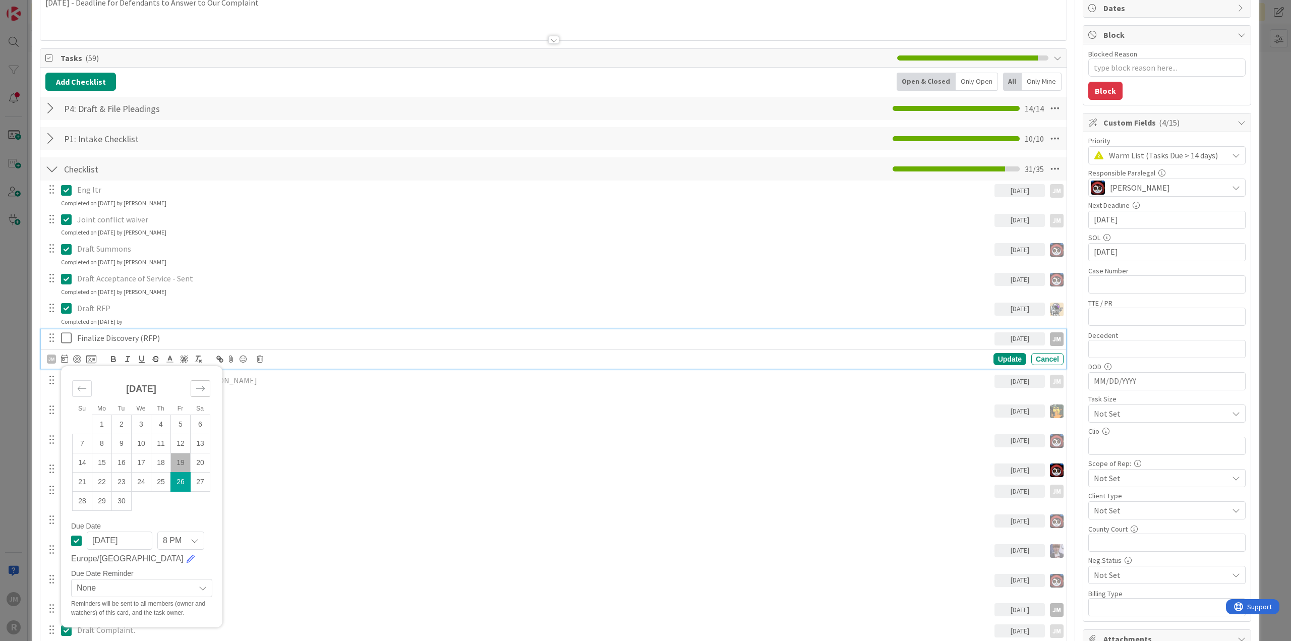
click at [199, 390] on icon "Move forward to switch to the next month." at bounding box center [201, 389] width 10 height 10
click at [180, 441] on td "10" at bounding box center [181, 443] width 20 height 19
type input "[DATE]"
click at [1001, 354] on div "Update" at bounding box center [1009, 359] width 33 height 12
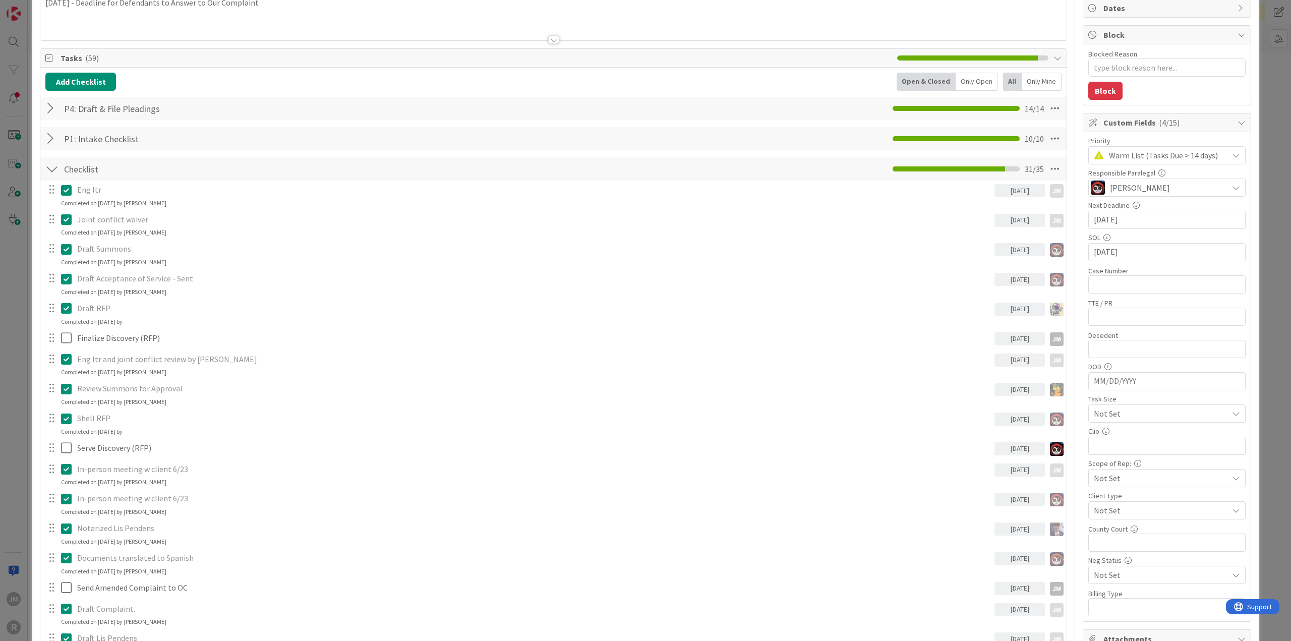
click at [16, 371] on div "ID 1695 Litigation Matter Workflow (FL2) Discovery In Progress Title 14 / 128 […" at bounding box center [645, 320] width 1291 height 641
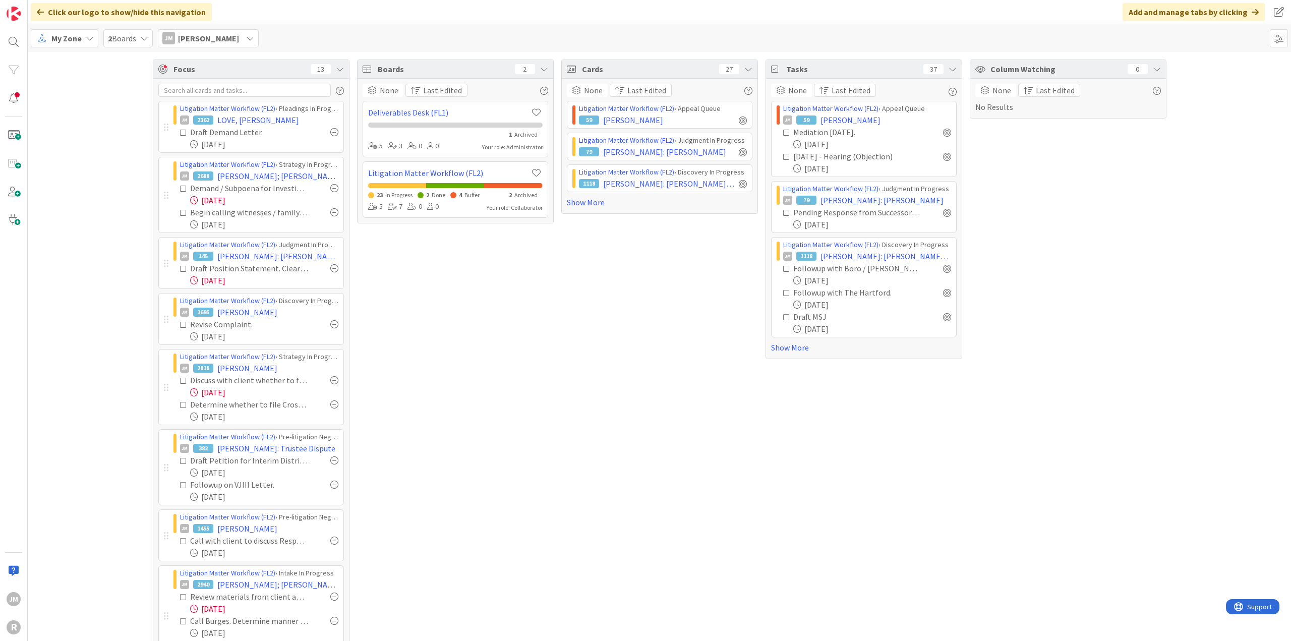
click at [86, 37] on icon at bounding box center [90, 38] width 8 height 8
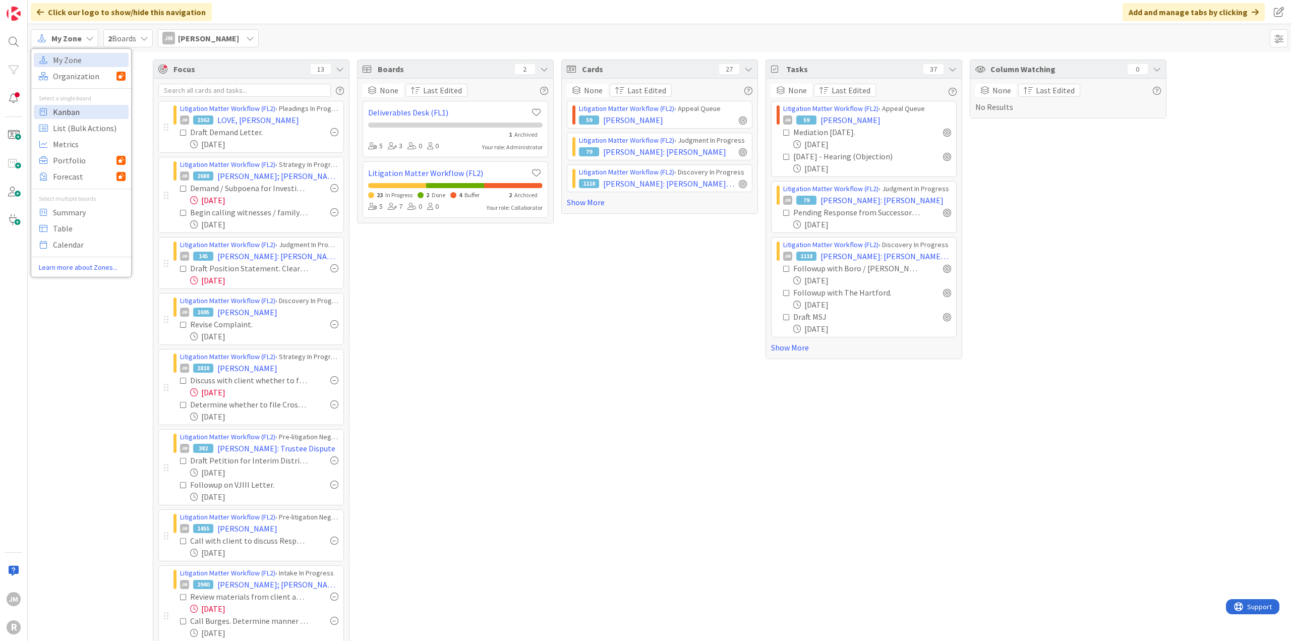
click at [82, 112] on span "Kanban" at bounding box center [89, 111] width 73 height 15
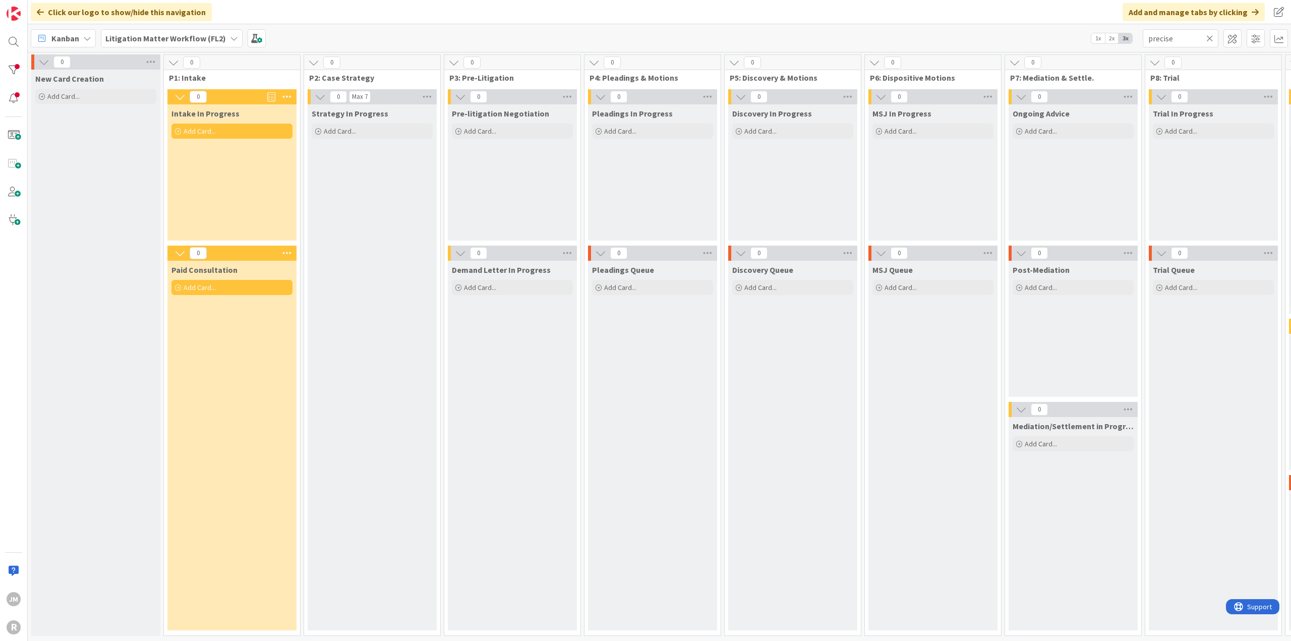
scroll to position [0, 612]
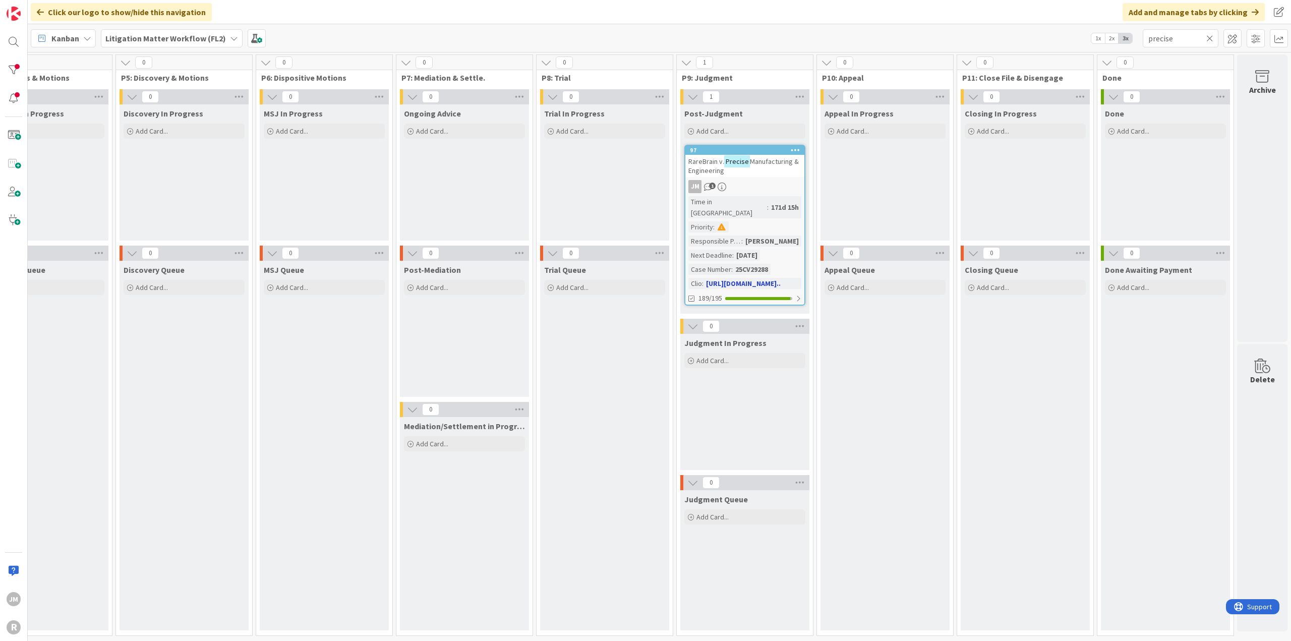
click at [772, 188] on div "JM 1" at bounding box center [744, 186] width 119 height 13
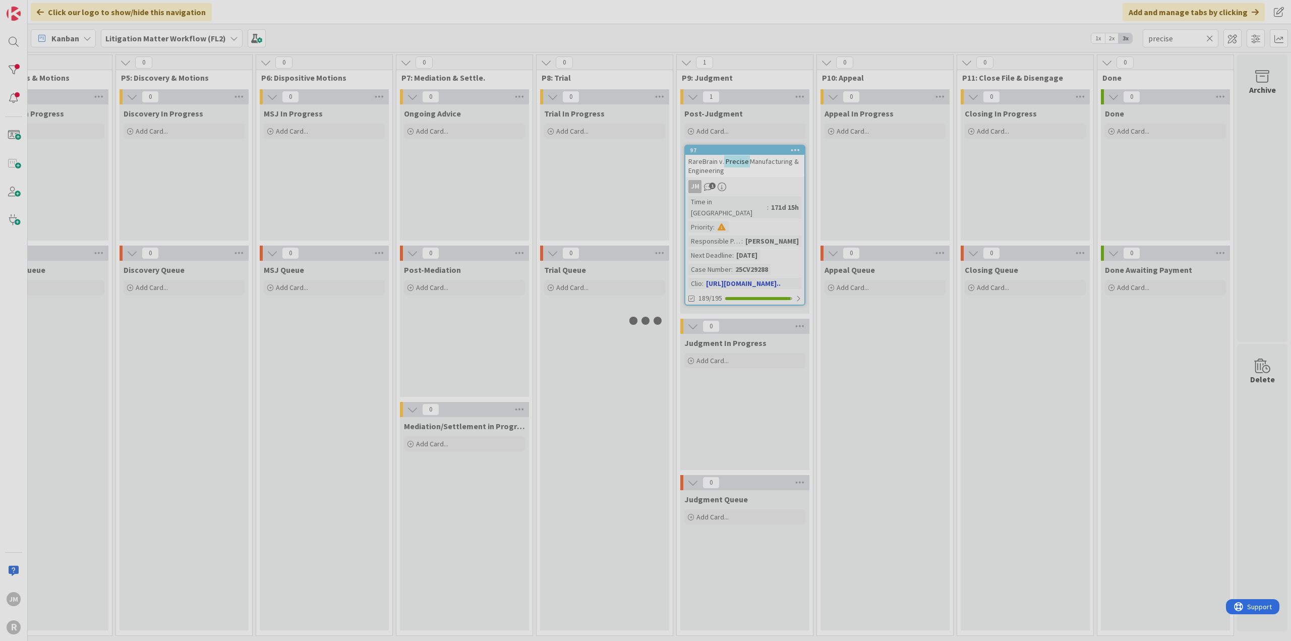
click at [772, 188] on div at bounding box center [645, 320] width 1291 height 641
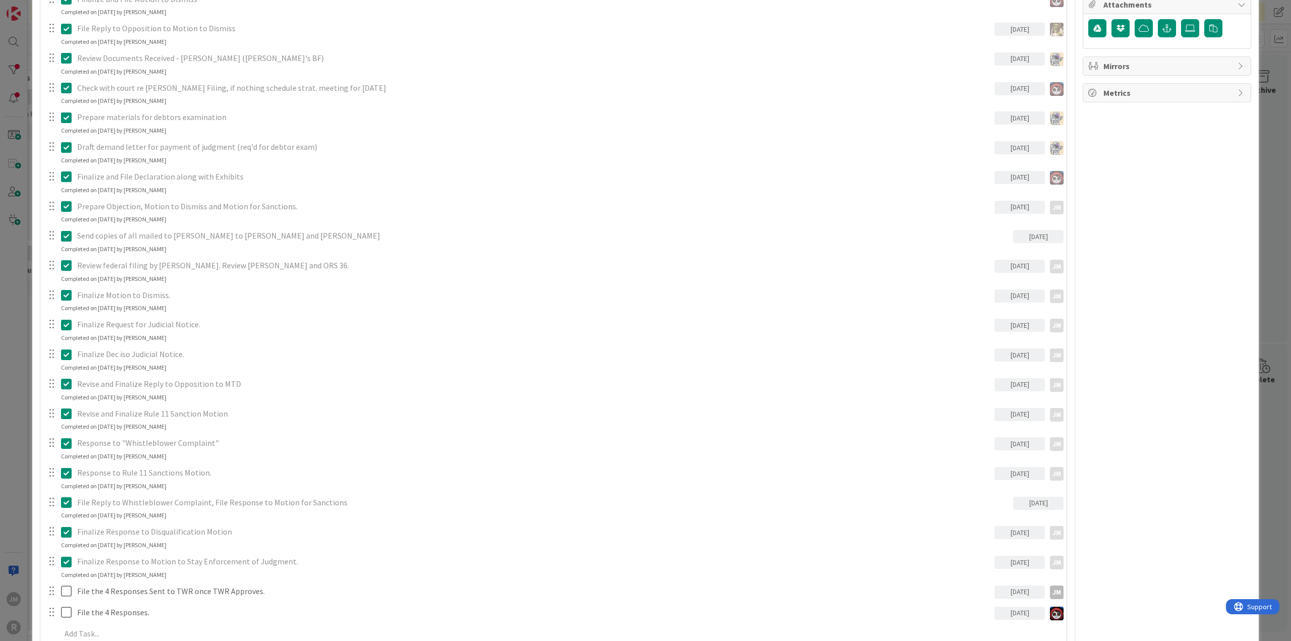
scroll to position [958, 0]
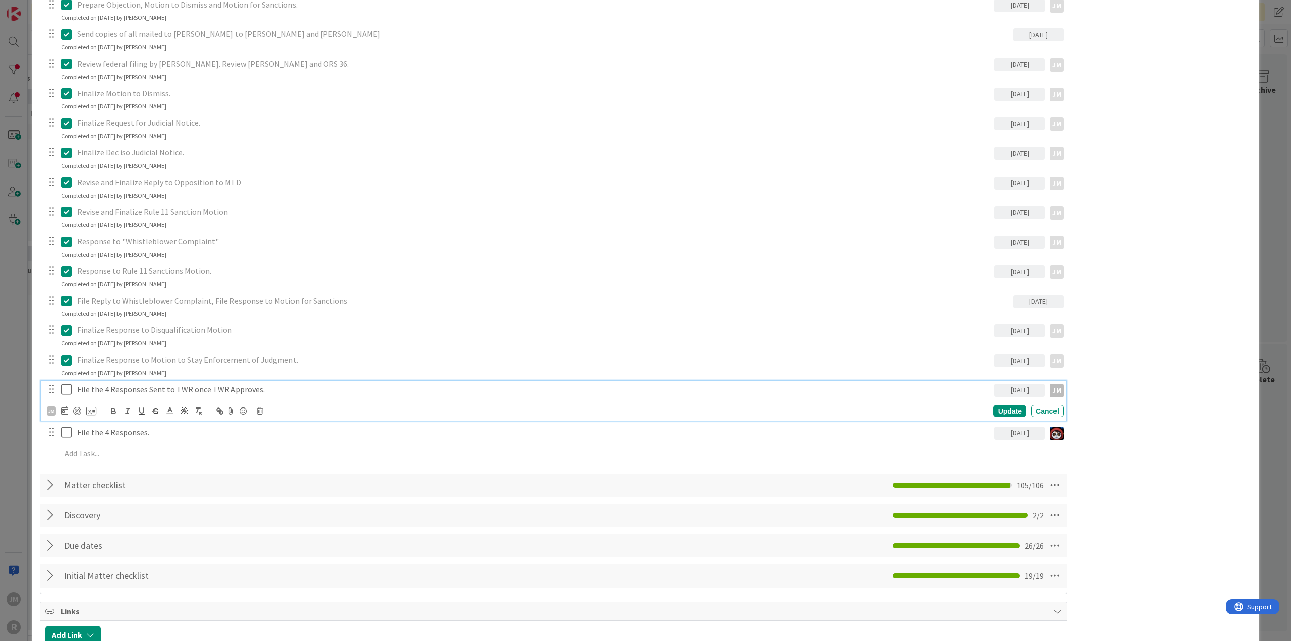
click at [185, 388] on p "File the 4 Responses Sent to TWR once TWR Approves." at bounding box center [533, 390] width 913 height 12
click at [77, 409] on div at bounding box center [77, 411] width 8 height 8
click at [998, 406] on div "Update" at bounding box center [1009, 411] width 33 height 12
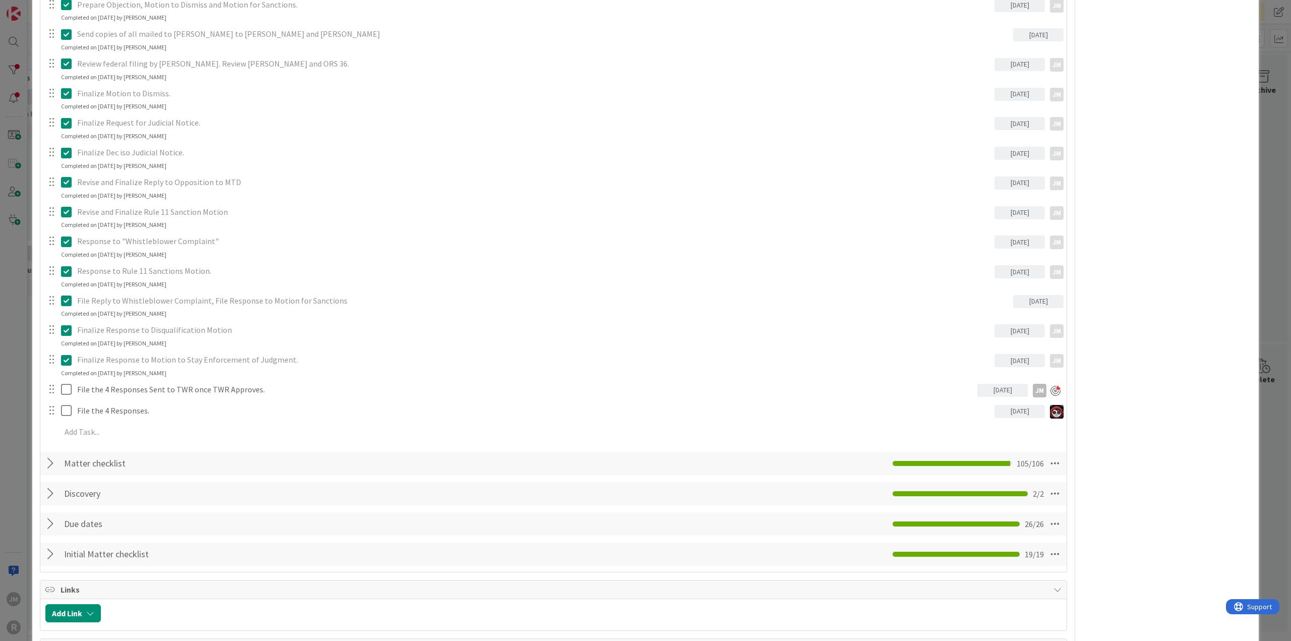
click at [20, 433] on div "ID 97 Litigation Matter Workflow (FL2) Post-Judgment Title 48 / 128 RareBrain v…" at bounding box center [645, 320] width 1291 height 641
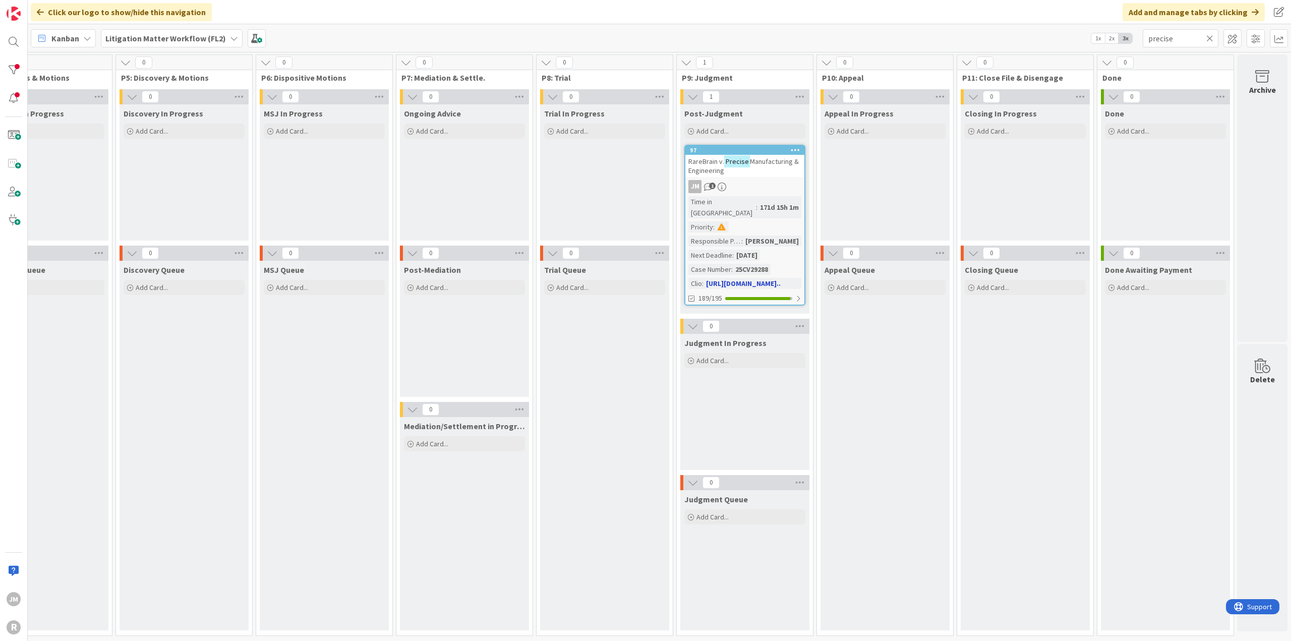
click at [758, 181] on div "JM 1" at bounding box center [744, 186] width 119 height 13
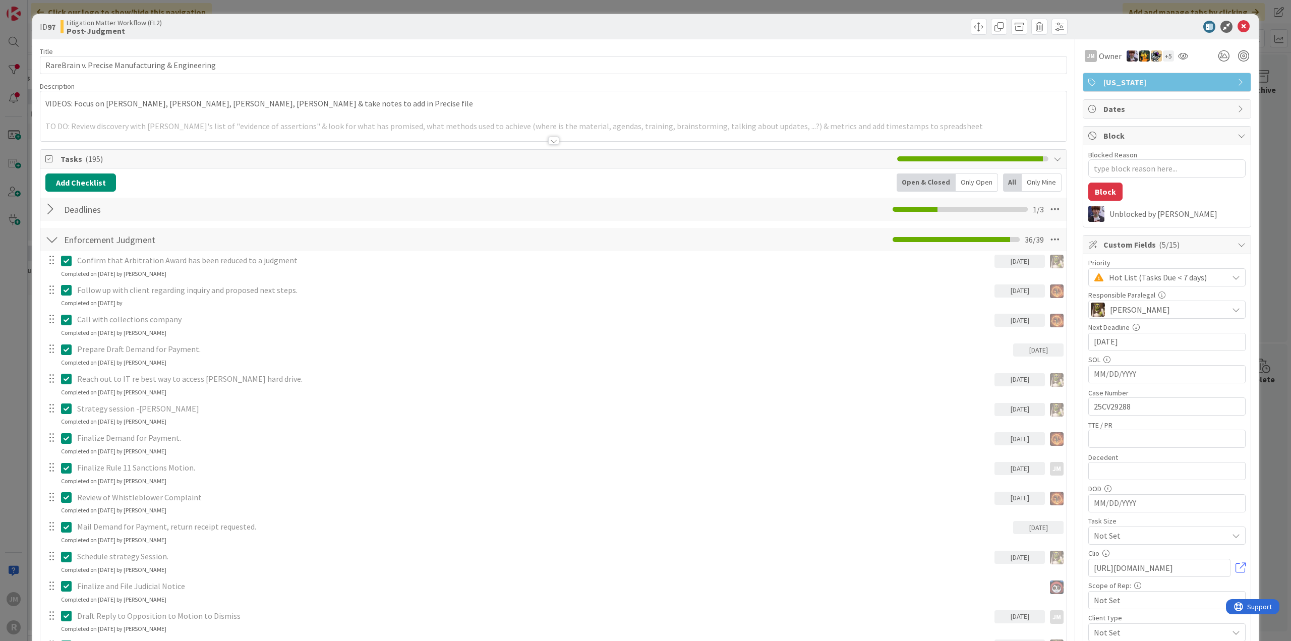
type textarea "x"
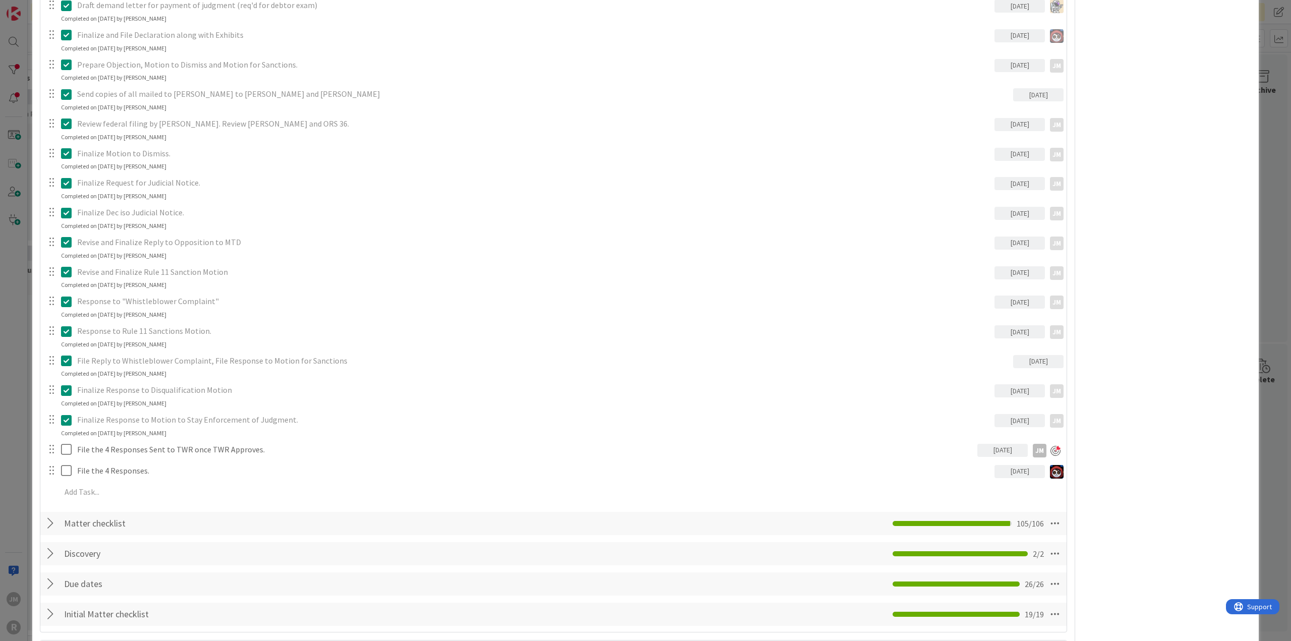
scroll to position [907, 0]
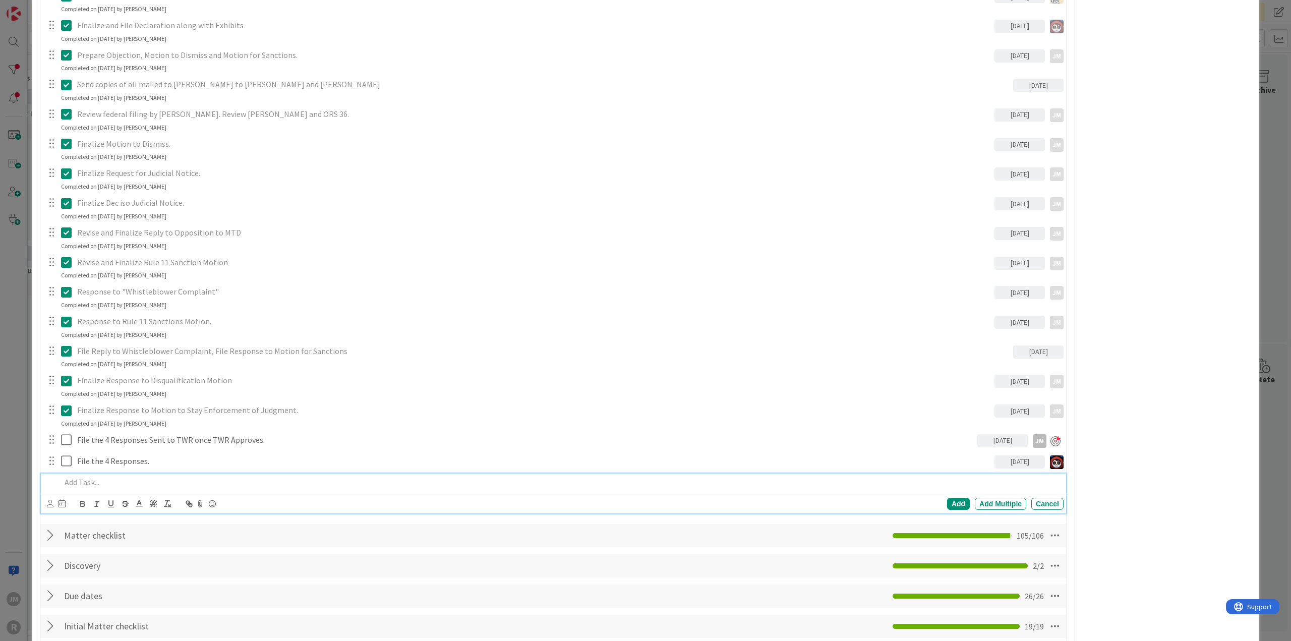
click at [93, 484] on p at bounding box center [560, 482] width 998 height 12
click at [949, 504] on div "Add" at bounding box center [958, 504] width 23 height 12
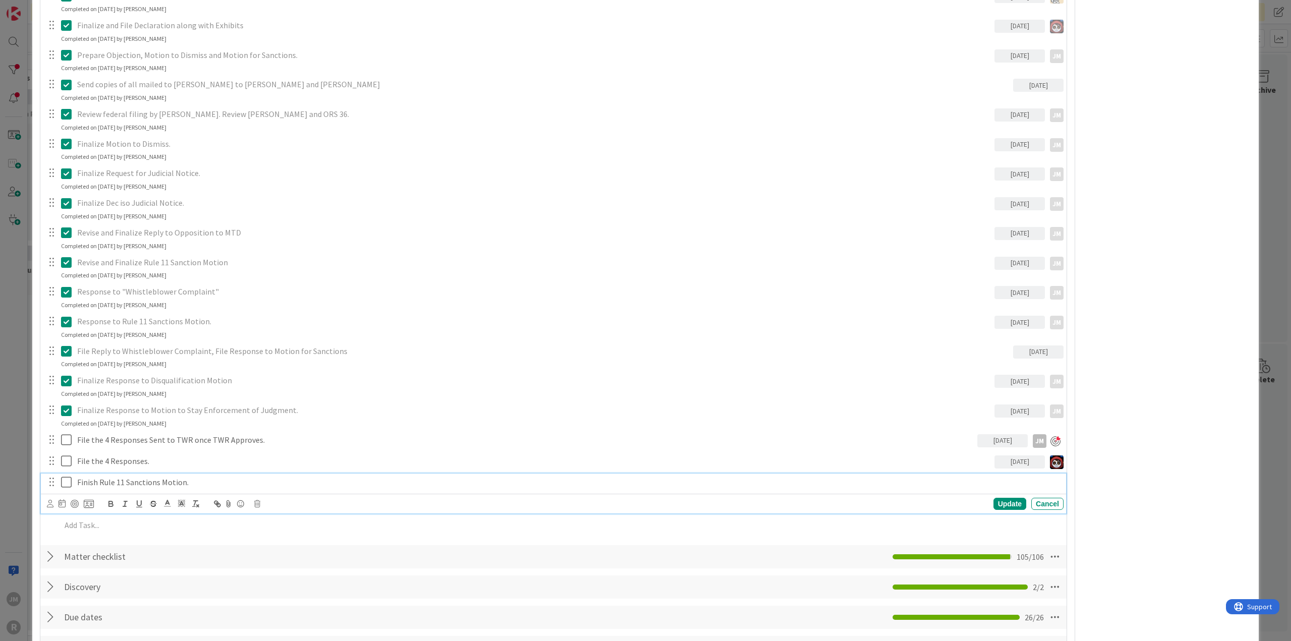
click at [152, 485] on p "Finish Rule 11 Sanctions Motion." at bounding box center [568, 482] width 982 height 12
click at [49, 501] on icon at bounding box center [50, 504] width 7 height 8
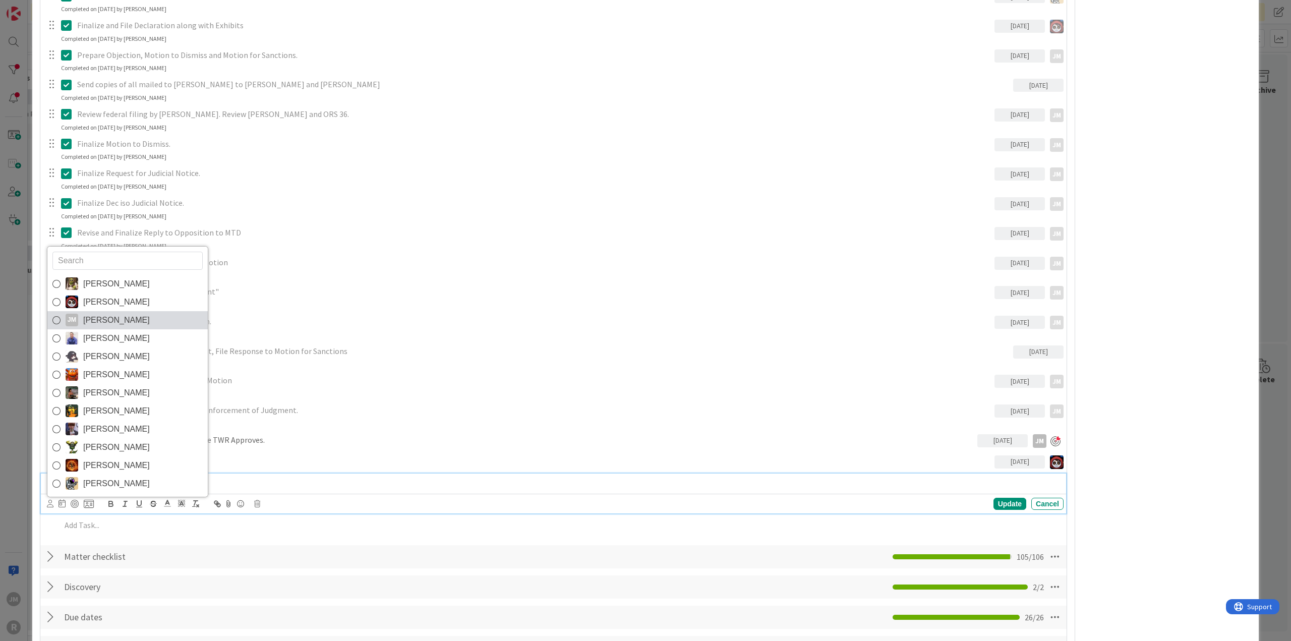
click at [88, 318] on span "[PERSON_NAME]" at bounding box center [116, 320] width 67 height 15
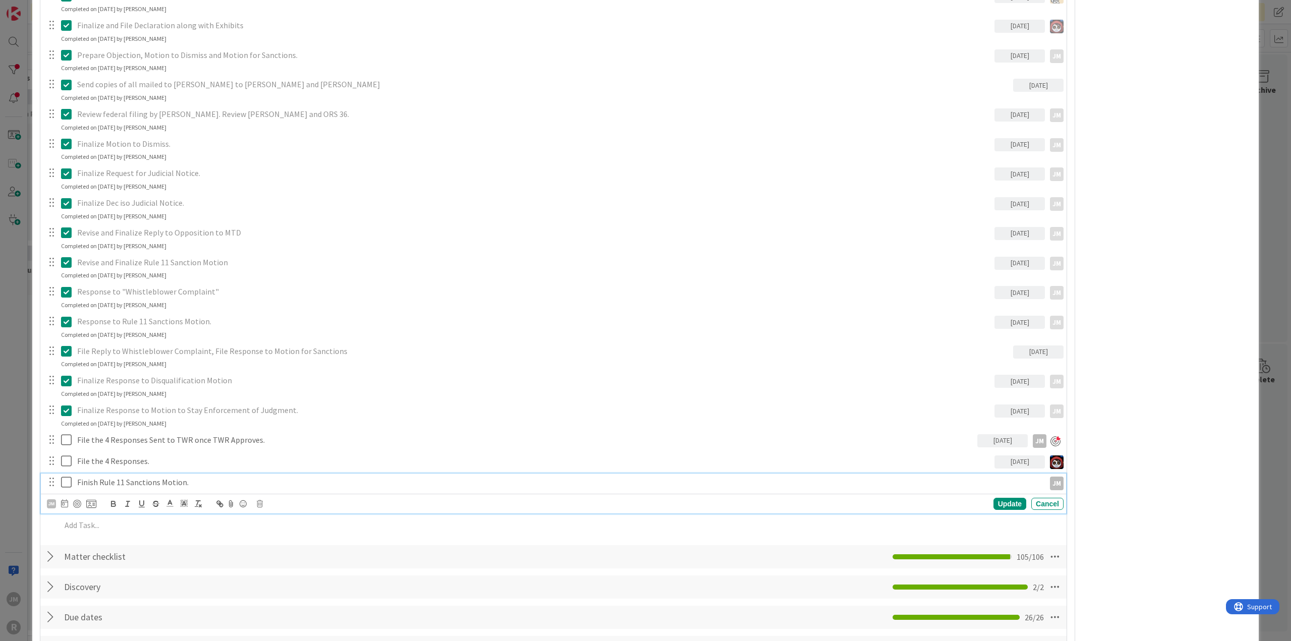
type textarea "x"
click at [65, 505] on icon at bounding box center [64, 503] width 7 height 8
click at [179, 603] on td "19" at bounding box center [181, 606] width 20 height 19
type input "[DATE]"
click at [78, 502] on div at bounding box center [77, 504] width 8 height 8
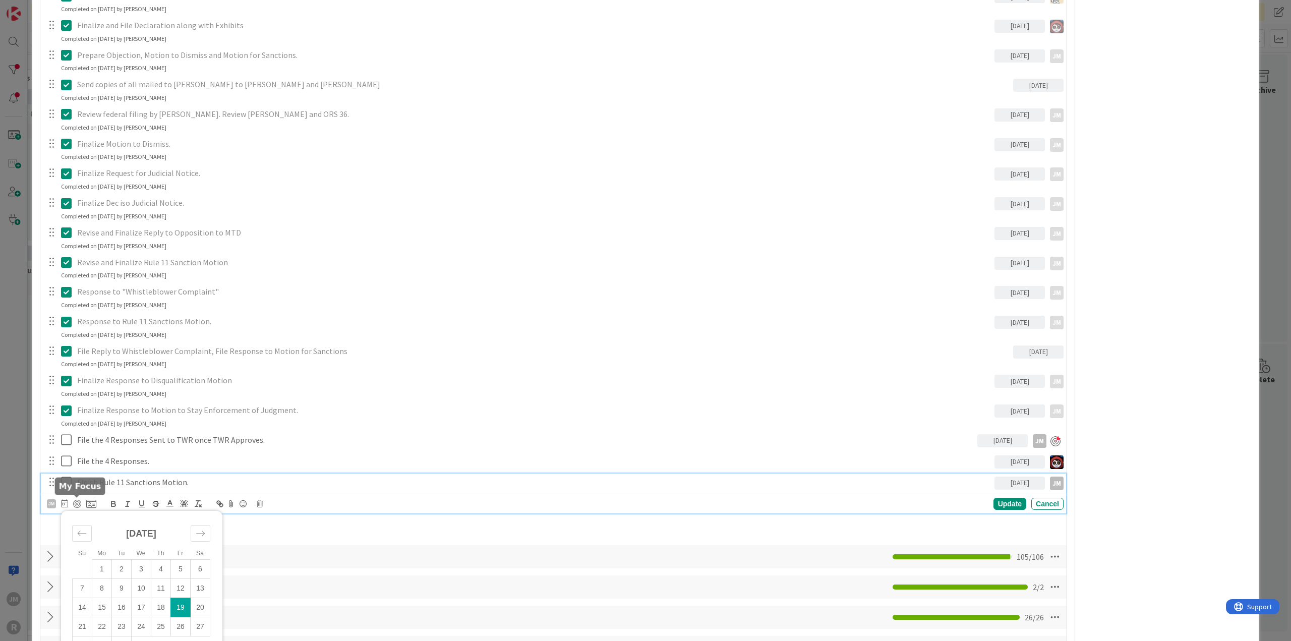
type textarea "x"
click at [996, 506] on div "Update" at bounding box center [1009, 504] width 33 height 12
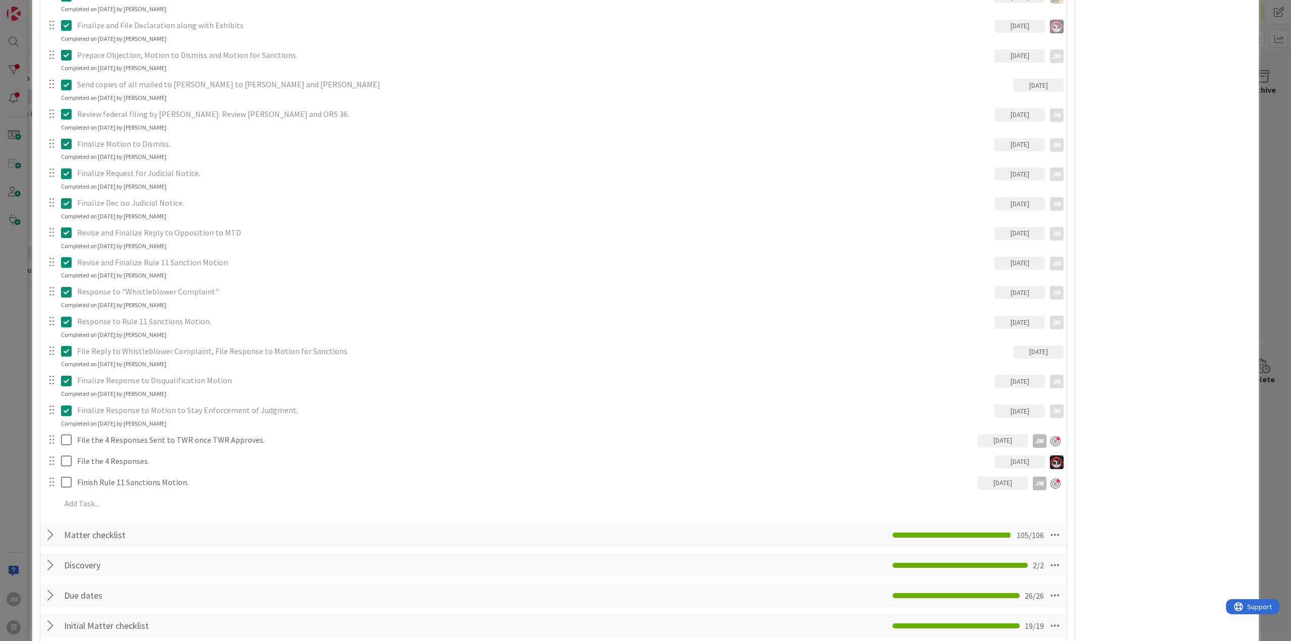
click at [15, 450] on div "ID 97 Litigation Matter Workflow (FL2) Post-Judgment Title 48 / 128 RareBrain v…" at bounding box center [645, 320] width 1291 height 641
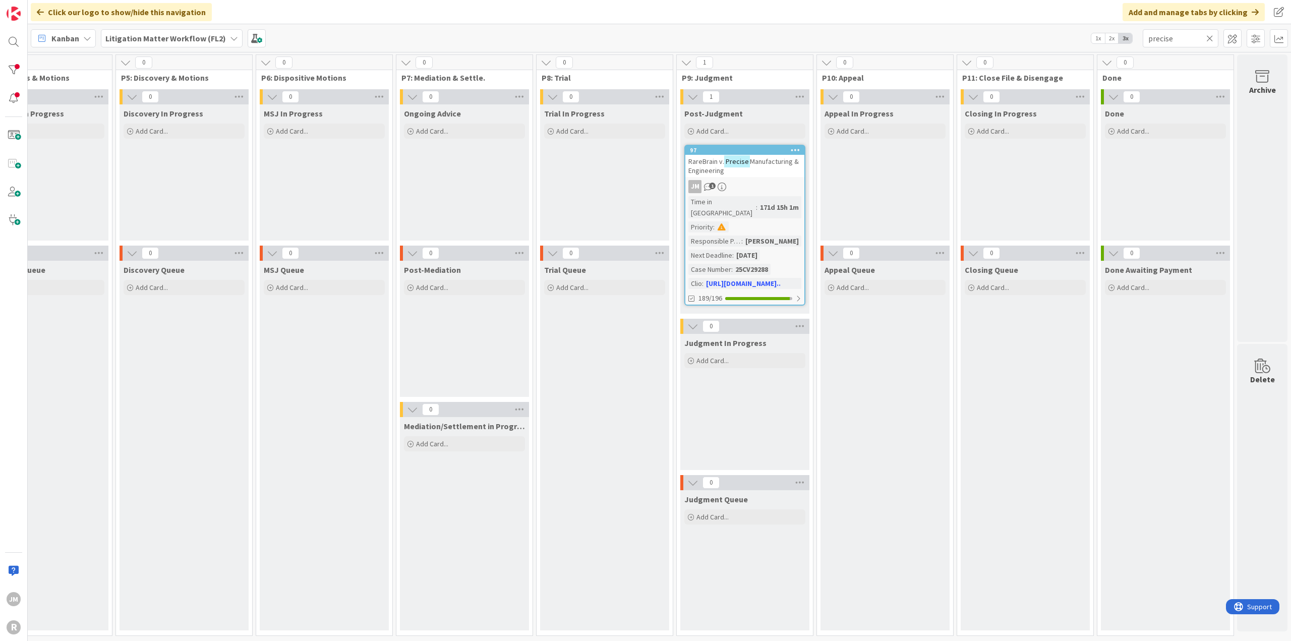
click at [90, 37] on icon at bounding box center [87, 38] width 8 height 8
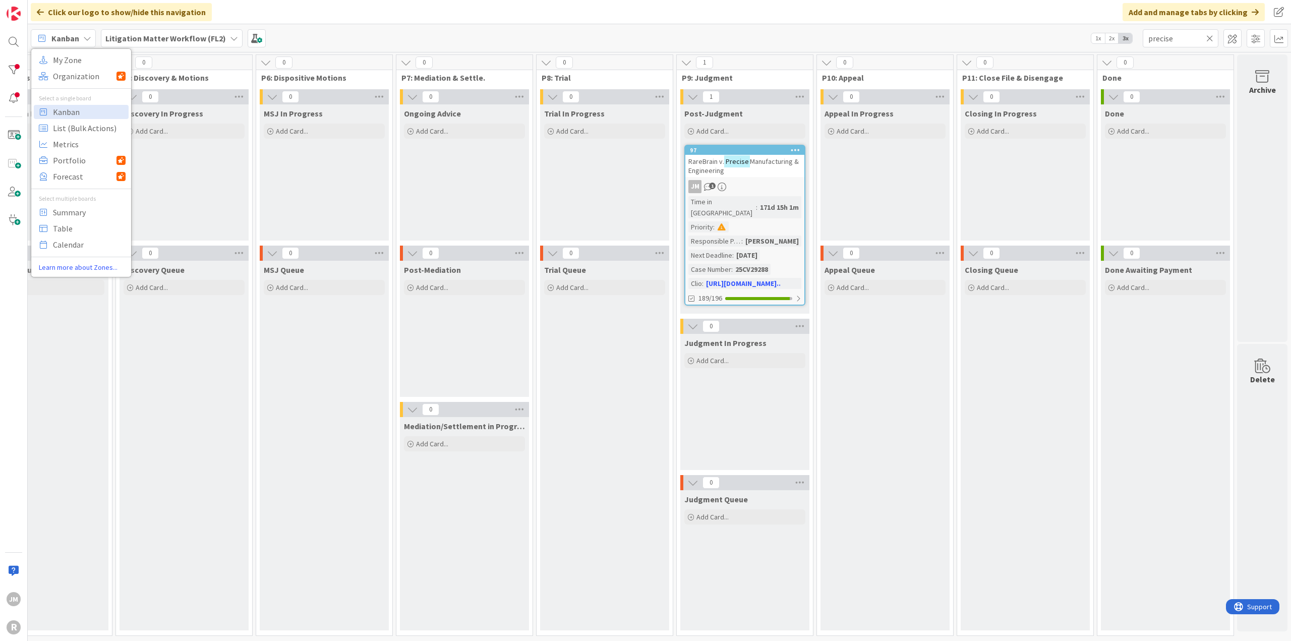
click at [1211, 39] on icon at bounding box center [1209, 38] width 7 height 9
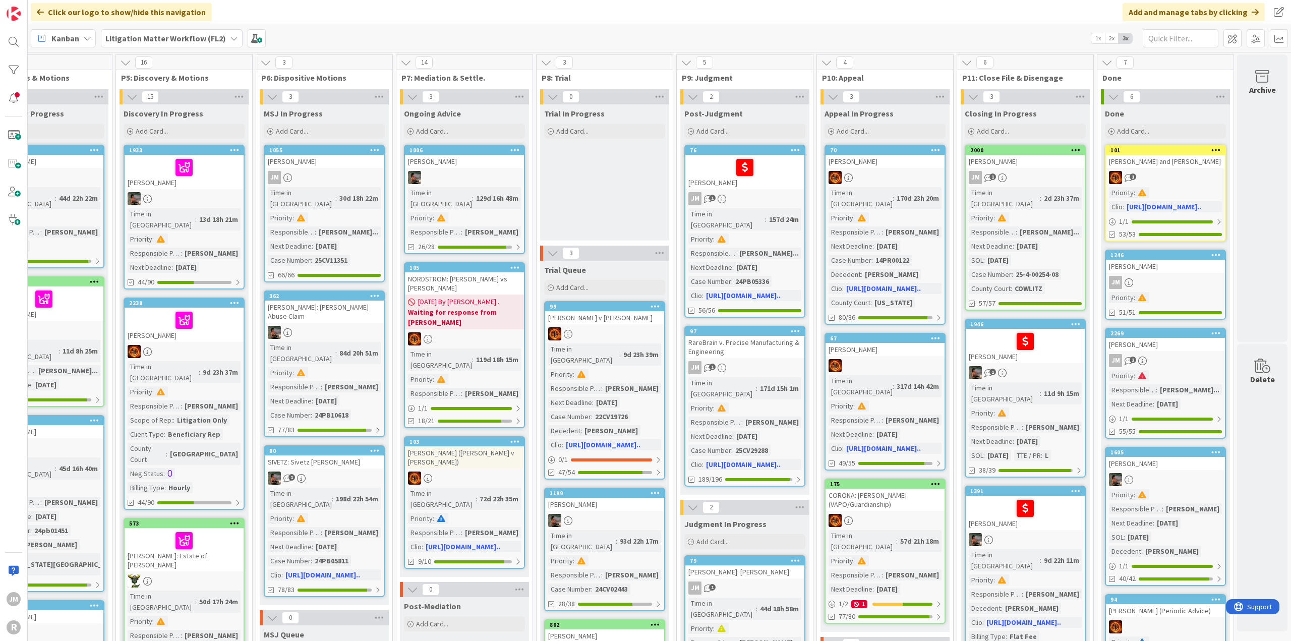
click at [87, 36] on icon at bounding box center [87, 38] width 8 height 8
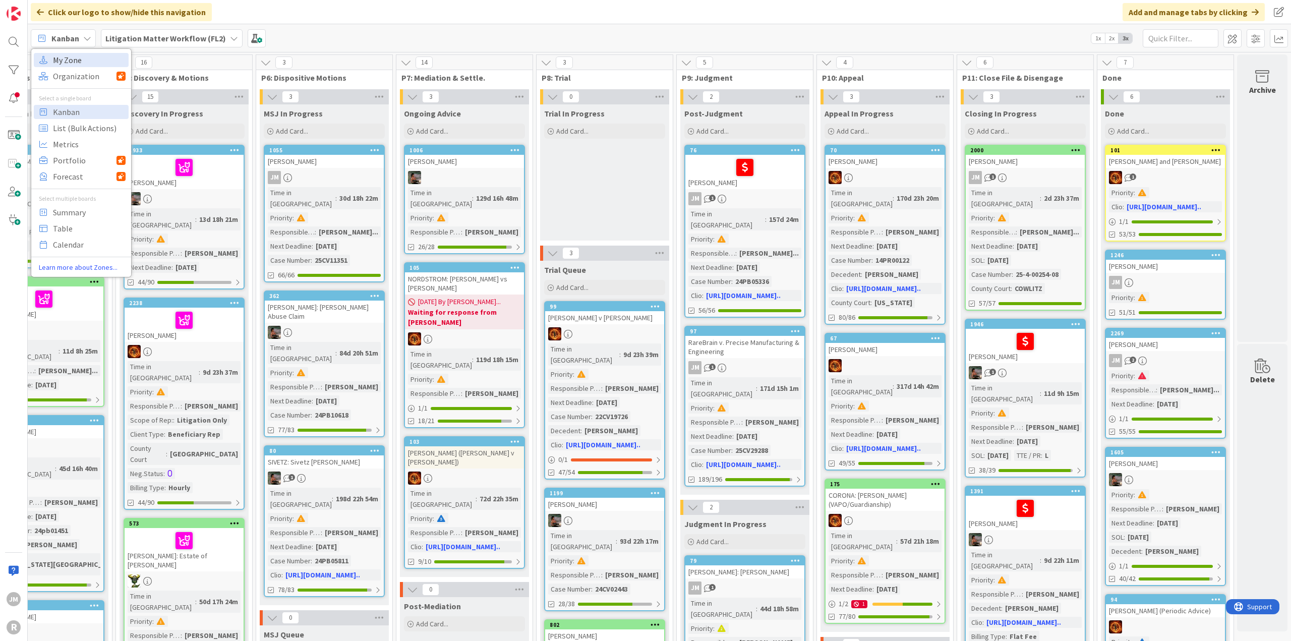
click at [85, 63] on span "My Zone" at bounding box center [89, 59] width 73 height 15
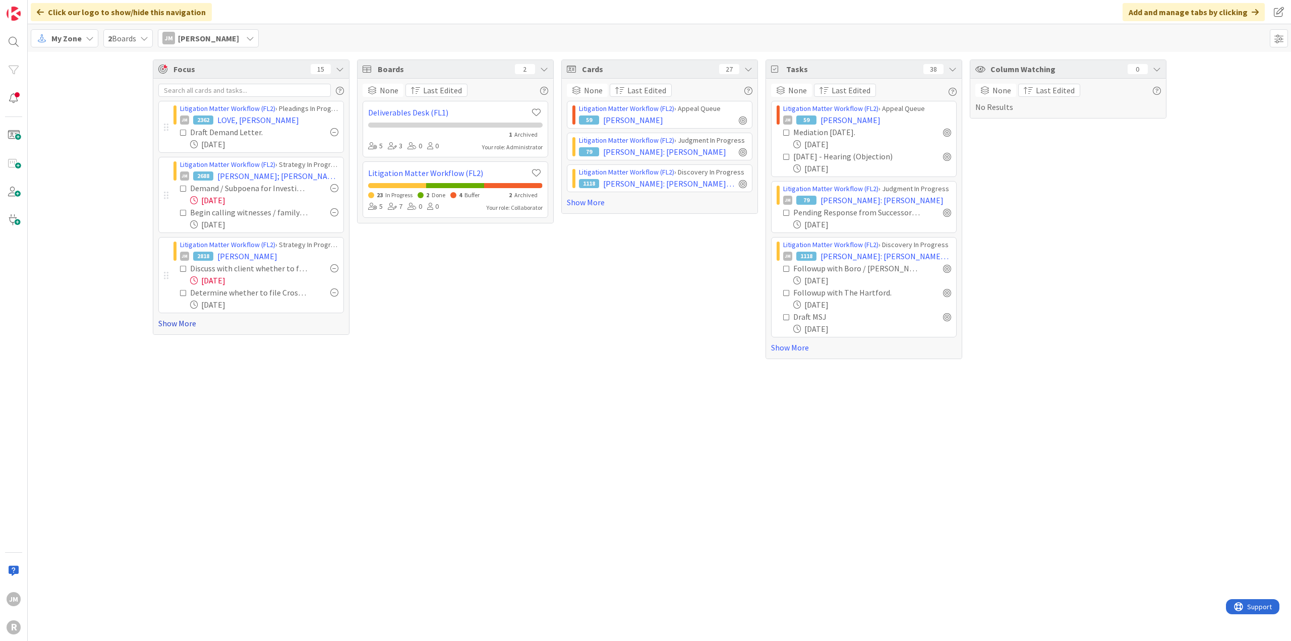
click at [185, 325] on link "Show More" at bounding box center [251, 323] width 186 height 12
